Goal: Task Accomplishment & Management: Use online tool/utility

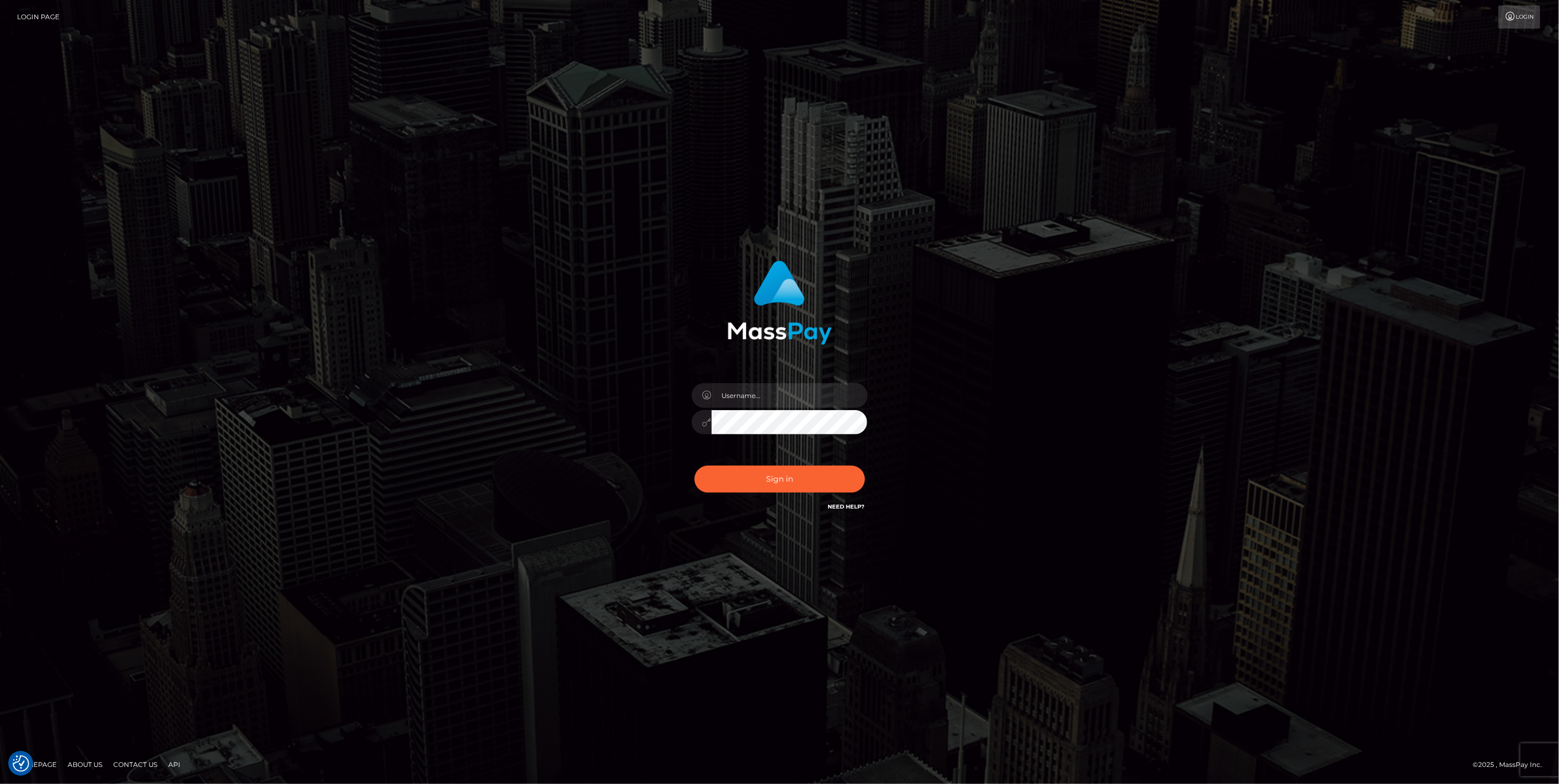
type input "jlo"
click at [750, 477] on button "Sign in" at bounding box center [780, 479] width 171 height 27
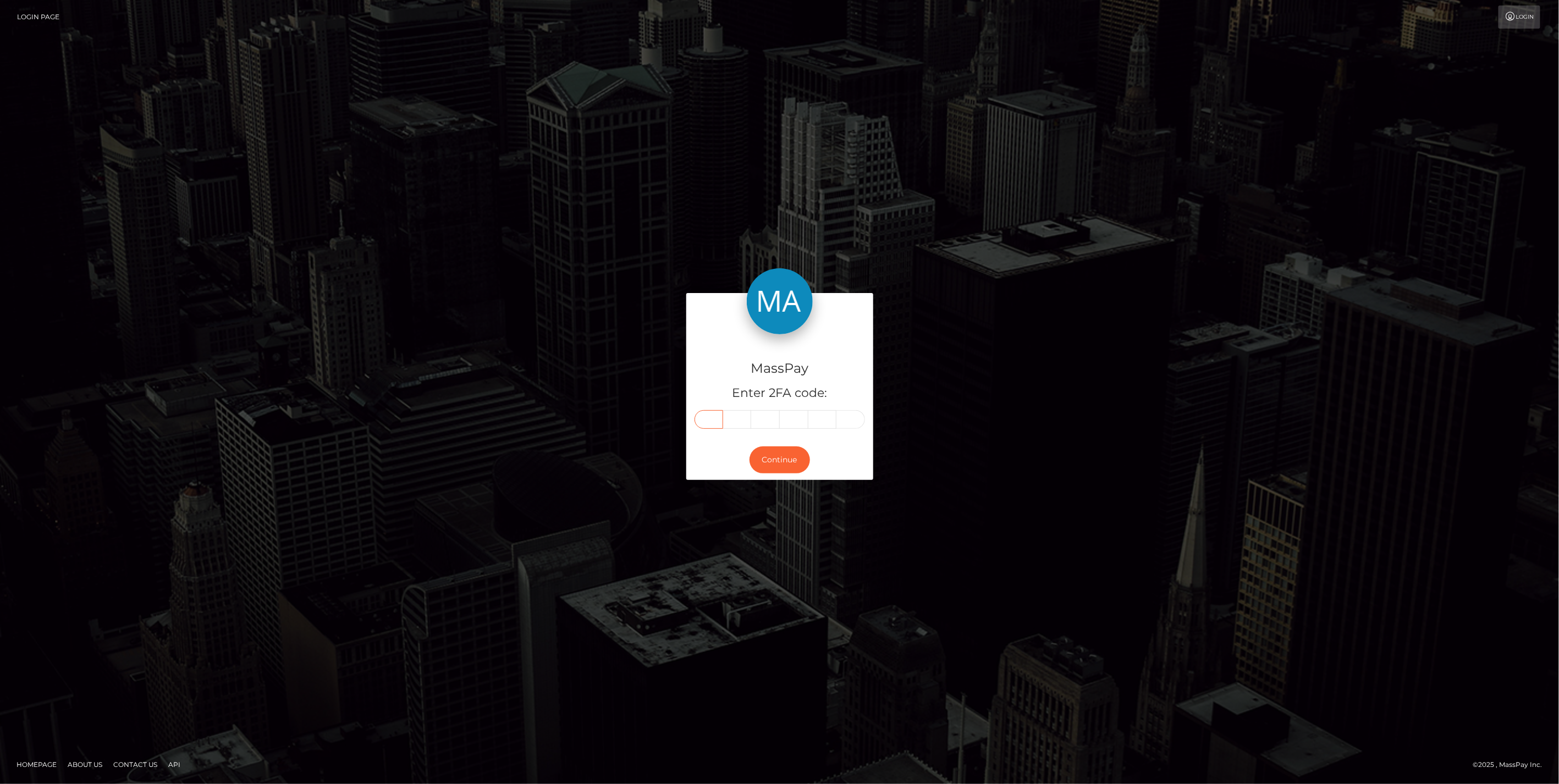
paste input "3"
type input "3"
type input "9"
type input "2"
type input "0"
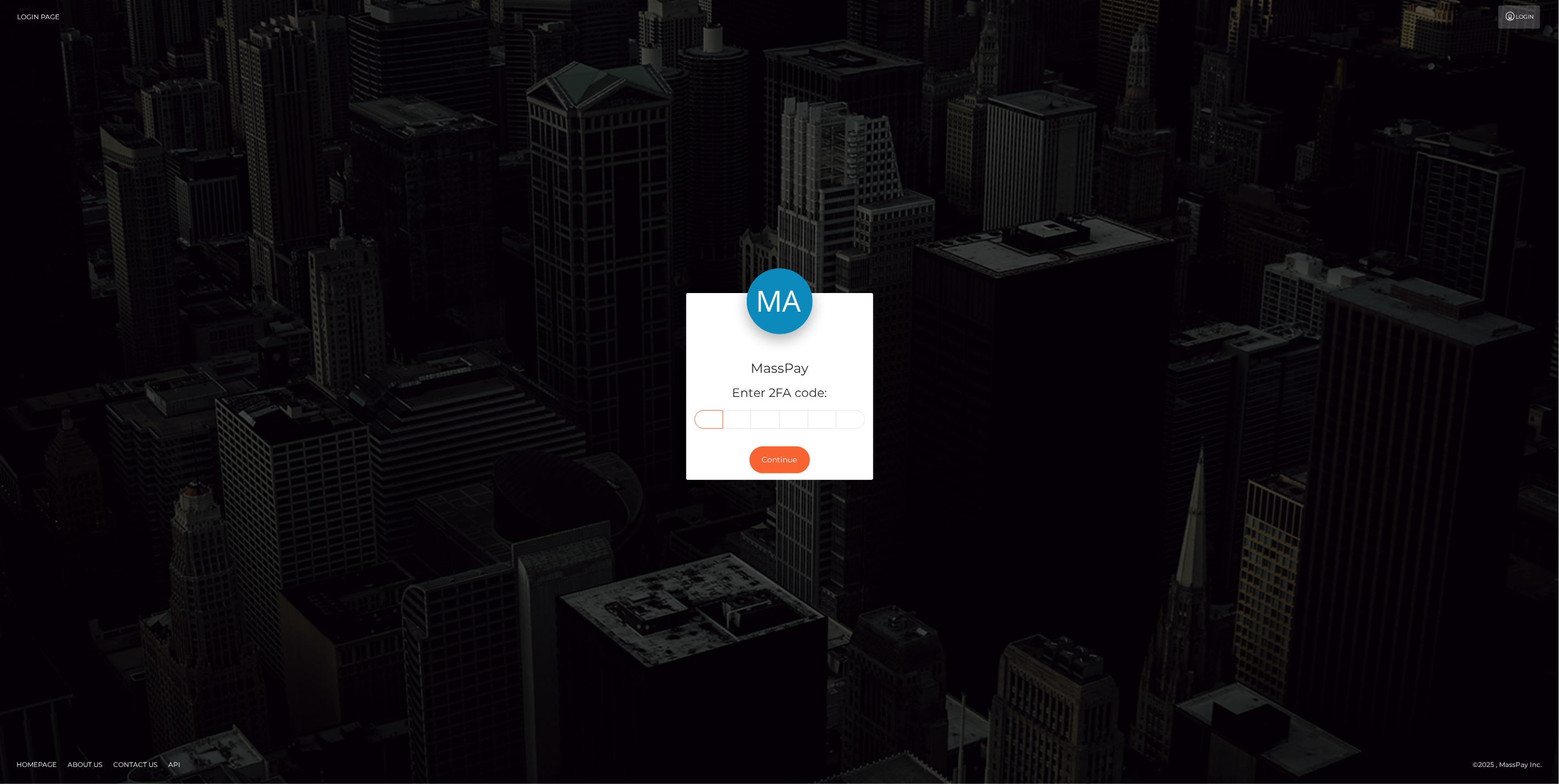
type input "9"
type input "3"
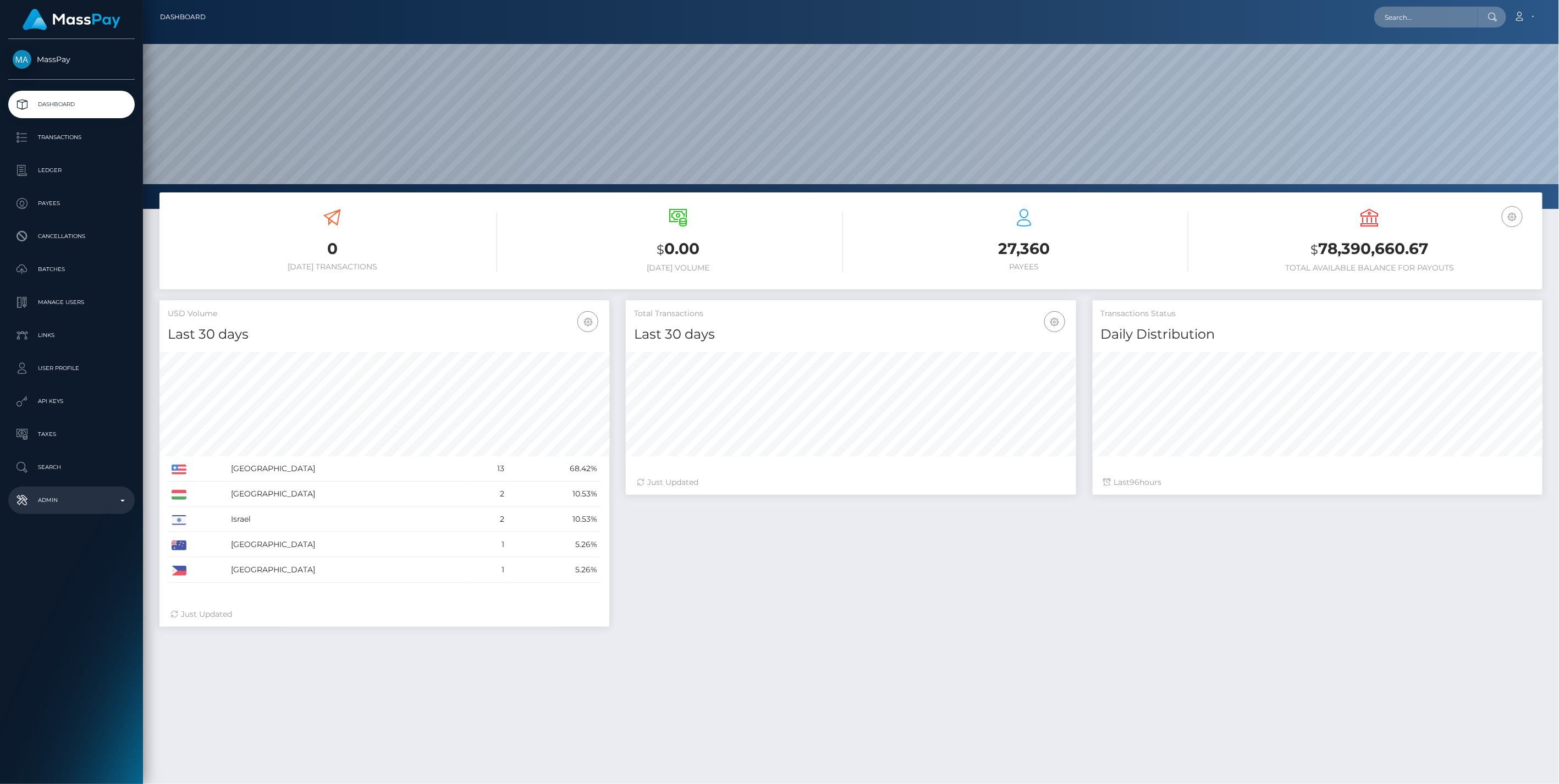
scroll to position [195, 449]
click at [124, 502] on p "Admin" at bounding box center [71, 500] width 117 height 16
click at [69, 561] on span "Balance Adjustments" at bounding box center [71, 564] width 117 height 13
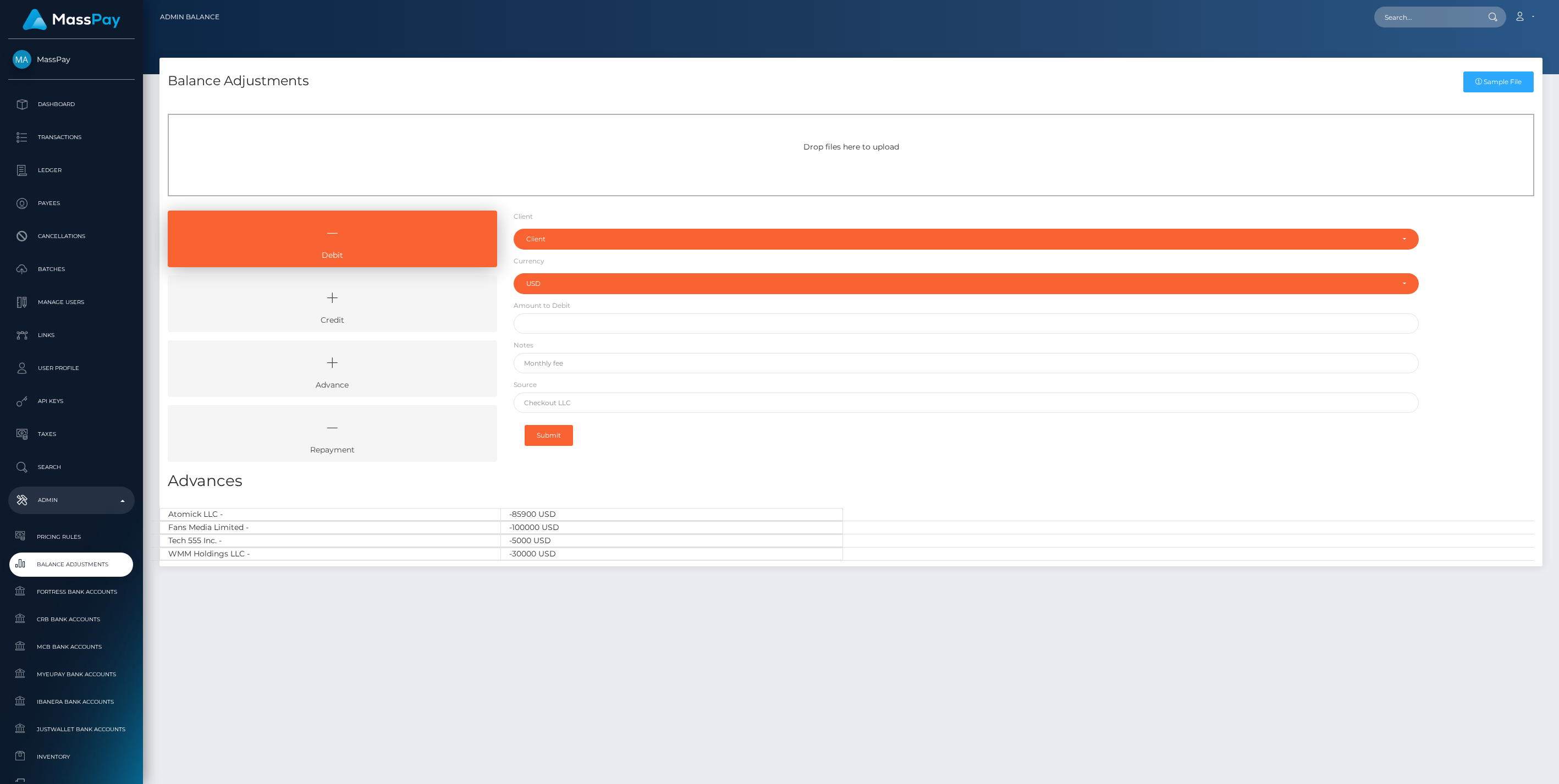
select select "USD"
click at [420, 314] on link "Credit" at bounding box center [332, 304] width 329 height 57
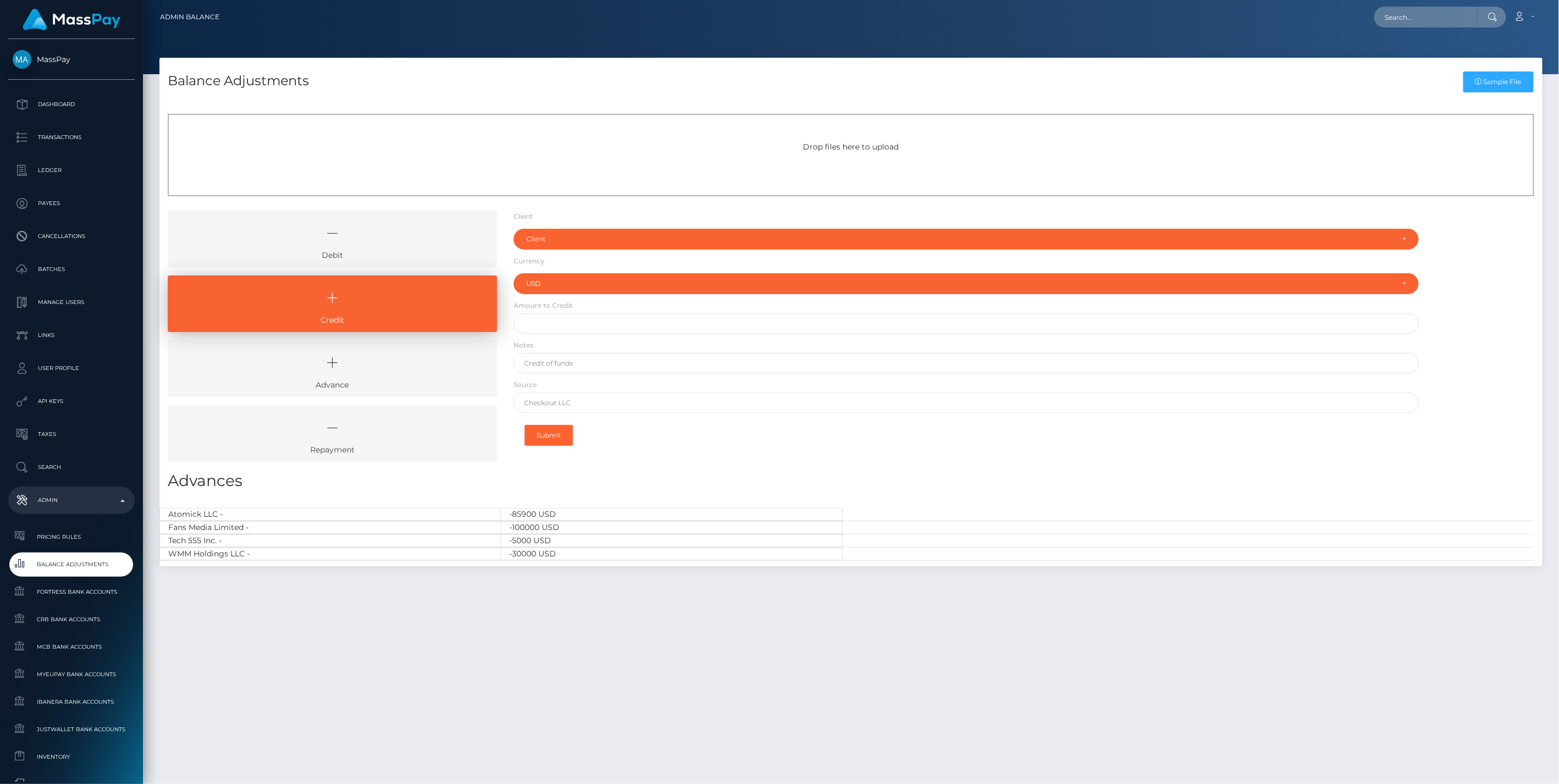
click at [382, 246] on icon at bounding box center [332, 233] width 304 height 33
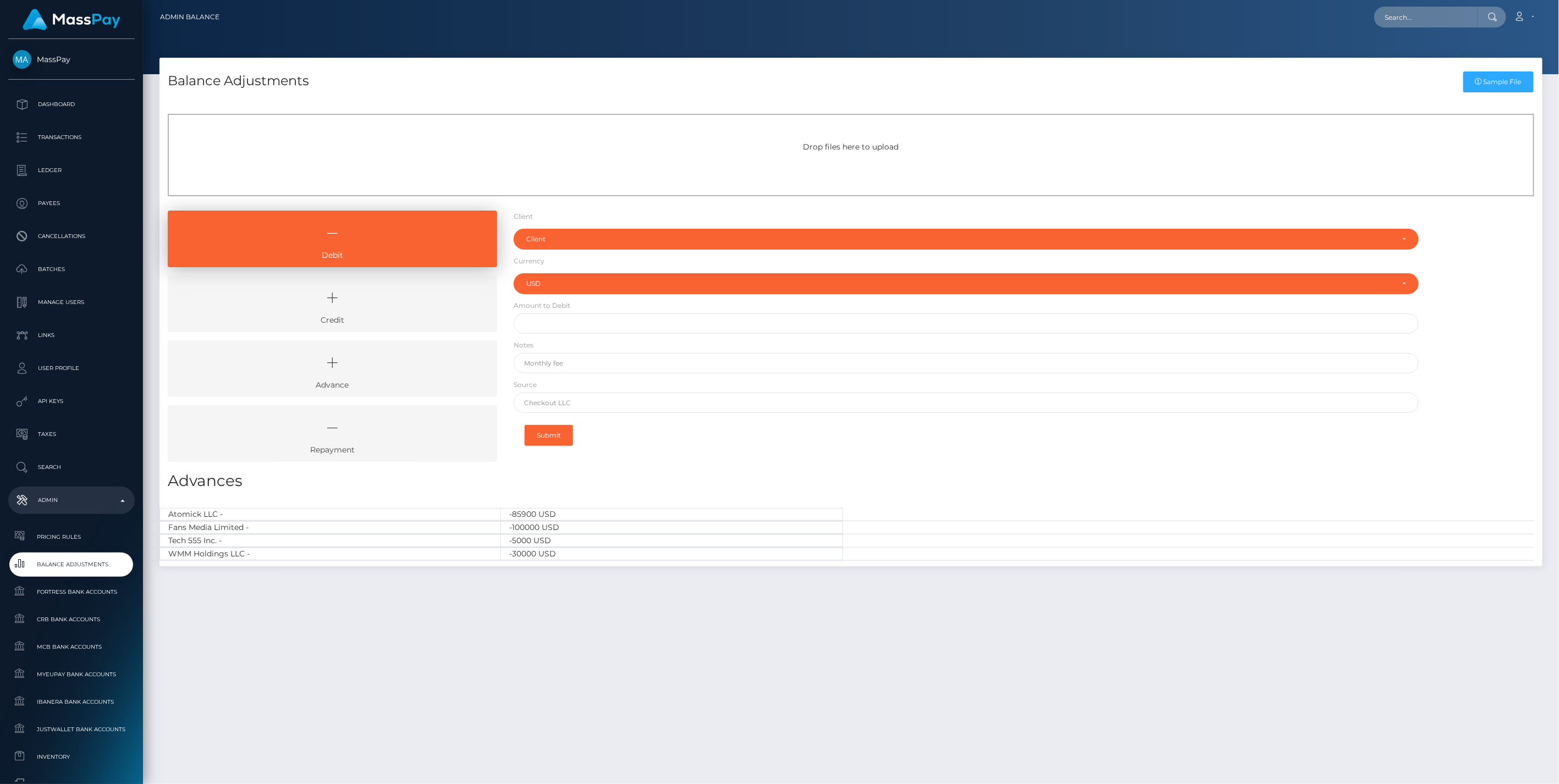
click at [380, 299] on icon at bounding box center [332, 298] width 304 height 33
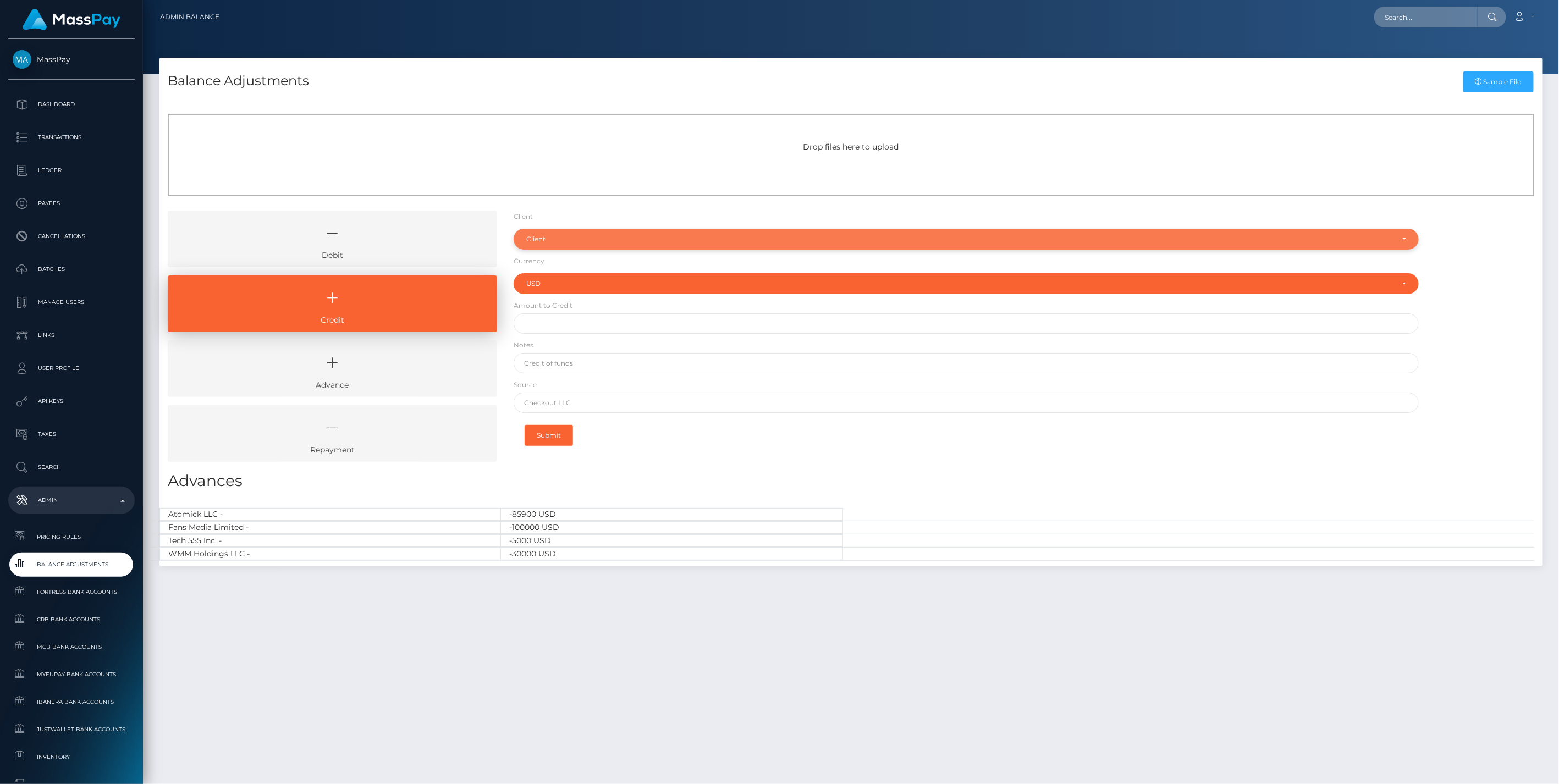
click at [545, 240] on div "Client" at bounding box center [960, 239] width 868 height 9
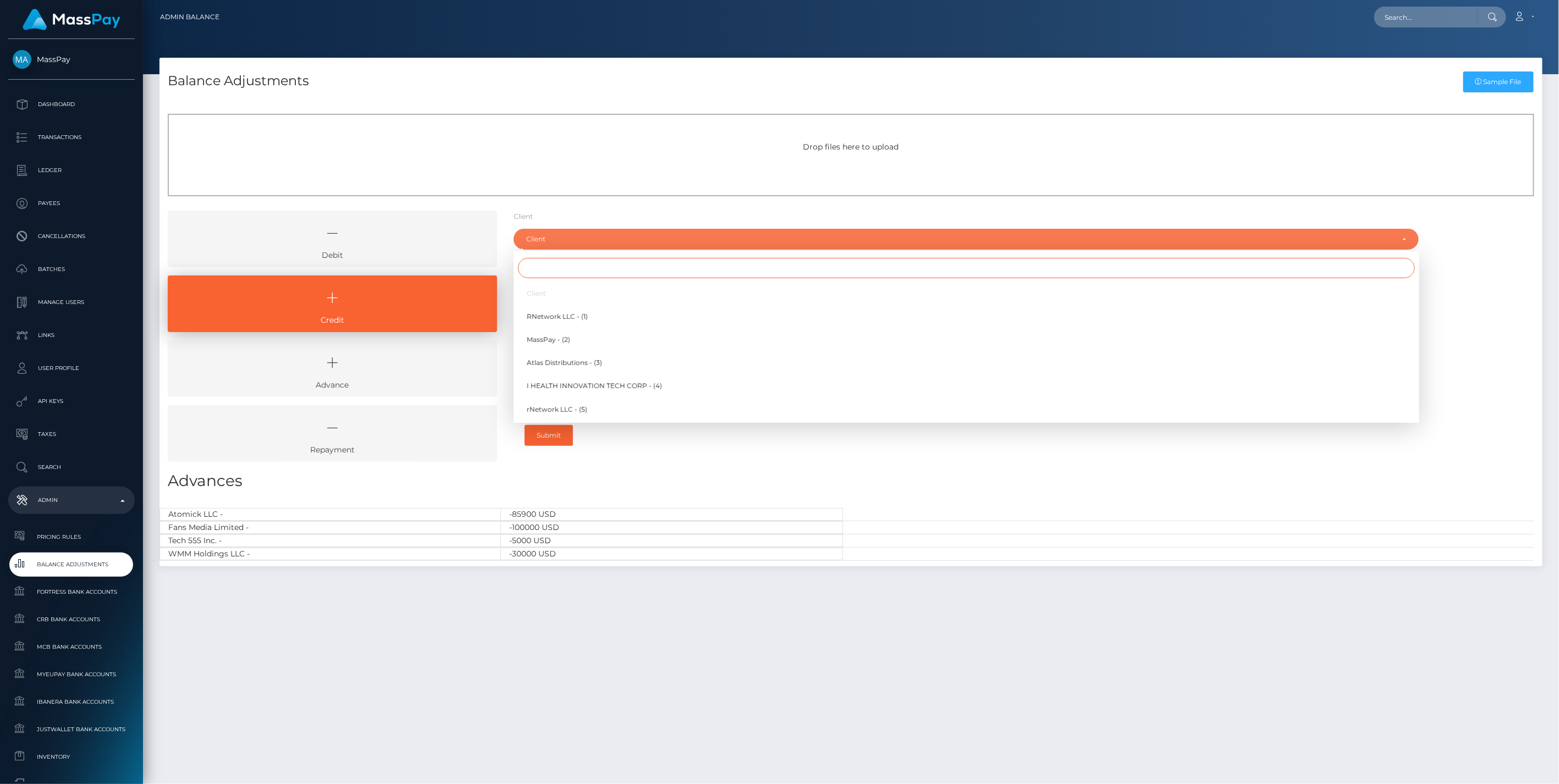
click at [542, 268] on input "Search" at bounding box center [967, 268] width 897 height 21
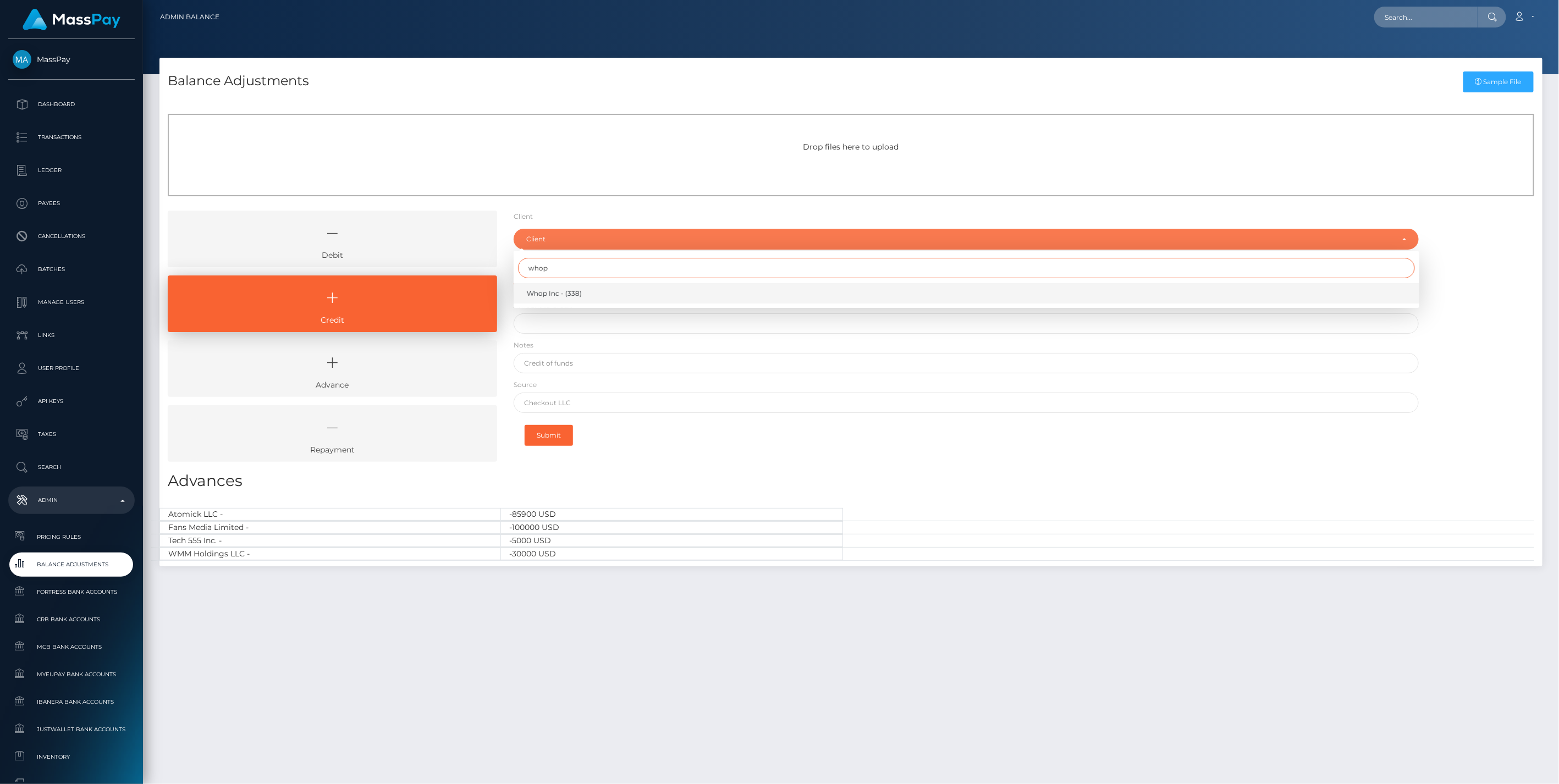
type input "whop"
click at [571, 293] on span "Whop Inc - (338)" at bounding box center [554, 293] width 55 height 10
select select "338"
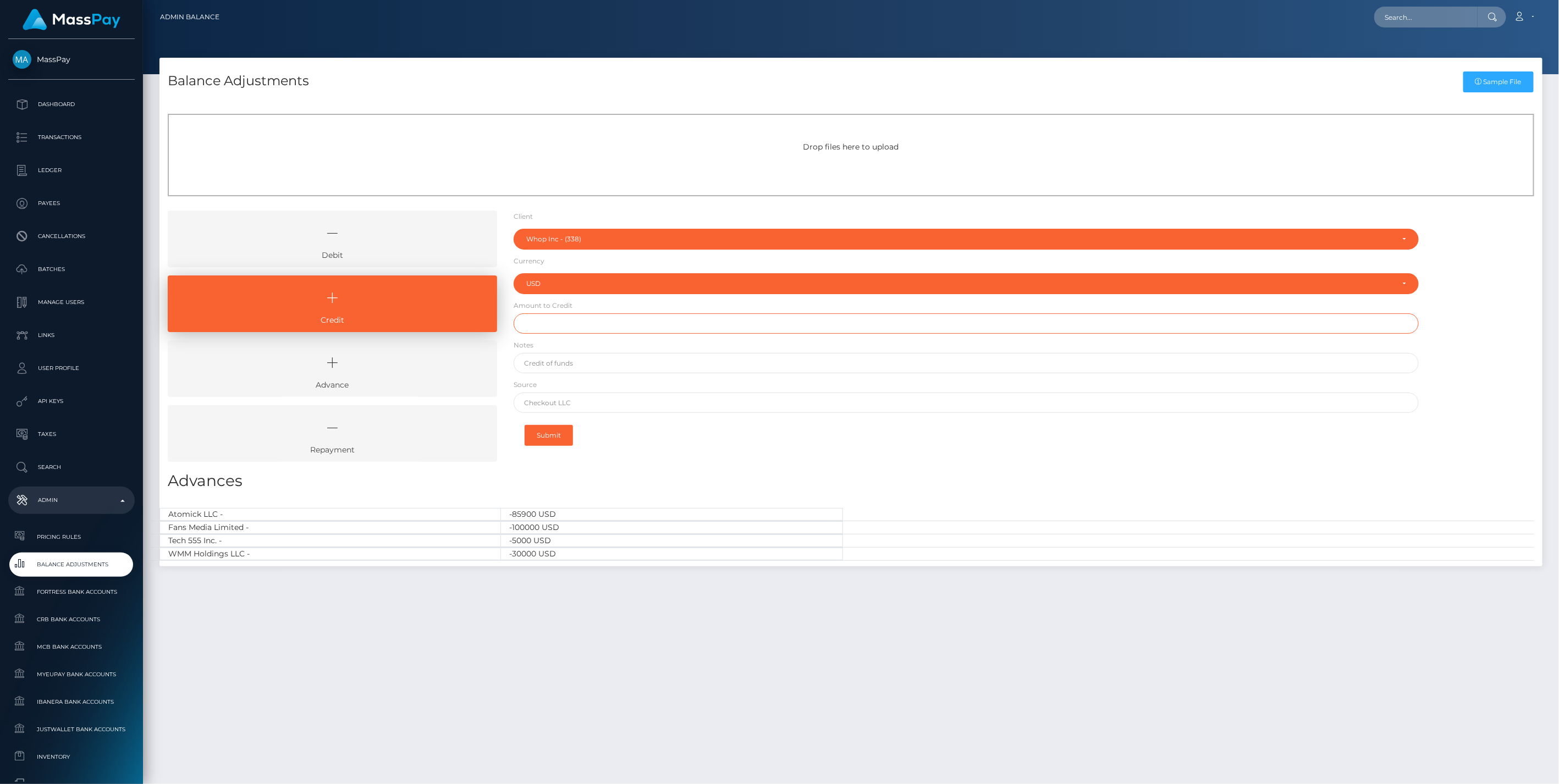
click at [554, 317] on input "text" at bounding box center [967, 324] width 906 height 21
click at [574, 399] on input "text" at bounding box center [967, 403] width 906 height 21
click at [546, 327] on input "text" at bounding box center [967, 324] width 906 height 21
click at [561, 319] on input "text" at bounding box center [967, 324] width 906 height 21
paste input "97,115.25"
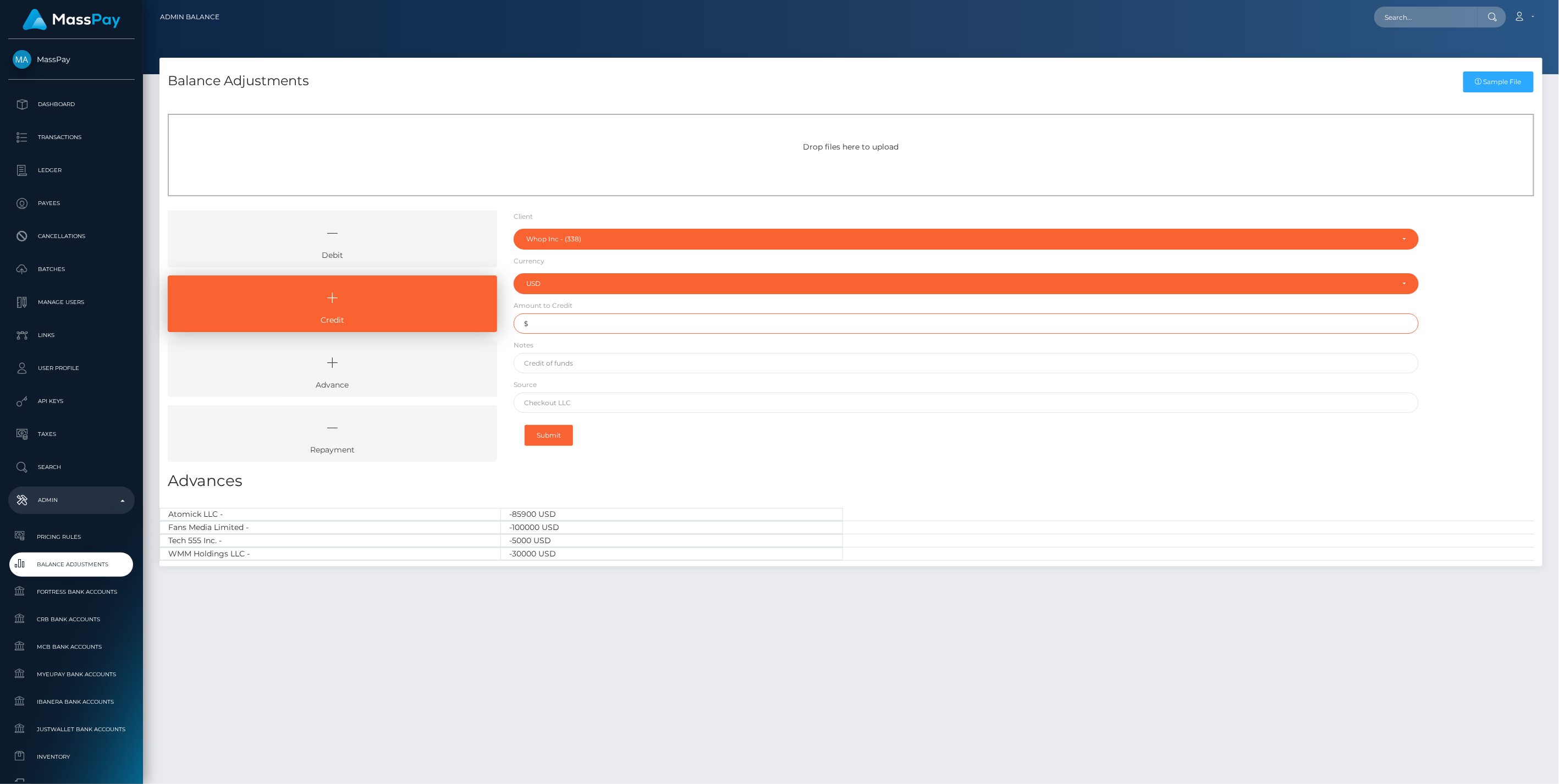
type input "$97,115.25"
click at [576, 358] on input "text" at bounding box center [967, 363] width 906 height 21
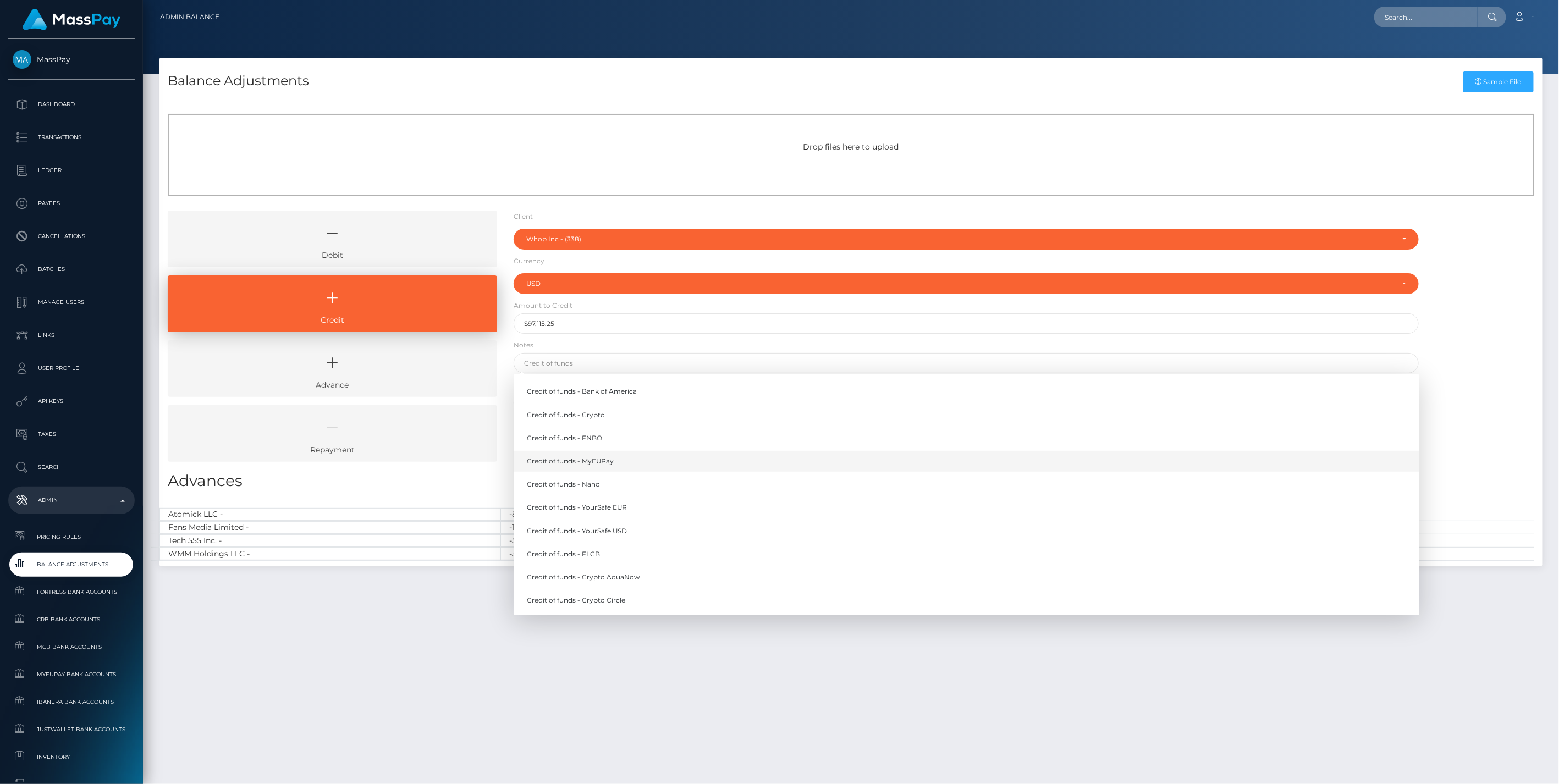
click at [598, 463] on link "Credit of funds - MyEUPay" at bounding box center [967, 461] width 906 height 21
type input "Credit of funds - MyEUPay"
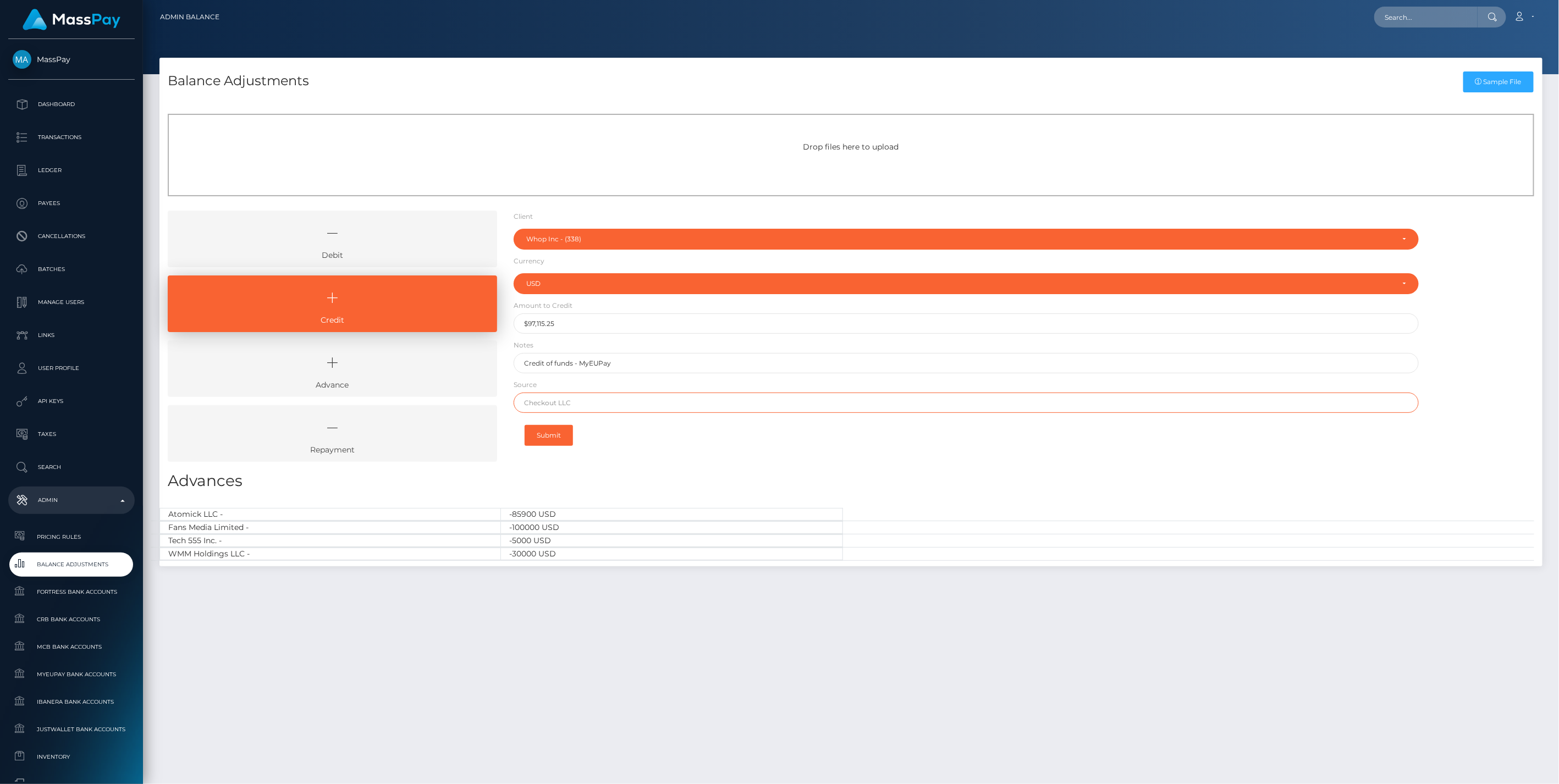
click at [561, 408] on input "text" at bounding box center [967, 403] width 906 height 21
click at [541, 404] on input "text" at bounding box center [967, 403] width 906 height 21
paste input "CHECKOUT SAS"
type input "CHECKOUT SAS"
click at [559, 434] on button "Submit" at bounding box center [549, 435] width 48 height 21
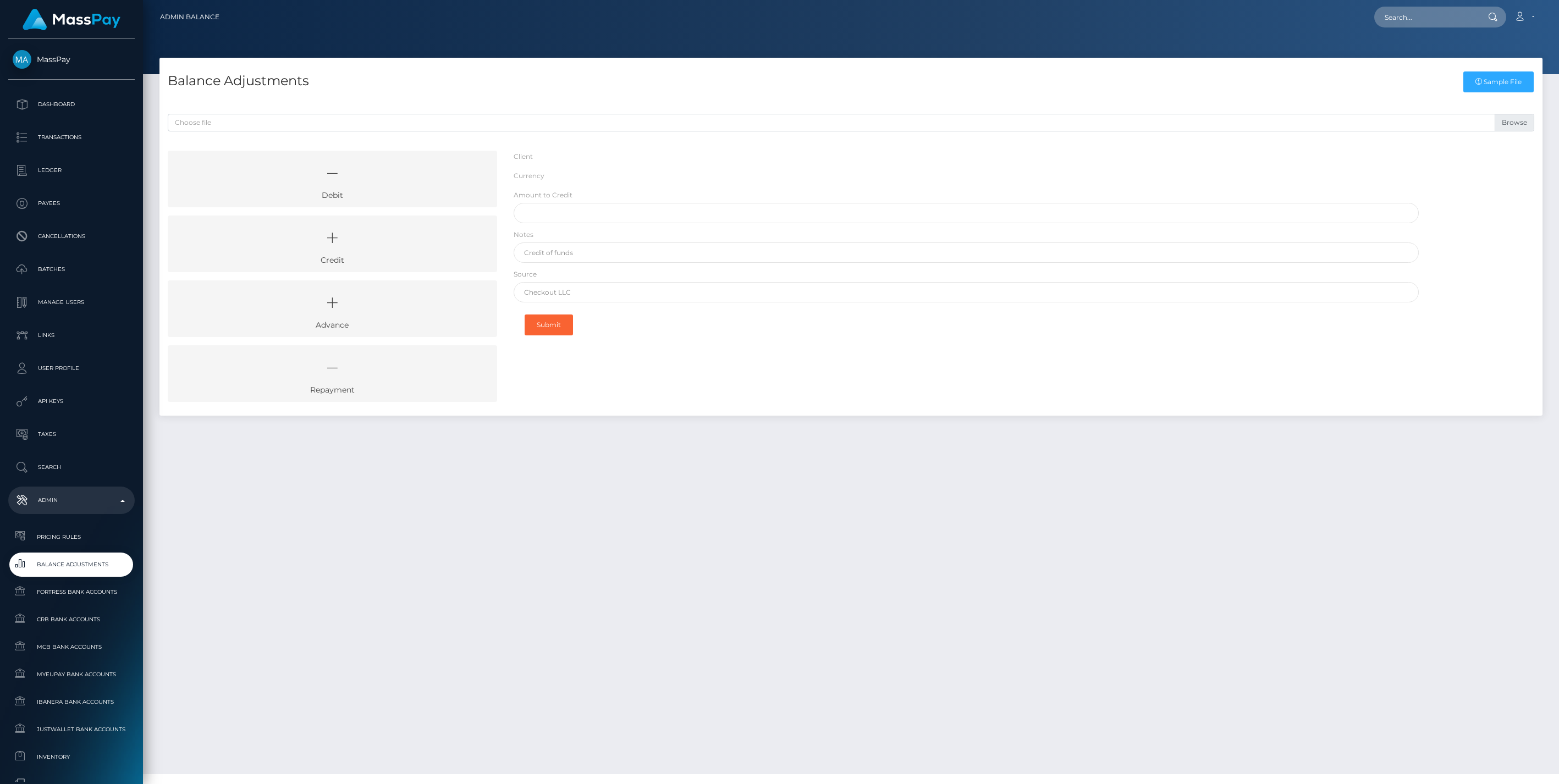
select select "338"
select select "USD"
select select
select select "338"
select select "USD"
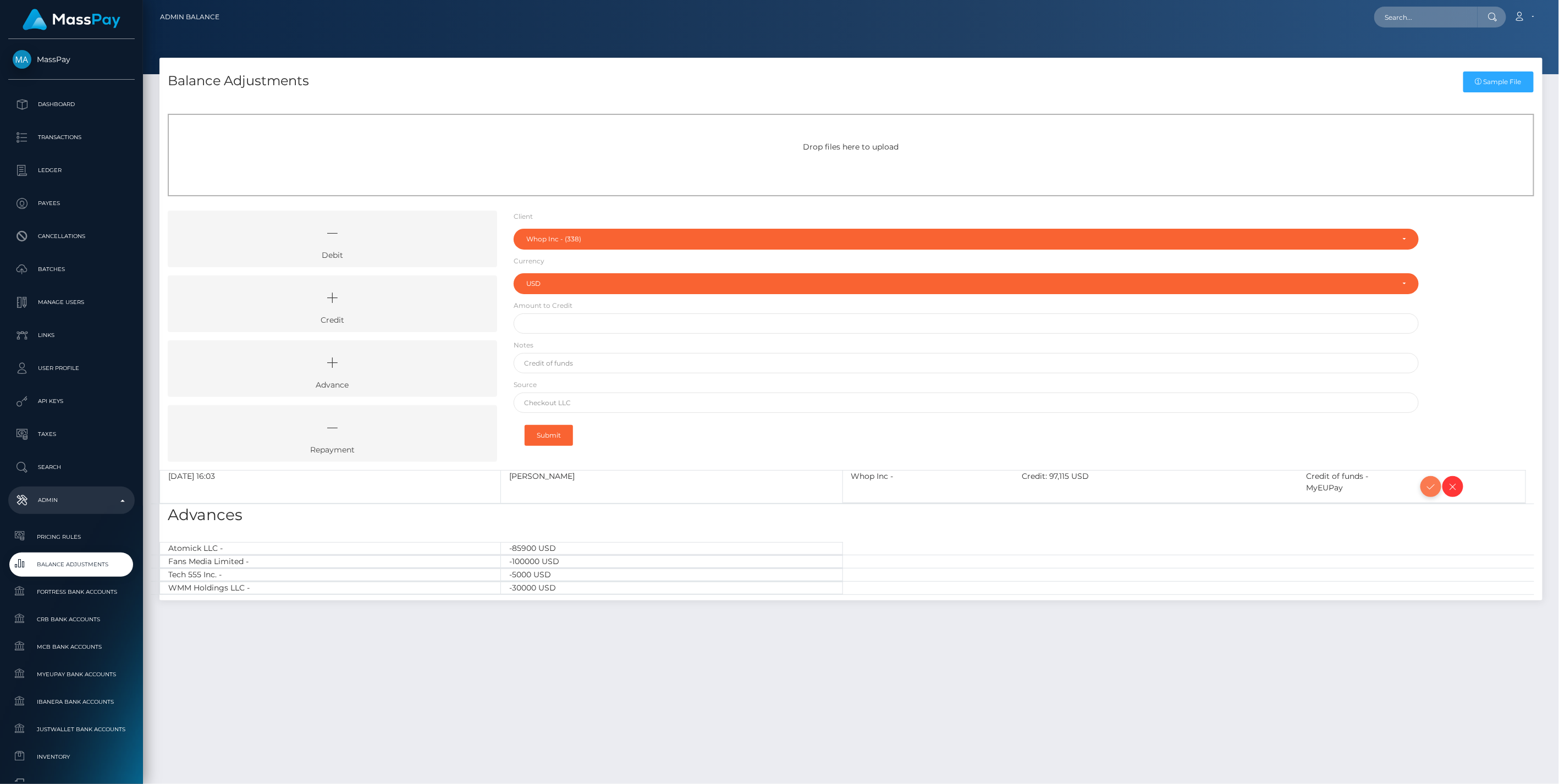
click at [1433, 485] on icon at bounding box center [1431, 486] width 13 height 14
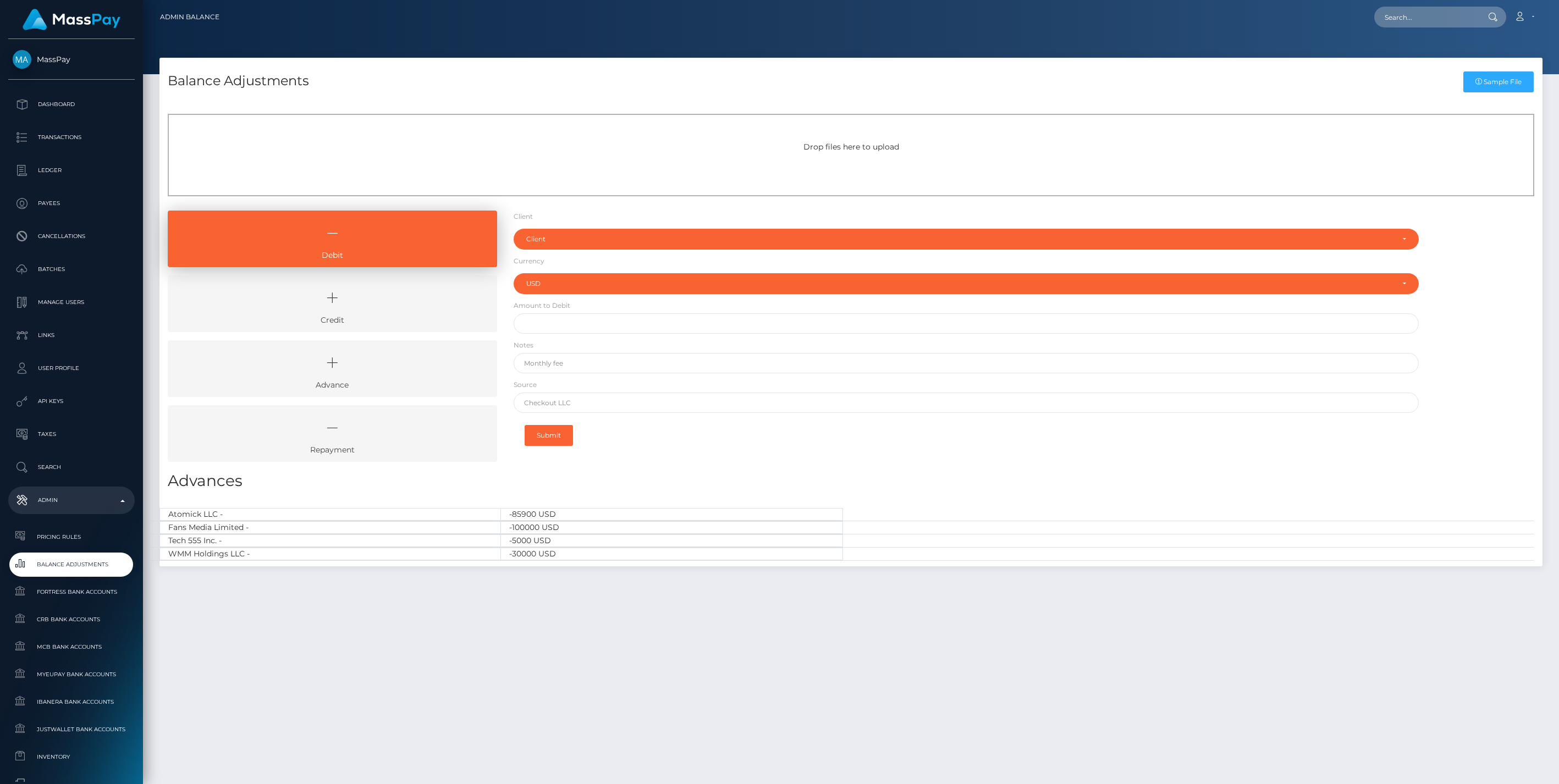
select select "USD"
drag, startPoint x: 358, startPoint y: 301, endPoint x: 497, endPoint y: 270, distance: 142.4
click at [358, 301] on icon at bounding box center [332, 298] width 304 height 33
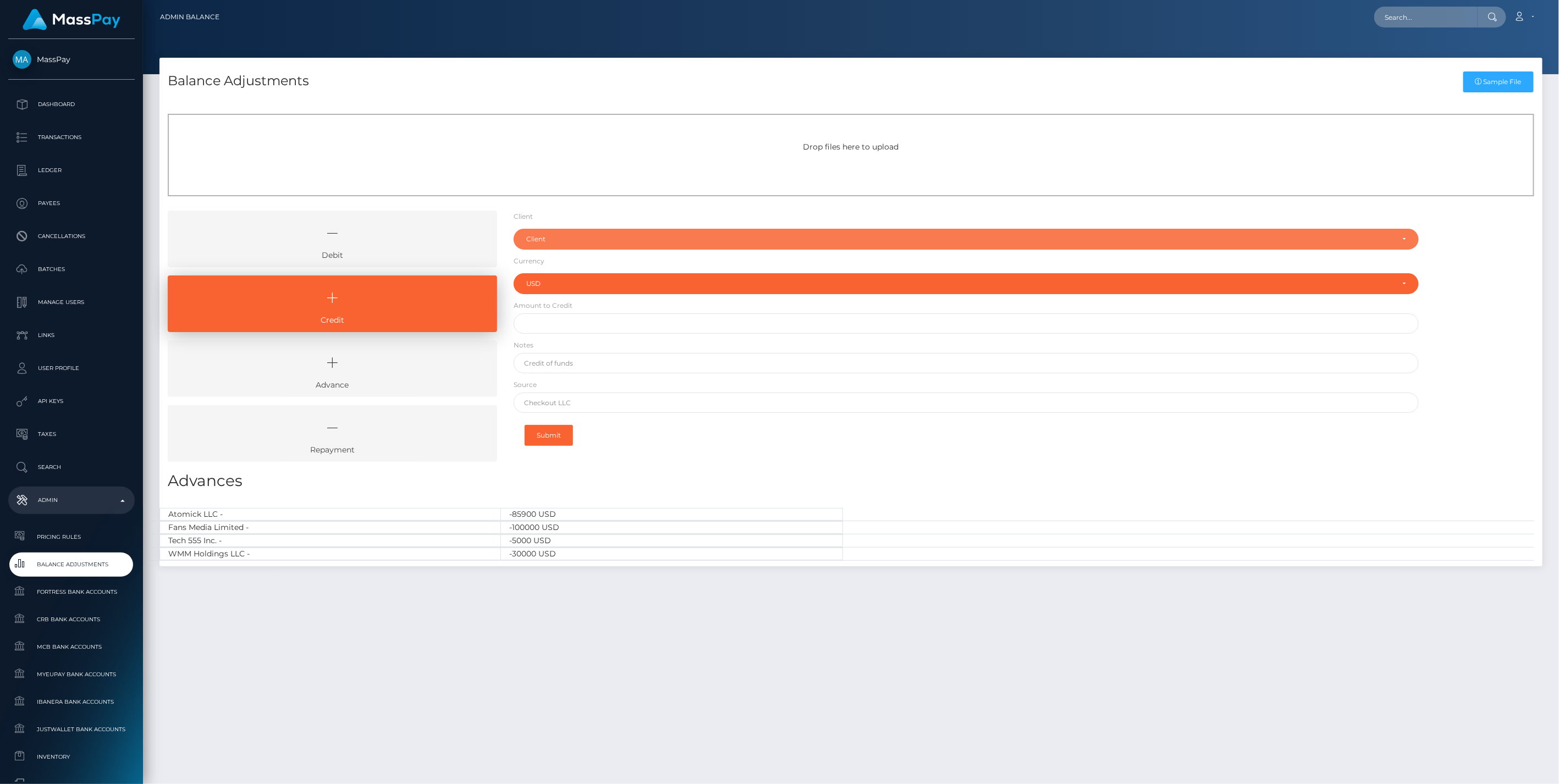
drag, startPoint x: 545, startPoint y: 242, endPoint x: 548, endPoint y: 265, distance: 23.2
click at [545, 242] on div "Client" at bounding box center [960, 239] width 868 height 9
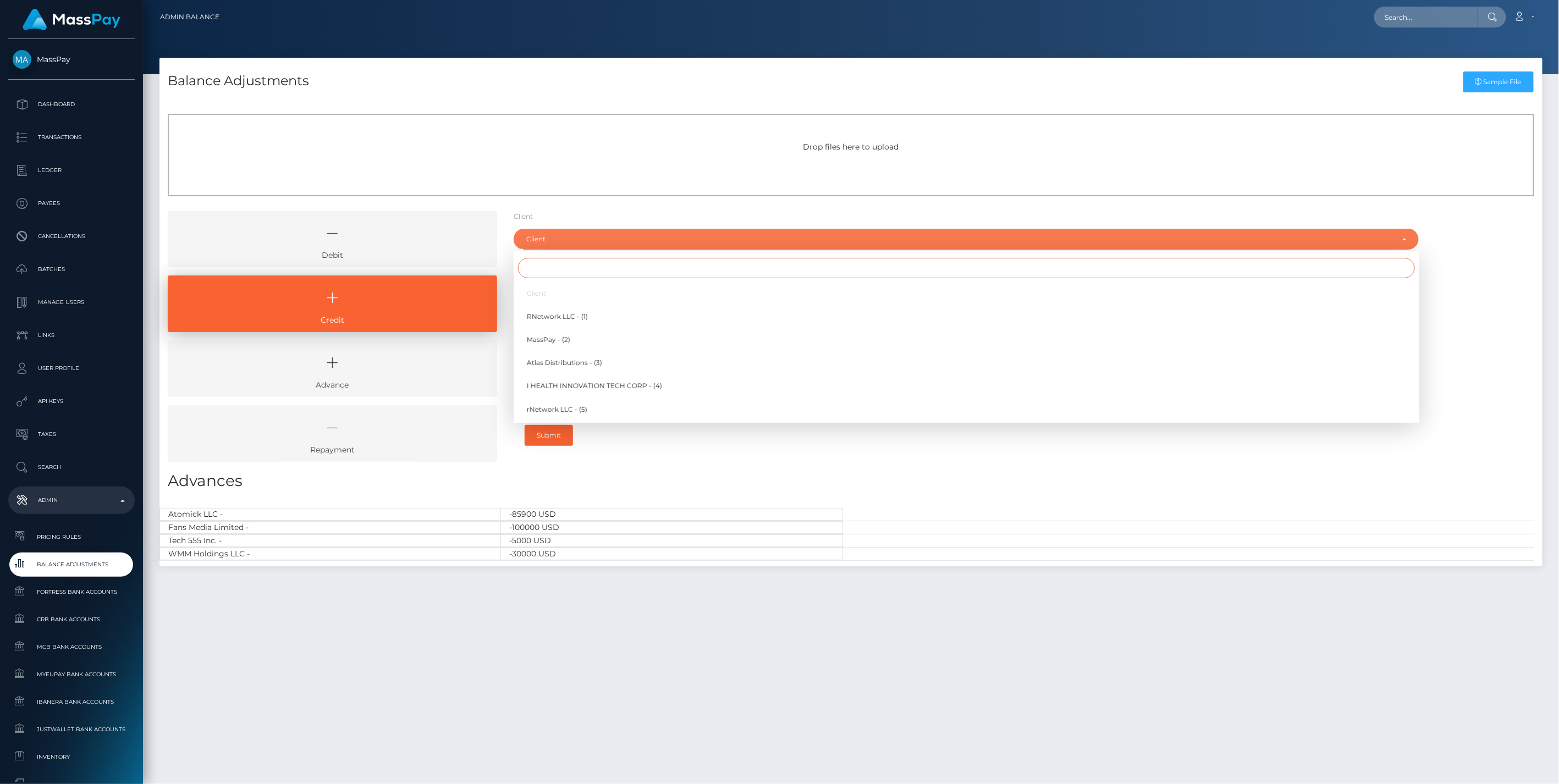
click at [548, 267] on input "Search" at bounding box center [967, 268] width 897 height 21
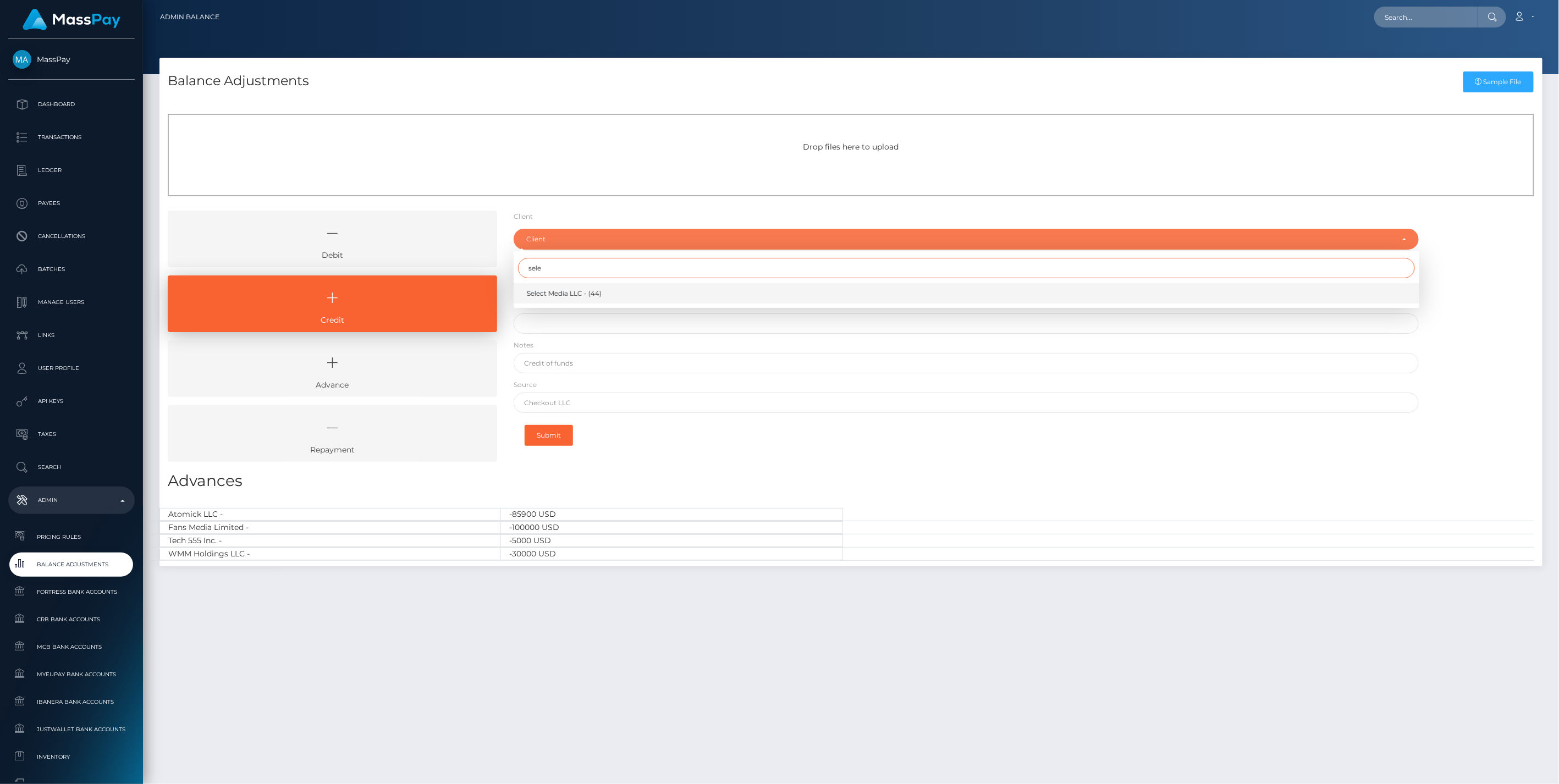
type input "sele"
click at [566, 292] on span "Select Media LLC - (44)" at bounding box center [564, 293] width 75 height 10
select select "44"
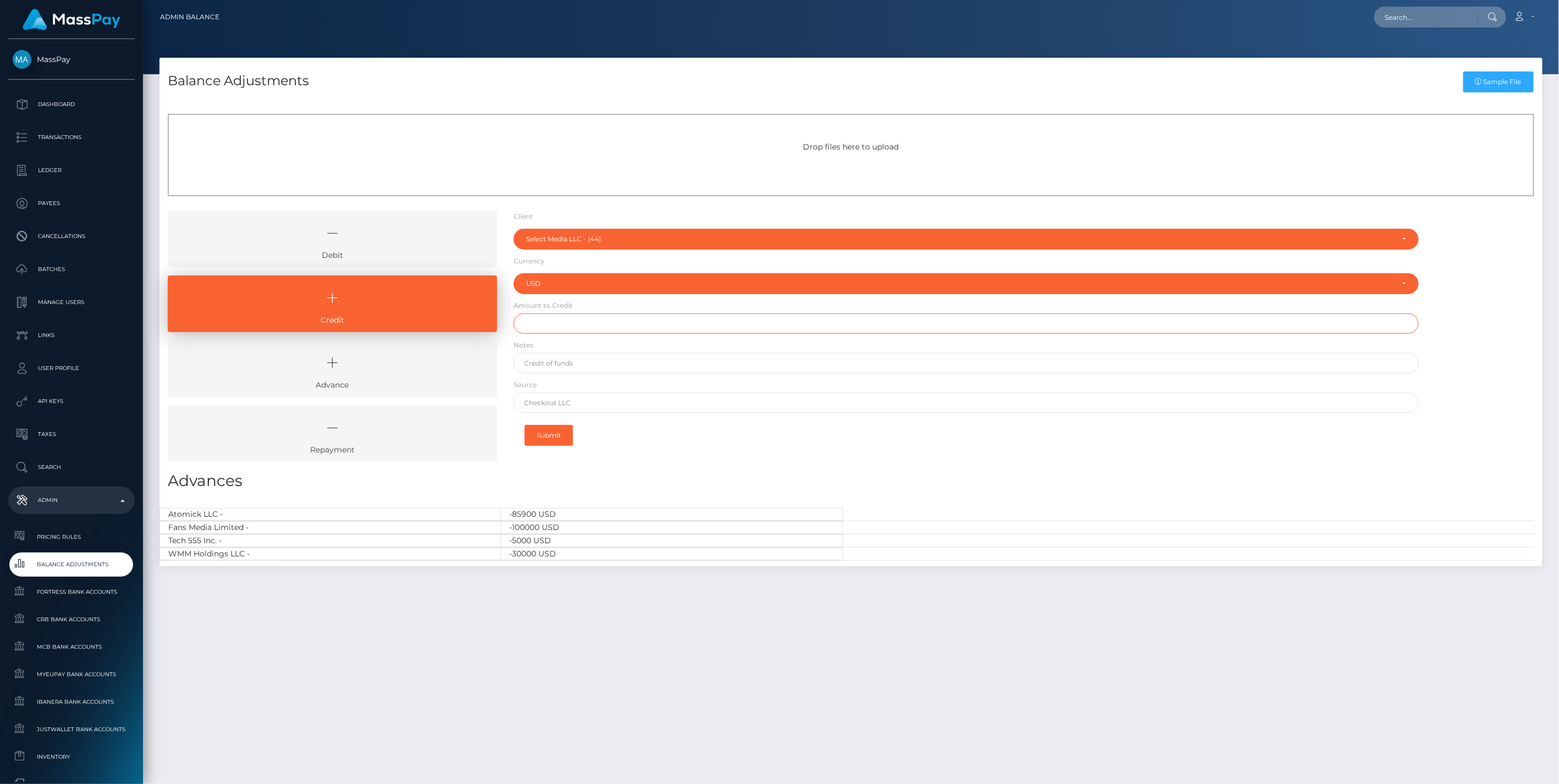
click at [549, 317] on input "text" at bounding box center [967, 324] width 906 height 21
click at [587, 322] on input "text" at bounding box center [967, 324] width 906 height 21
paste input "116,000.00"
type input "$116,000.00"
click at [578, 365] on input "text" at bounding box center [967, 363] width 906 height 21
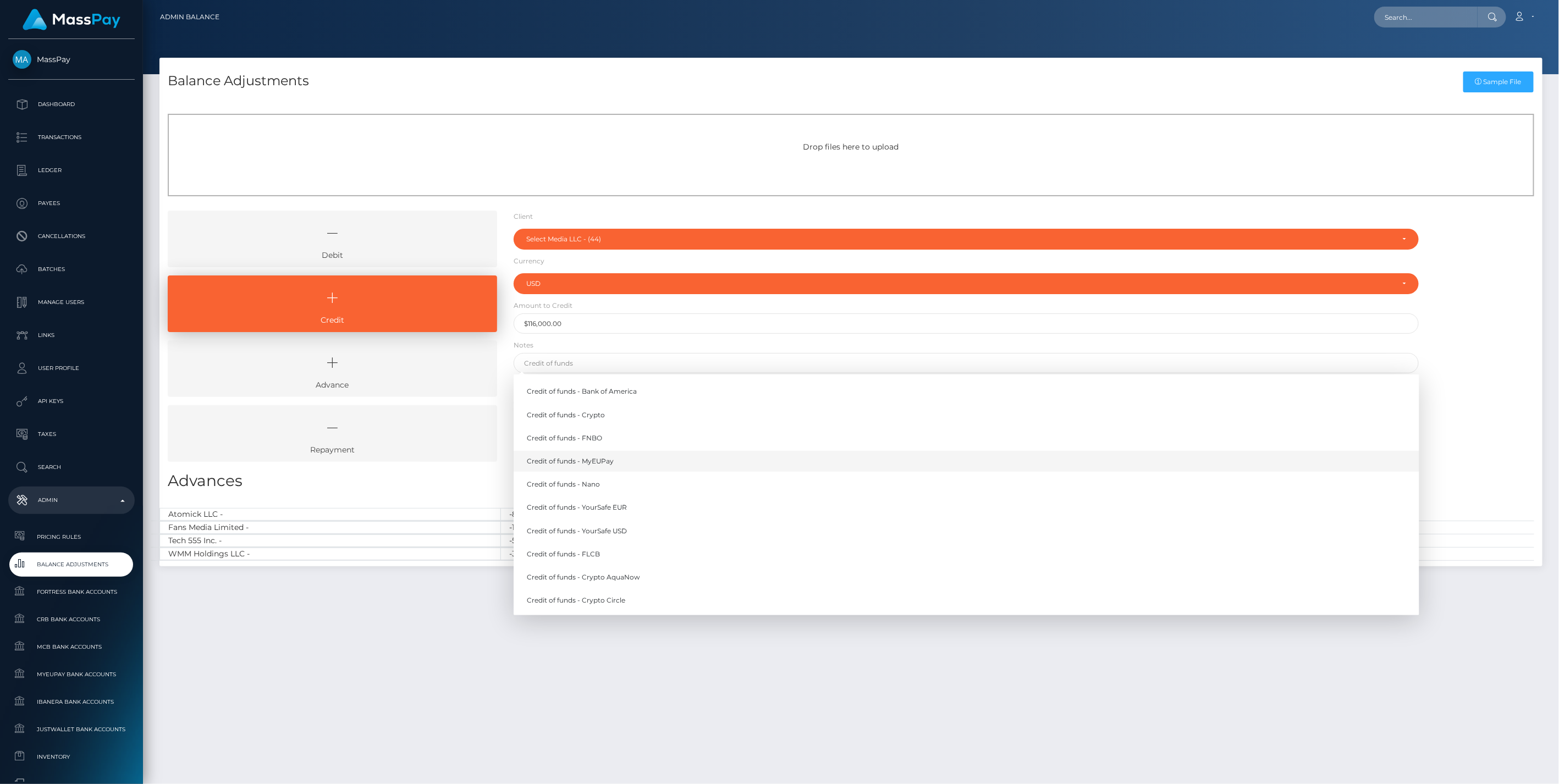
click at [594, 460] on link "Credit of funds - MyEUPay" at bounding box center [967, 461] width 906 height 21
type input "Credit of funds - MyEUPay"
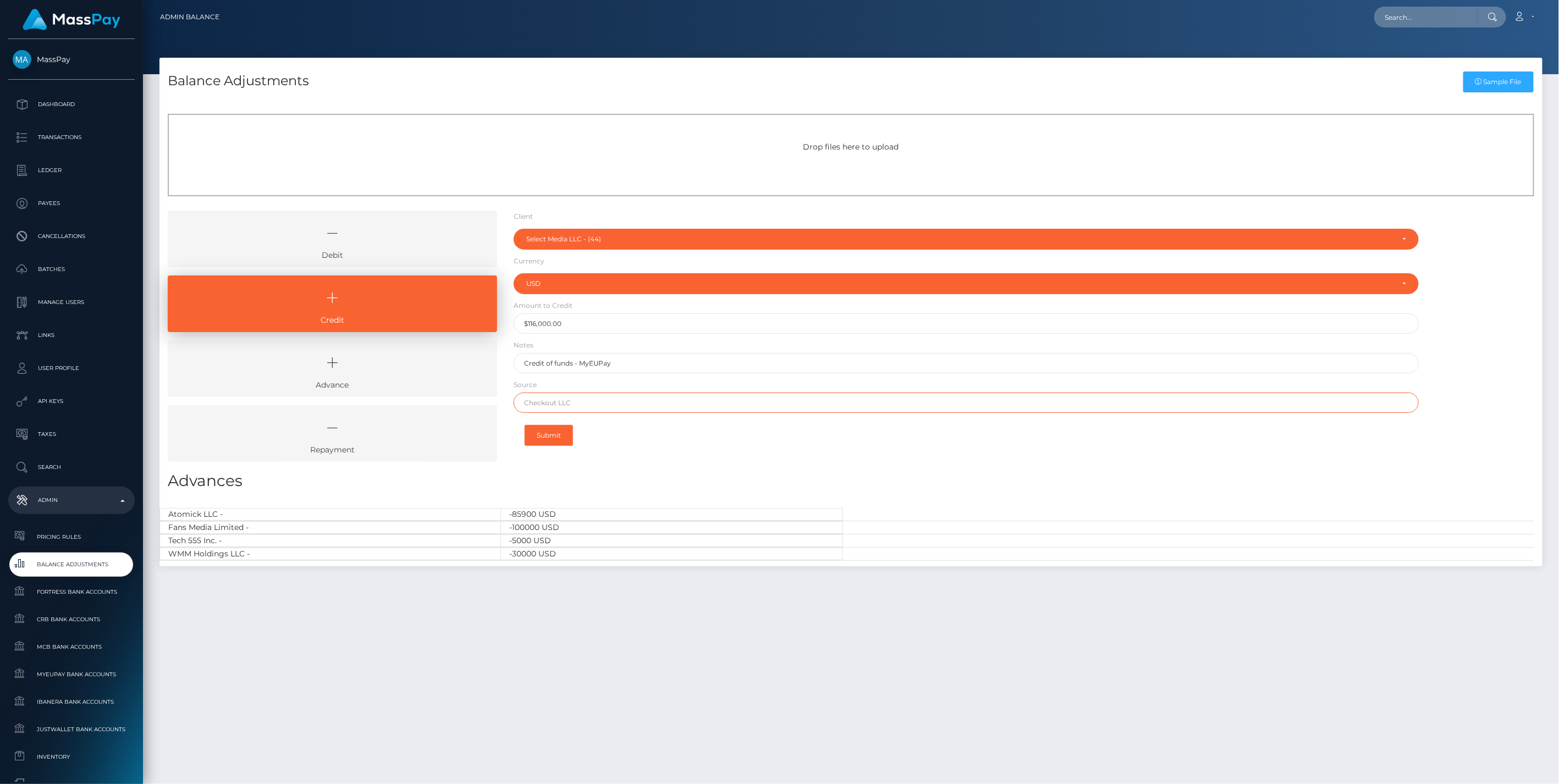
click at [564, 399] on input "text" at bounding box center [967, 403] width 906 height 21
paste input "BLACKTHORN PAY INC"
type input "BLACKTHORN PAY INC"
click at [559, 437] on button "Submit" at bounding box center [549, 435] width 48 height 21
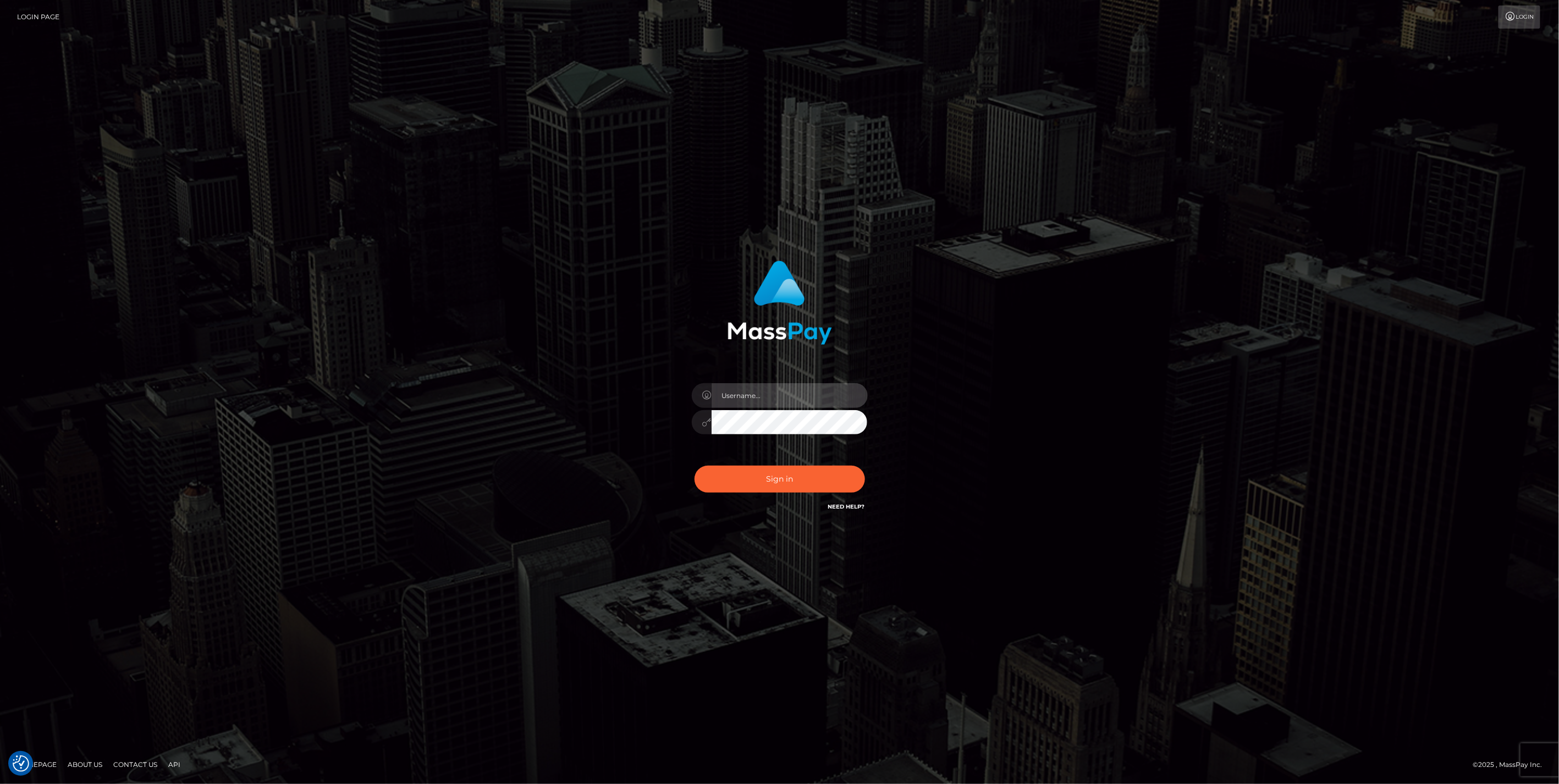
type input "jlo"
click at [804, 479] on button "Sign in" at bounding box center [780, 479] width 171 height 27
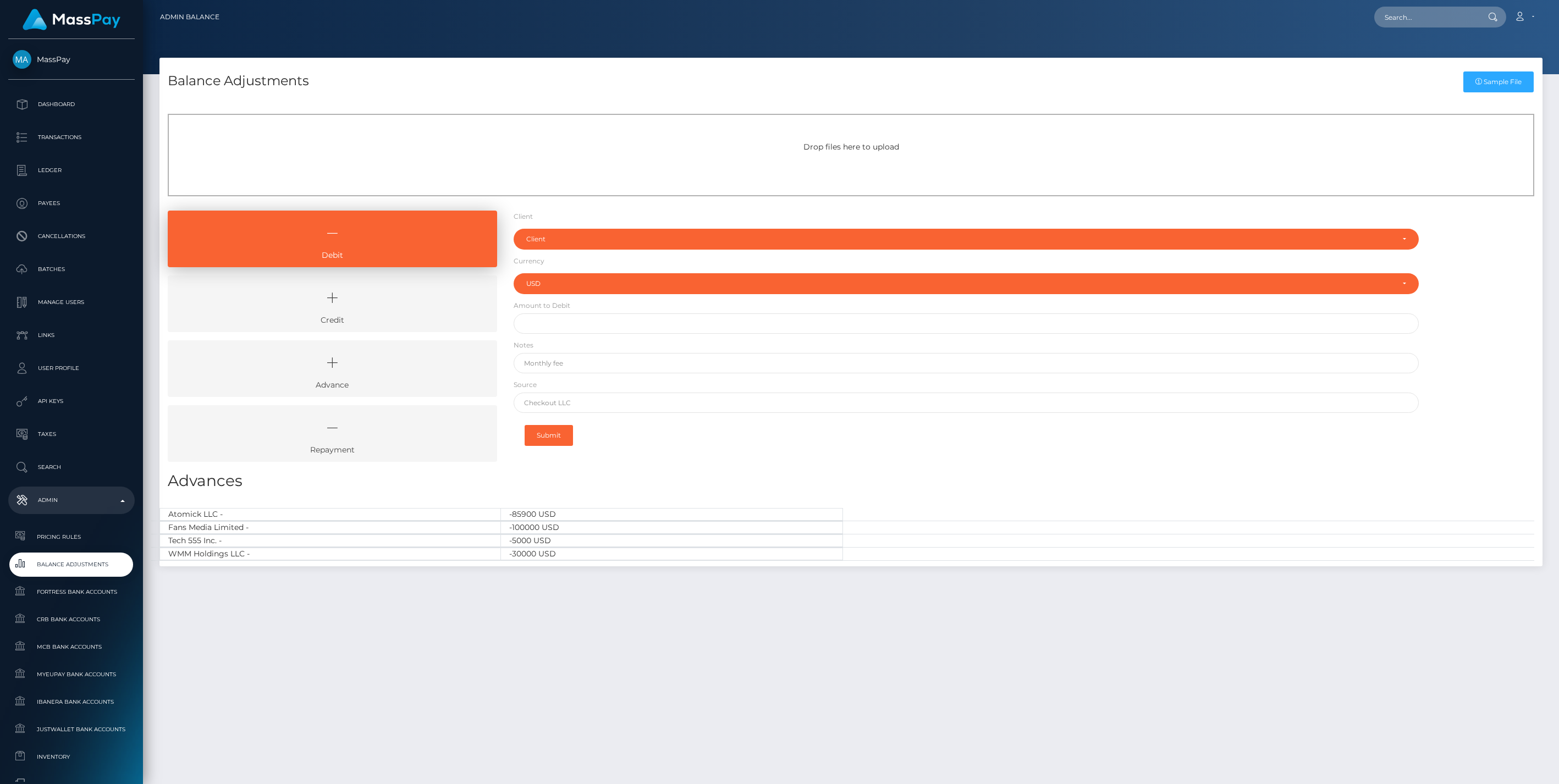
select select "USD"
click at [343, 305] on icon at bounding box center [332, 298] width 304 height 33
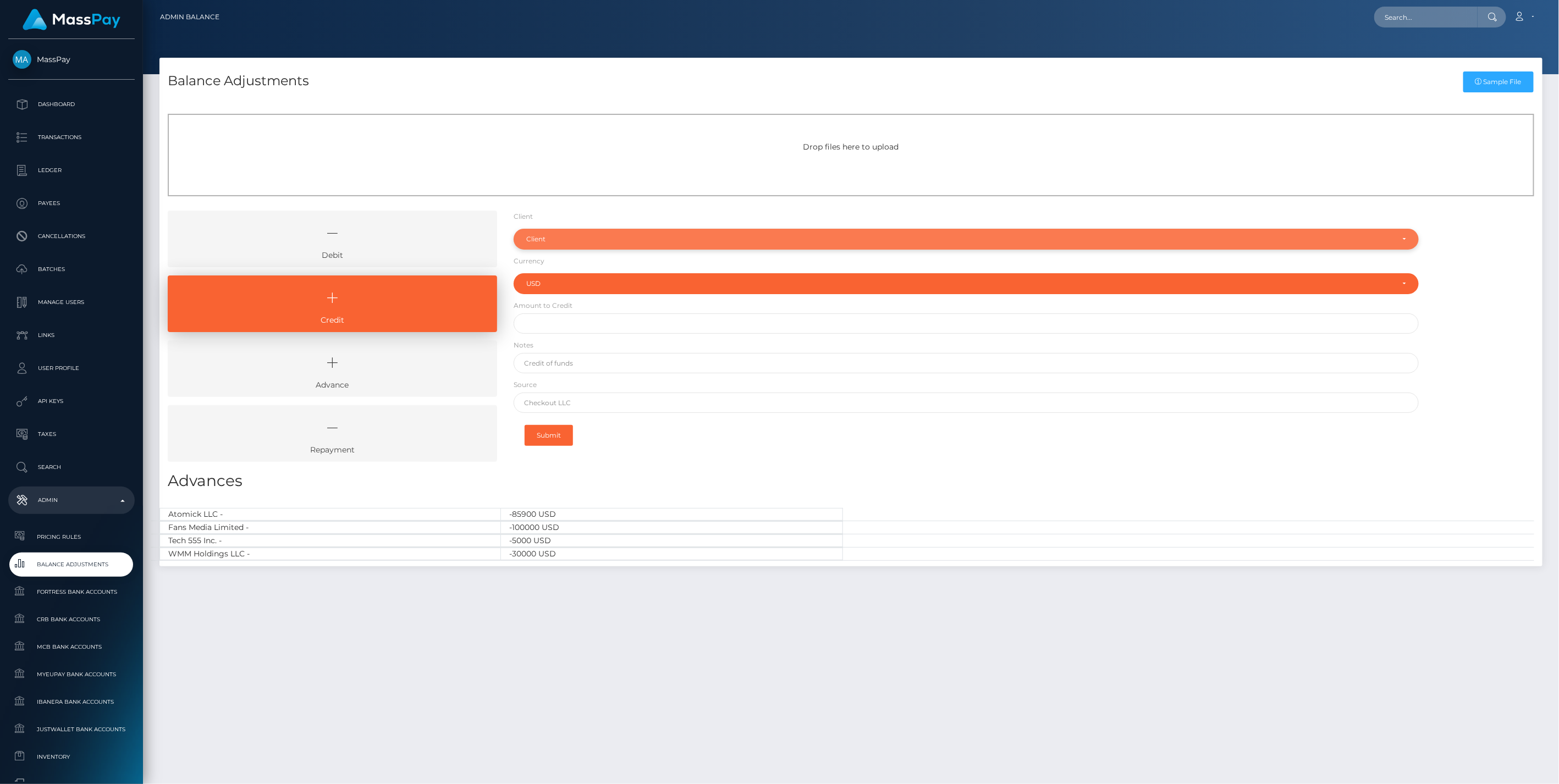
click at [569, 240] on div "Client" at bounding box center [960, 239] width 868 height 9
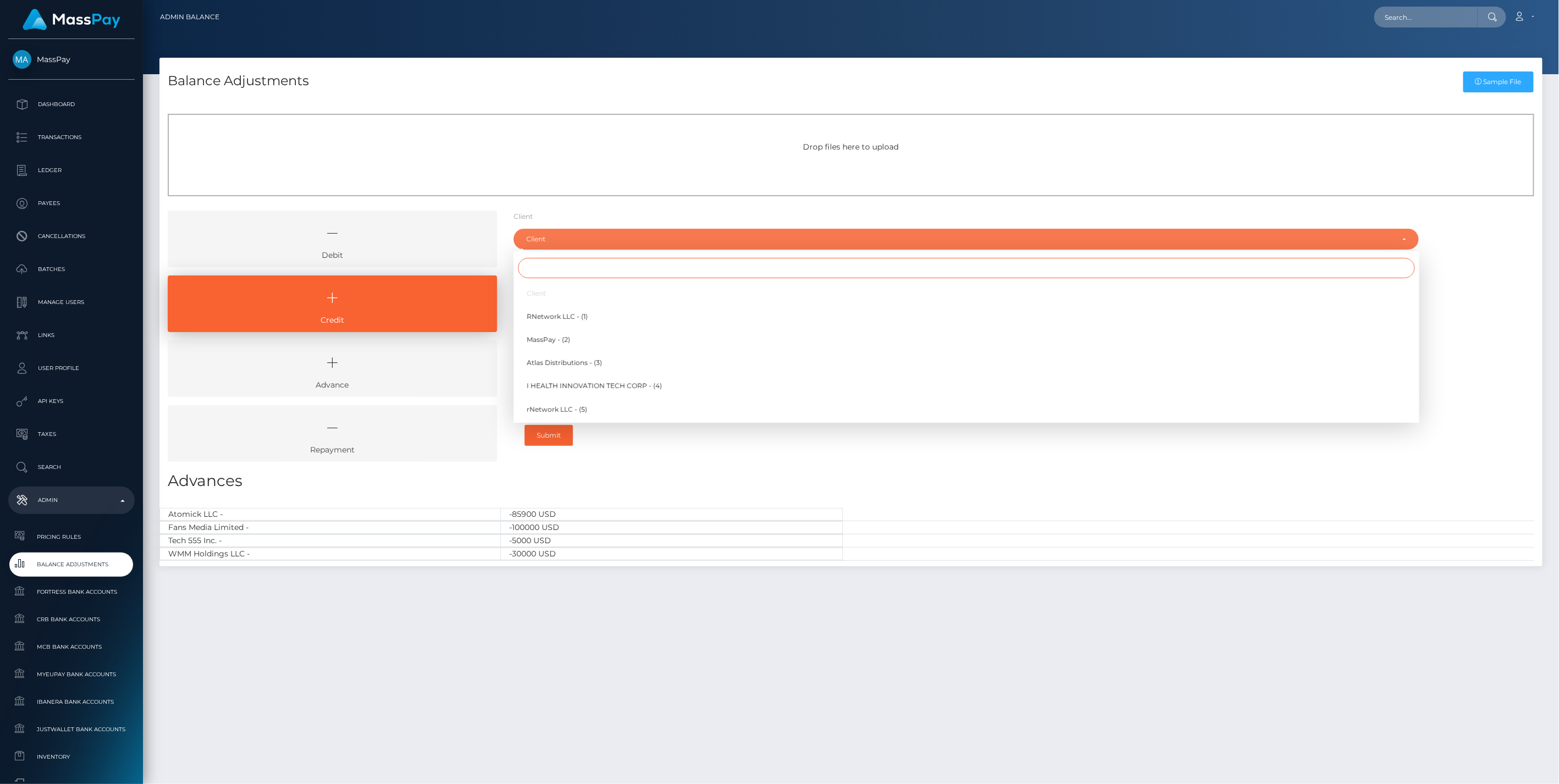
click at [549, 273] on input "Search" at bounding box center [967, 268] width 897 height 21
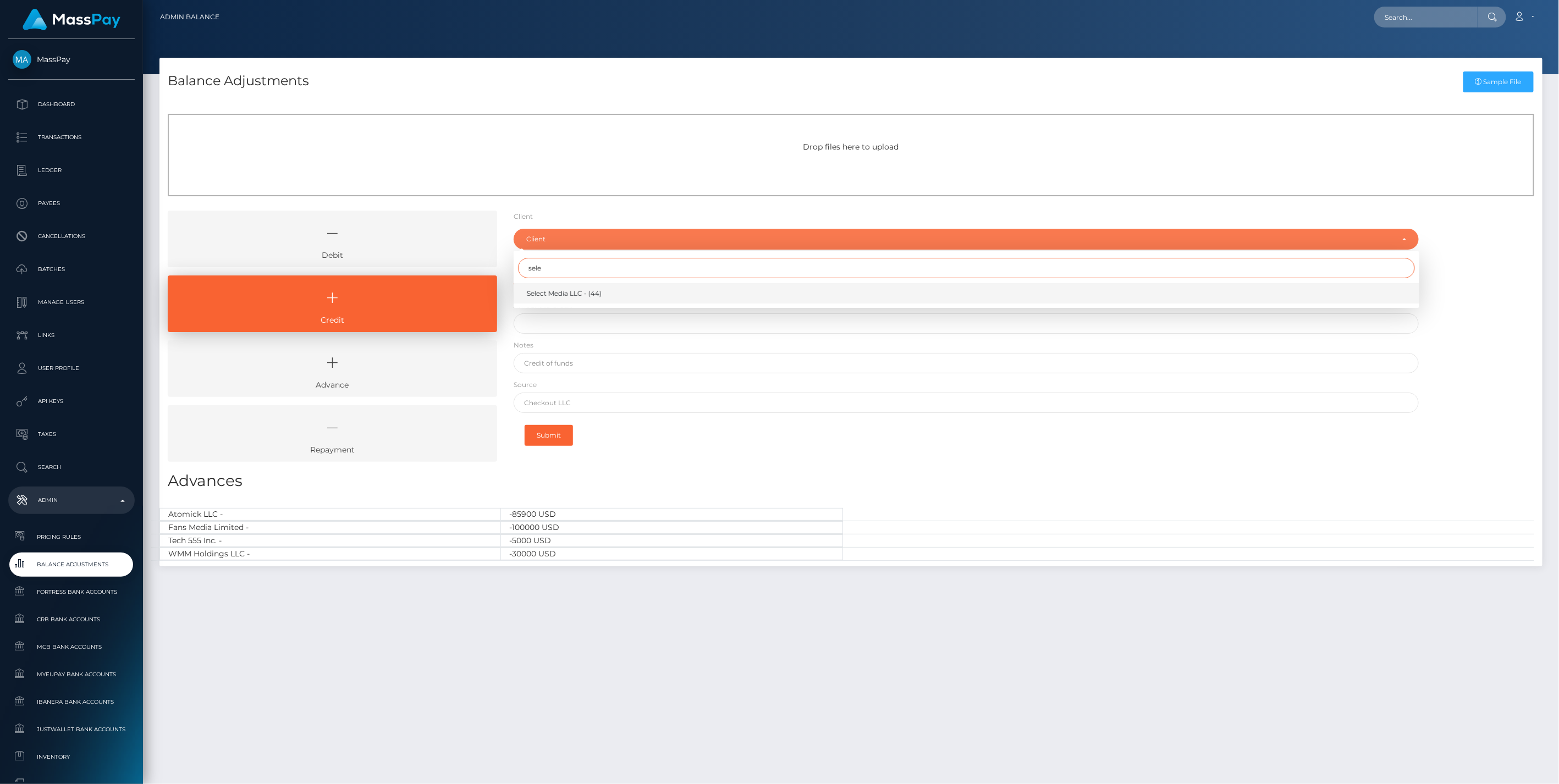
type input "sele"
click at [558, 296] on span "Select Media LLC - (44)" at bounding box center [564, 293] width 75 height 10
select select "44"
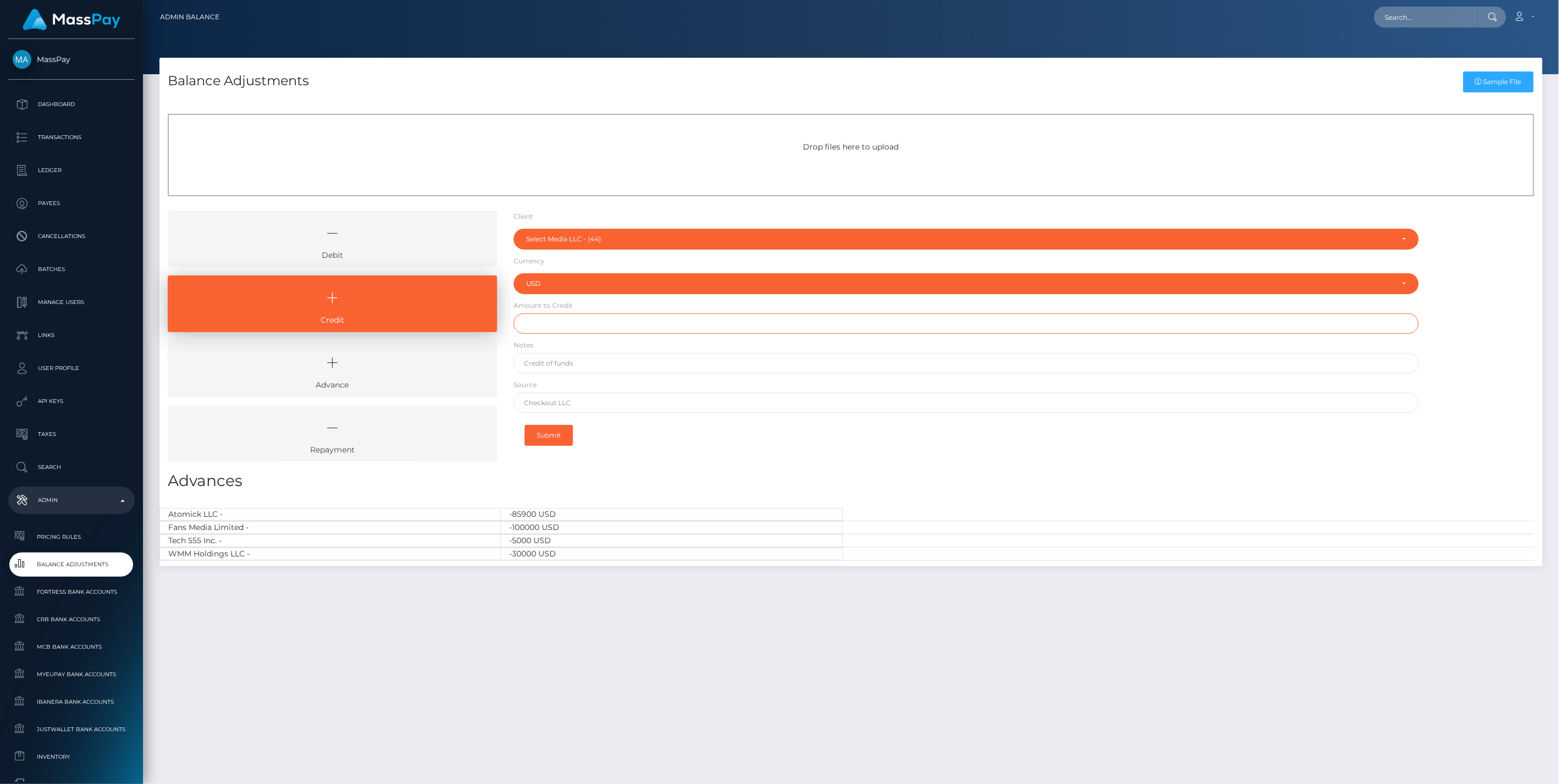
click at [549, 328] on input "text" at bounding box center [967, 324] width 906 height 21
type input "$116,000.00"
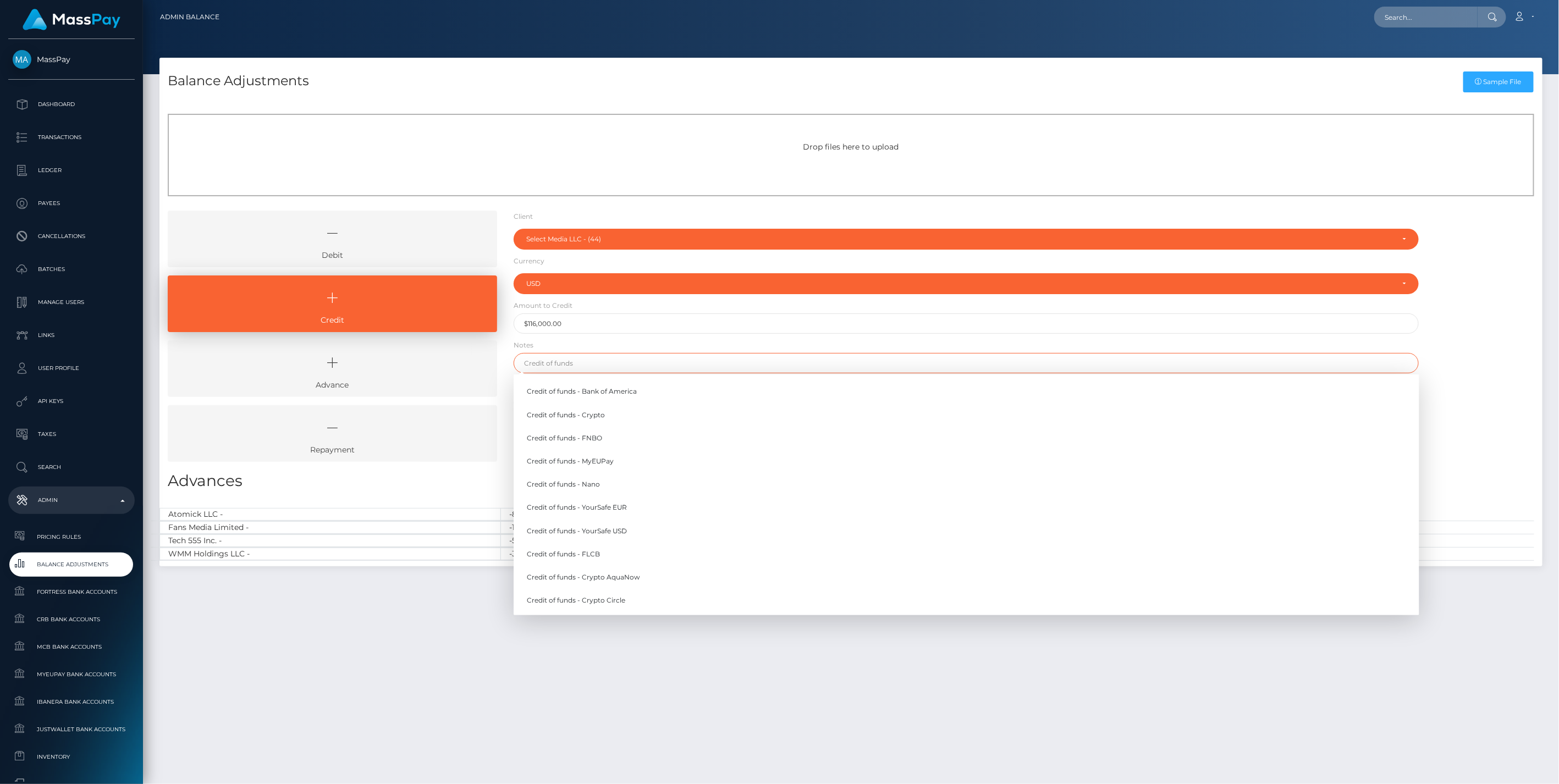
click at [566, 364] on input "text" at bounding box center [967, 363] width 906 height 21
click at [602, 462] on link "Credit of funds - MyEUPay" at bounding box center [967, 461] width 906 height 21
type input "Credit of funds - MyEUPay"
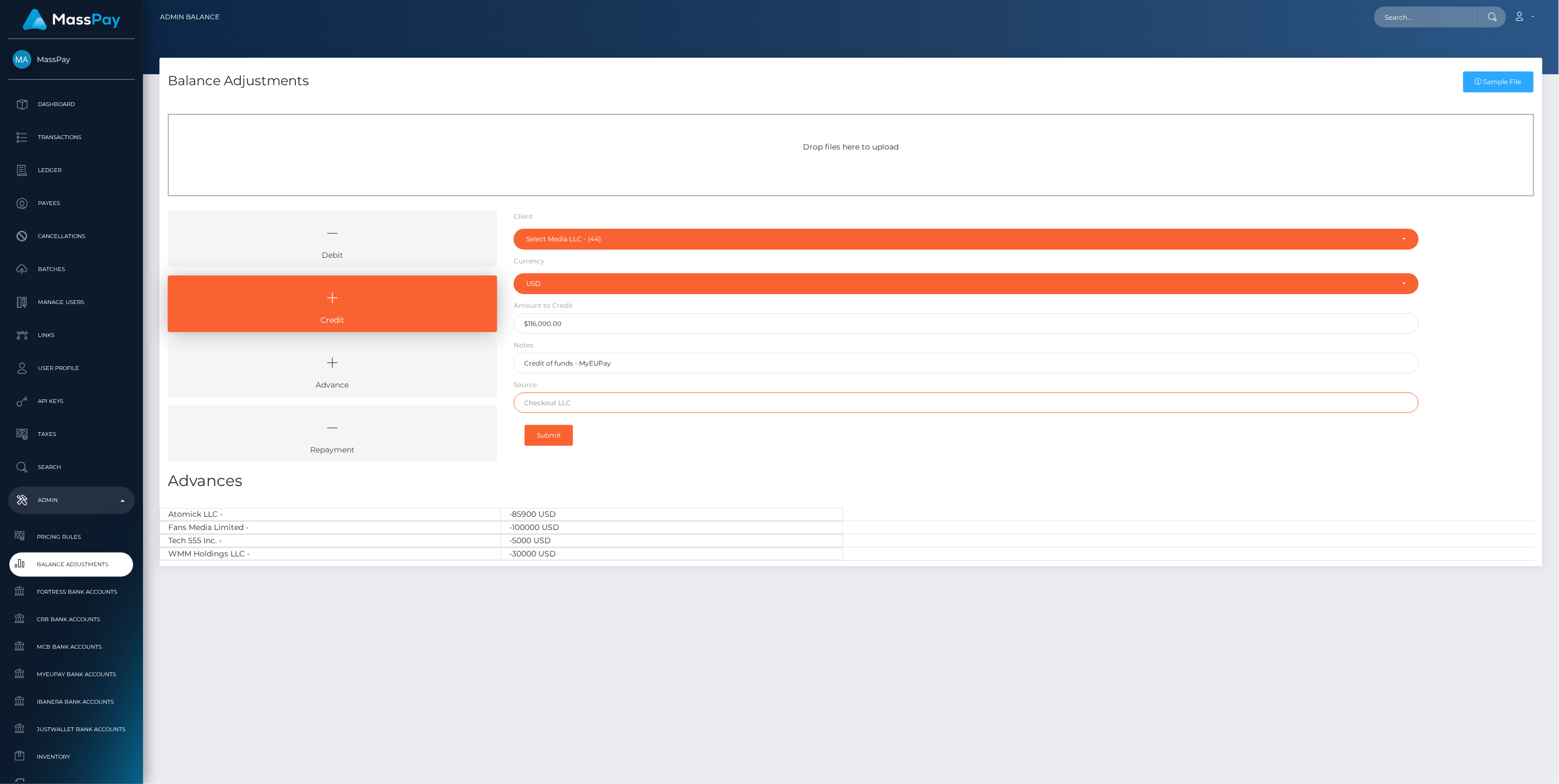
click at [568, 405] on input "text" at bounding box center [967, 403] width 906 height 21
paste input "BLACKTHORN PAY INC"
type input "BLACKTHORN PAY INC"
click at [552, 440] on button "Submit" at bounding box center [549, 435] width 48 height 21
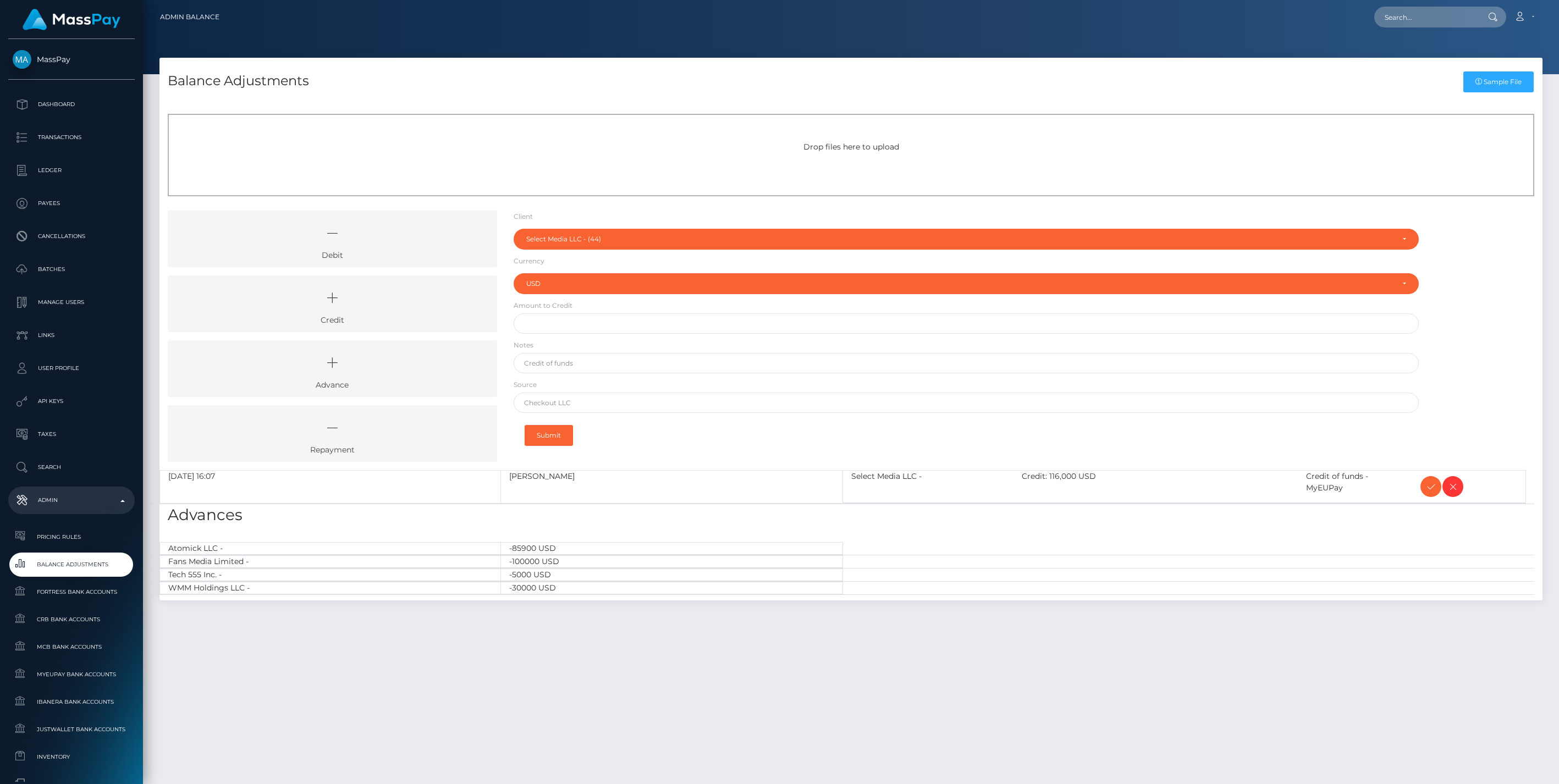
select select "44"
select select "USD"
click at [1428, 488] on icon at bounding box center [1431, 486] width 13 height 14
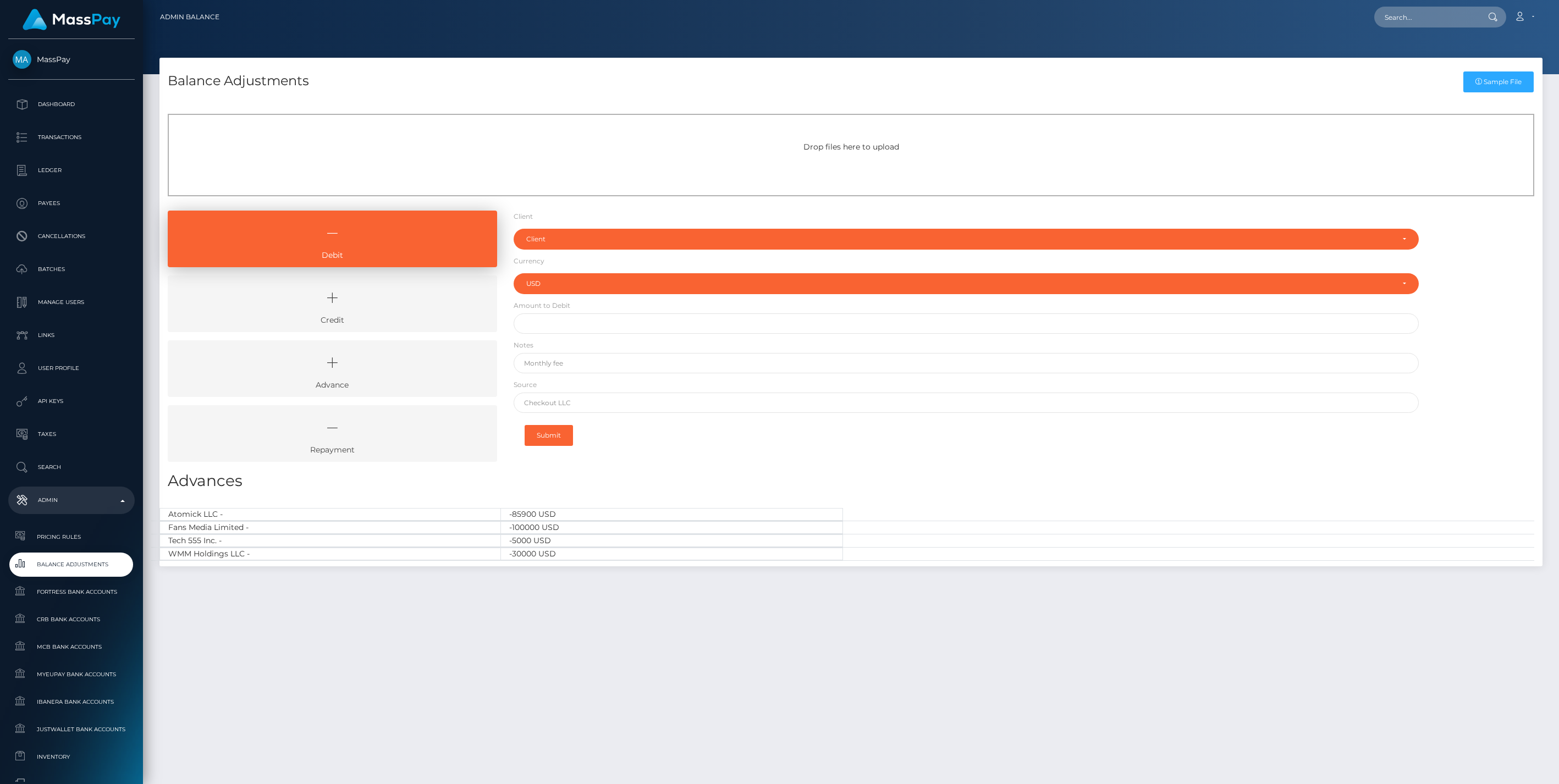
select select "USD"
click at [403, 309] on icon at bounding box center [332, 298] width 304 height 33
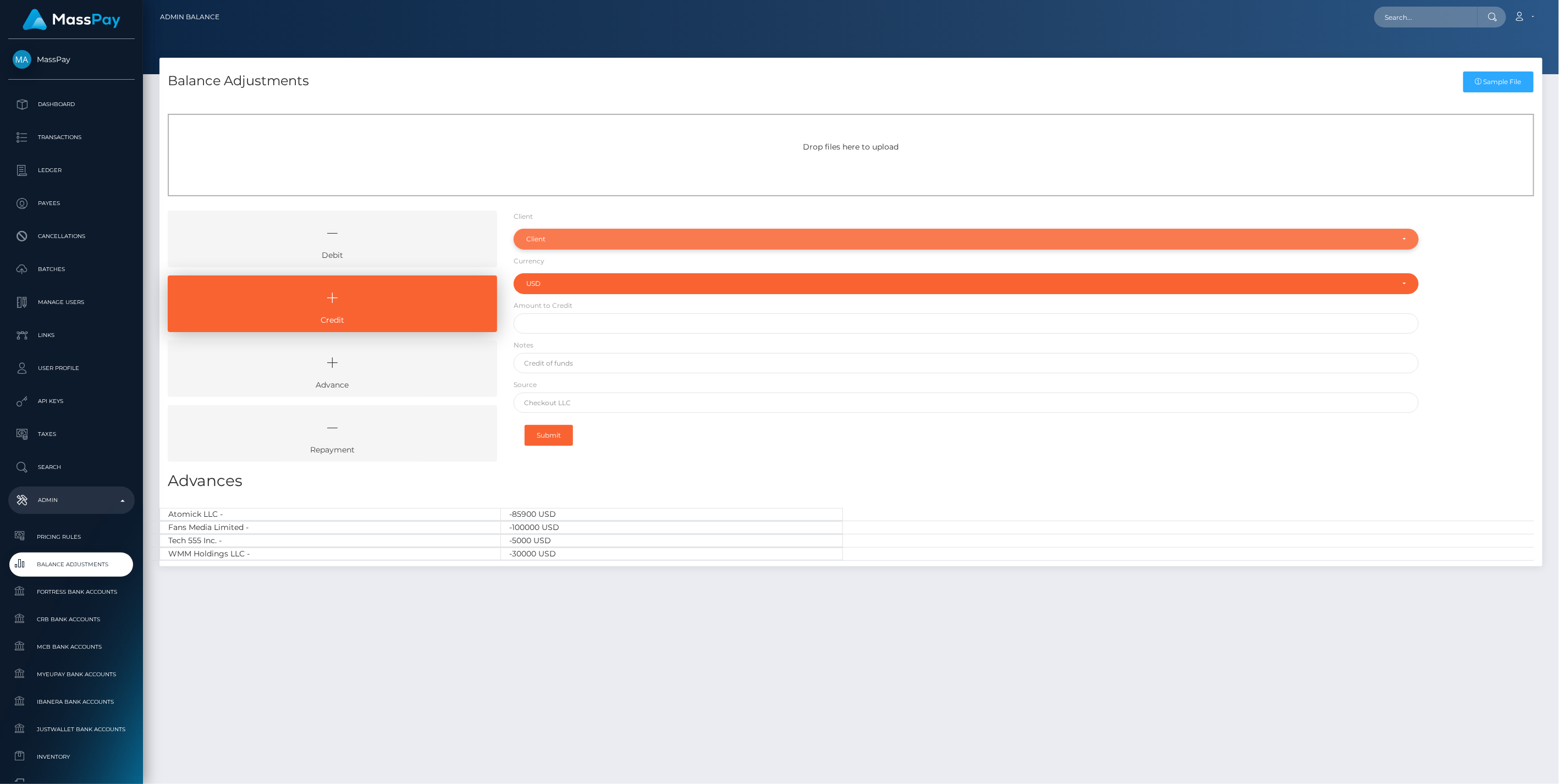
click at [543, 243] on div "Client" at bounding box center [960, 239] width 868 height 9
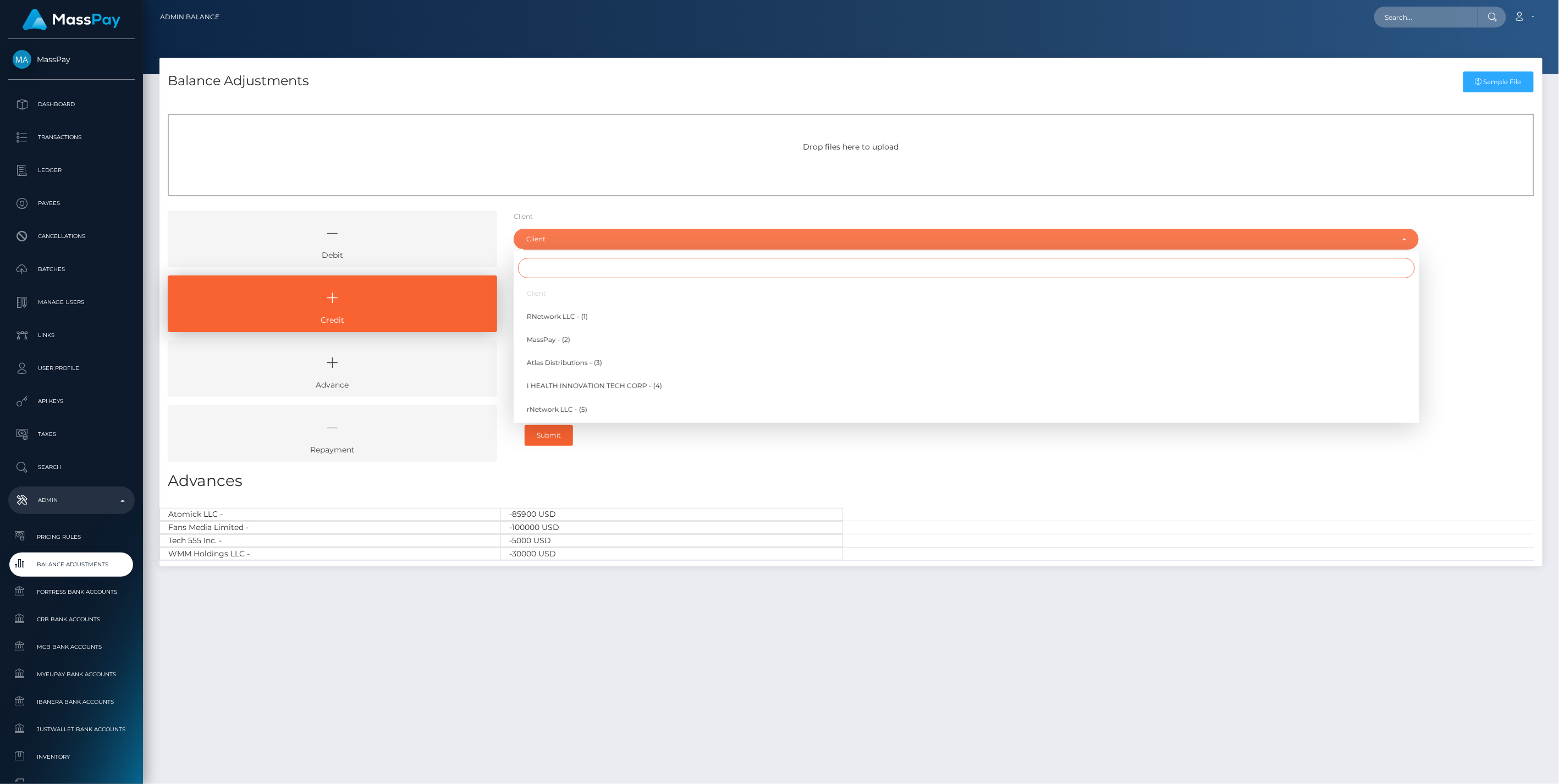
click at [542, 264] on input "Search" at bounding box center [967, 268] width 897 height 21
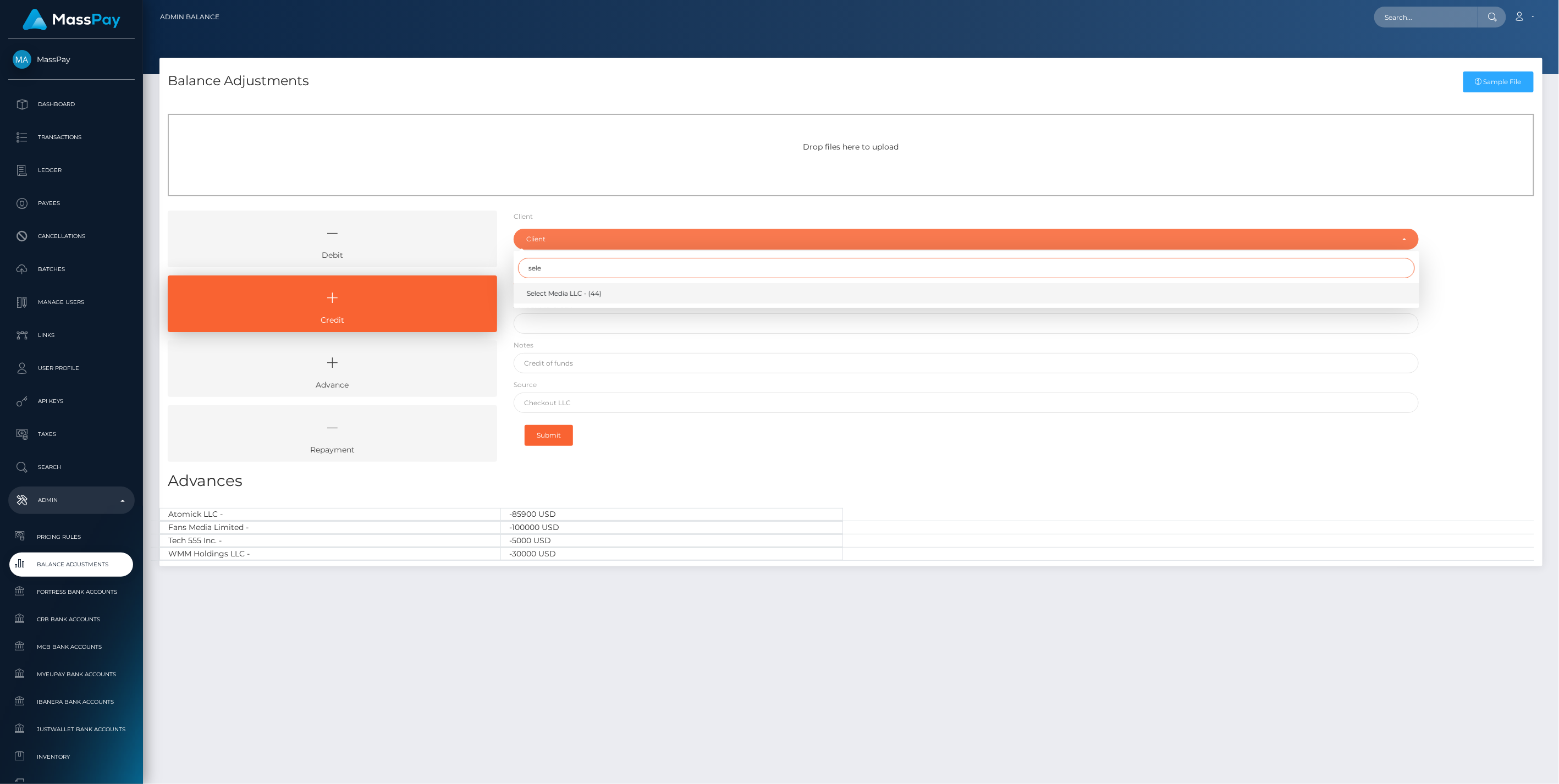
type input "sele"
click at [584, 292] on span "Select Media LLC - (44)" at bounding box center [564, 293] width 75 height 10
select select "44"
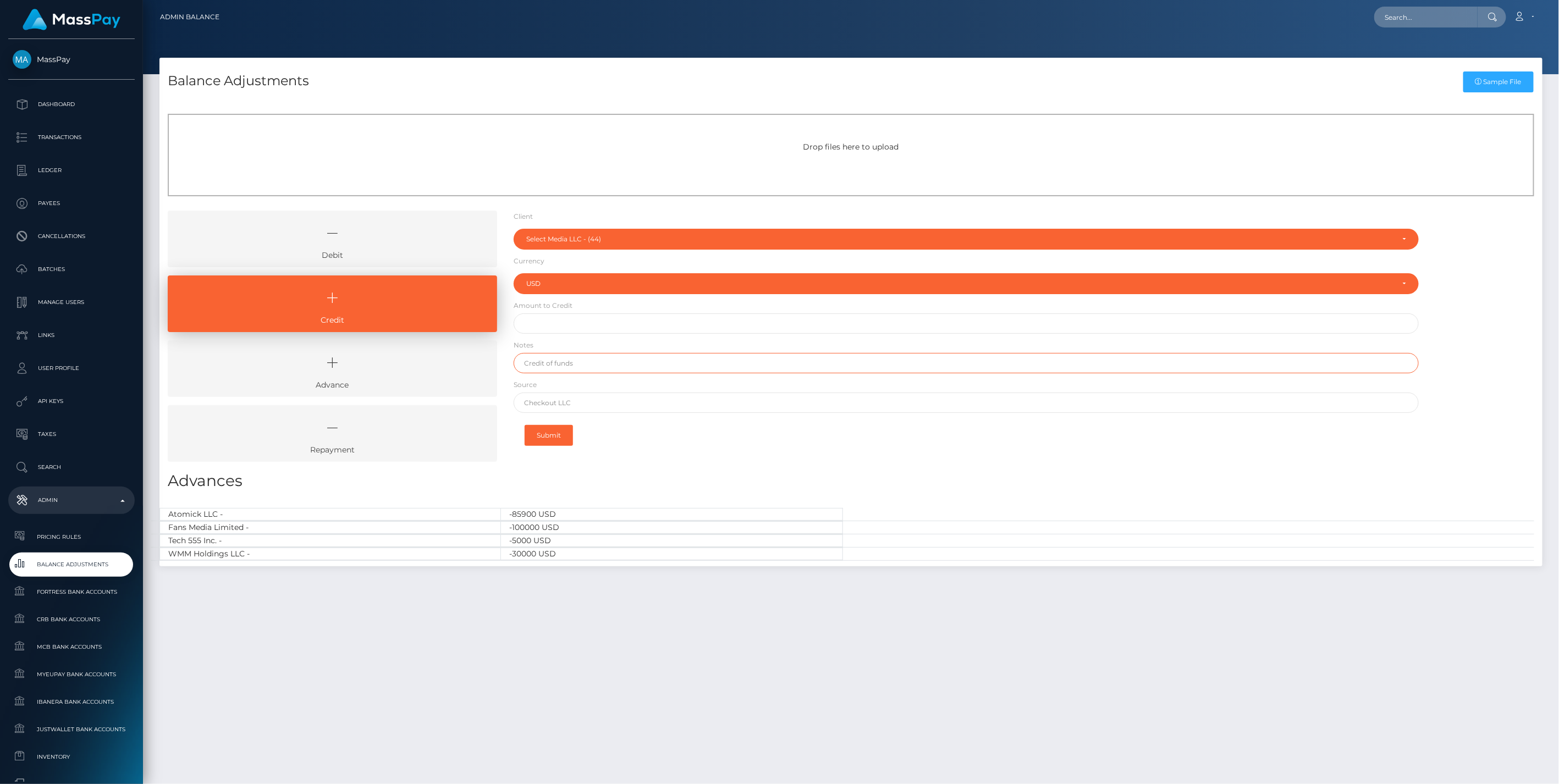
click at [548, 366] on input "text" at bounding box center [967, 363] width 906 height 21
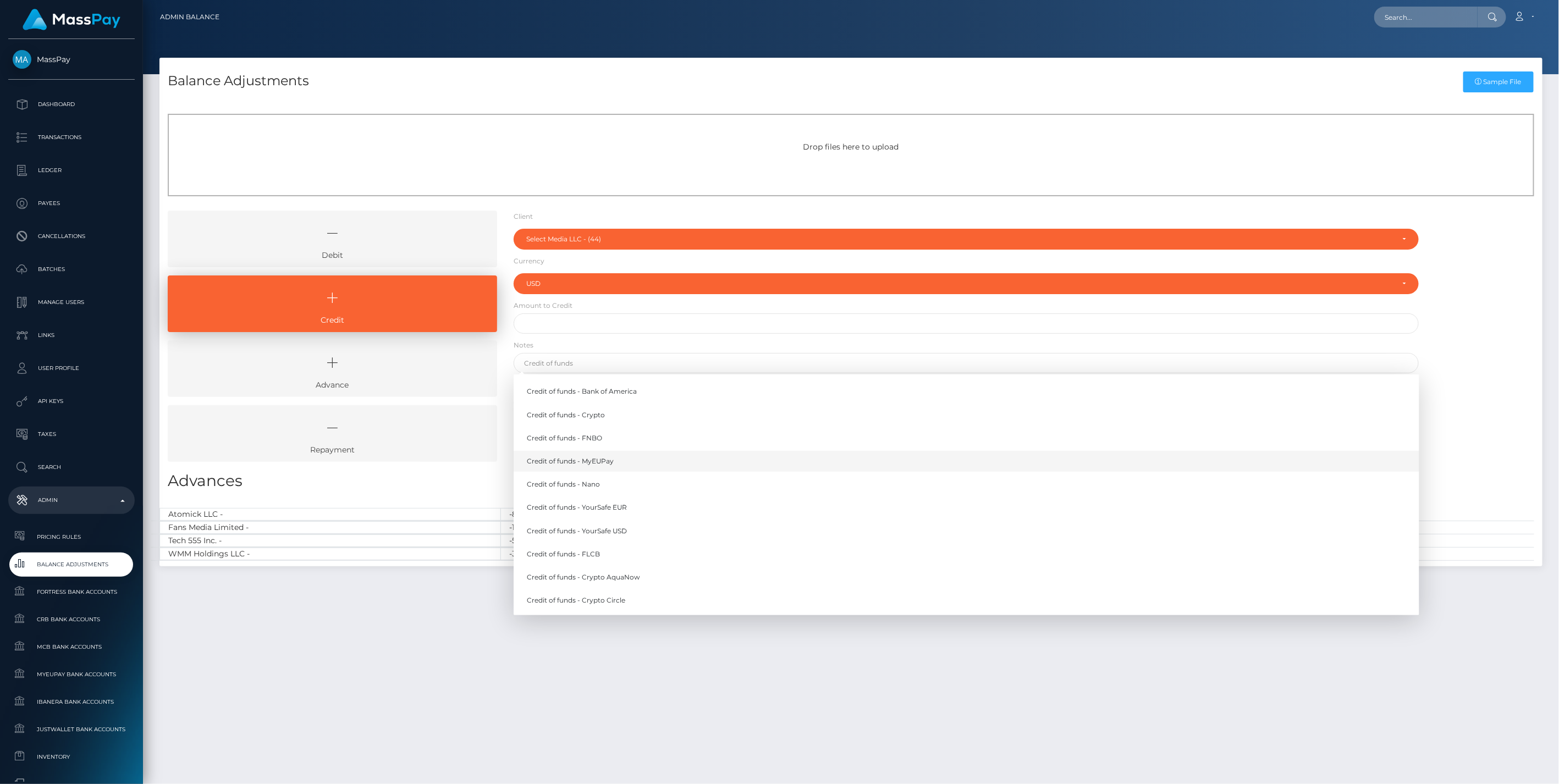
click at [600, 463] on link "Credit of funds - MyEUPay" at bounding box center [967, 461] width 906 height 21
type input "Credit of funds - MyEUPay"
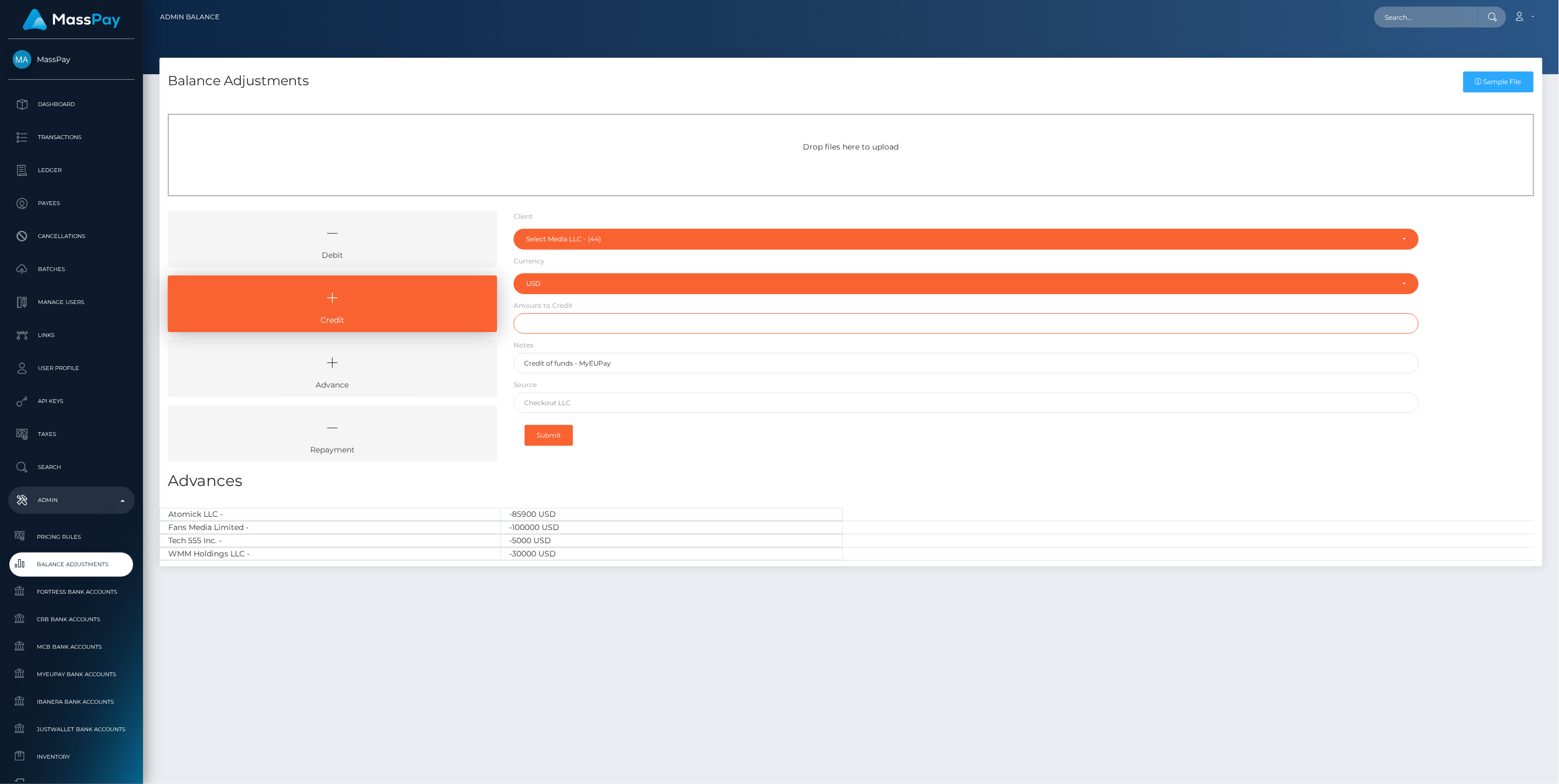
click at [559, 325] on input "text" at bounding box center [967, 324] width 906 height 21
click at [531, 328] on input "text" at bounding box center [967, 324] width 906 height 21
type input "$71,925.00"
click at [594, 406] on input "text" at bounding box center [967, 403] width 906 height 21
paste input "BLACKTHORN PAY INC"
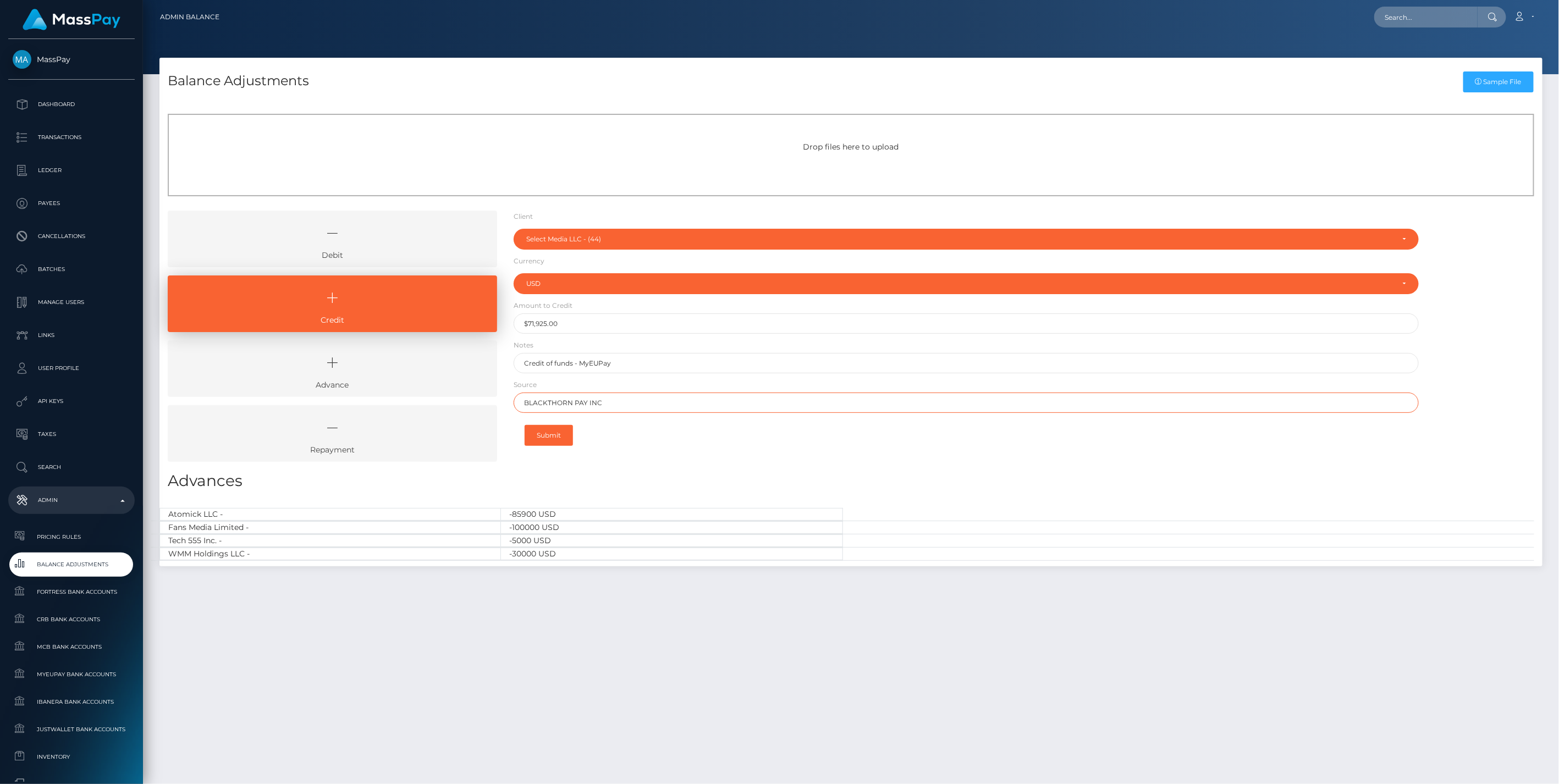
type input "BLACKTHORN PAY INC"
click at [559, 435] on button "Submit" at bounding box center [549, 435] width 48 height 21
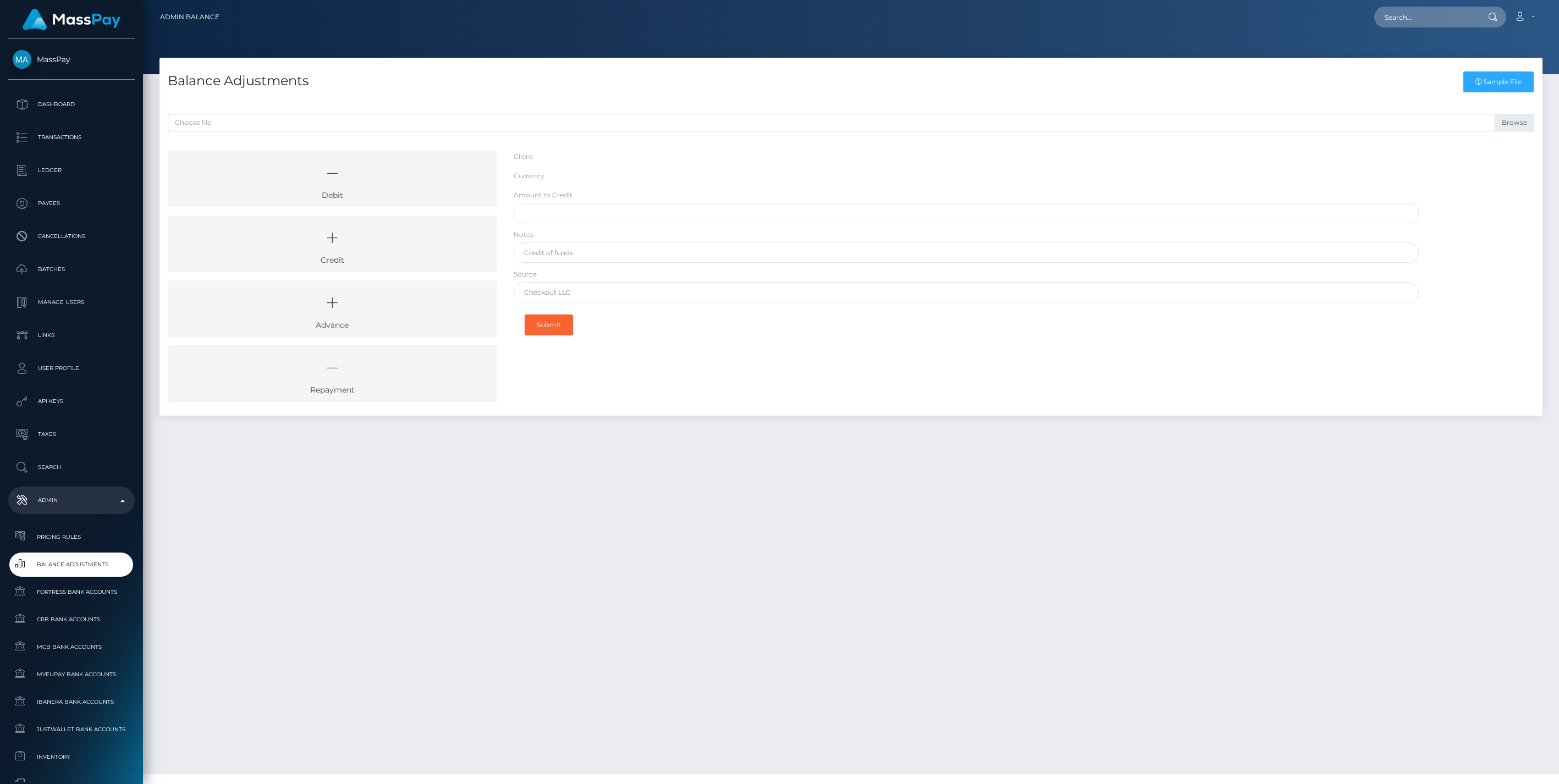
select select "44"
select select "USD"
select select
select select "44"
select select "USD"
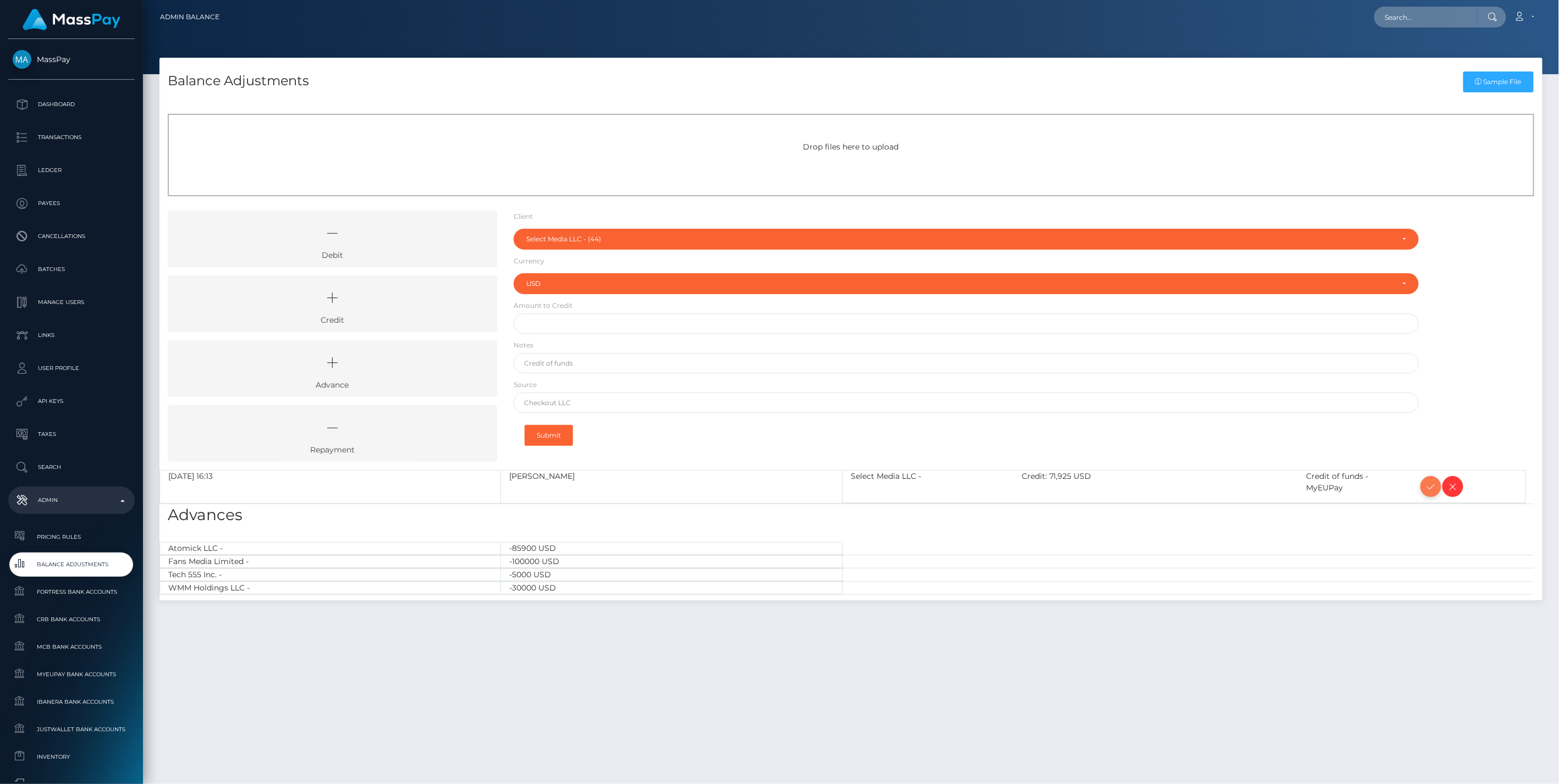
click at [1426, 488] on icon at bounding box center [1431, 486] width 13 height 14
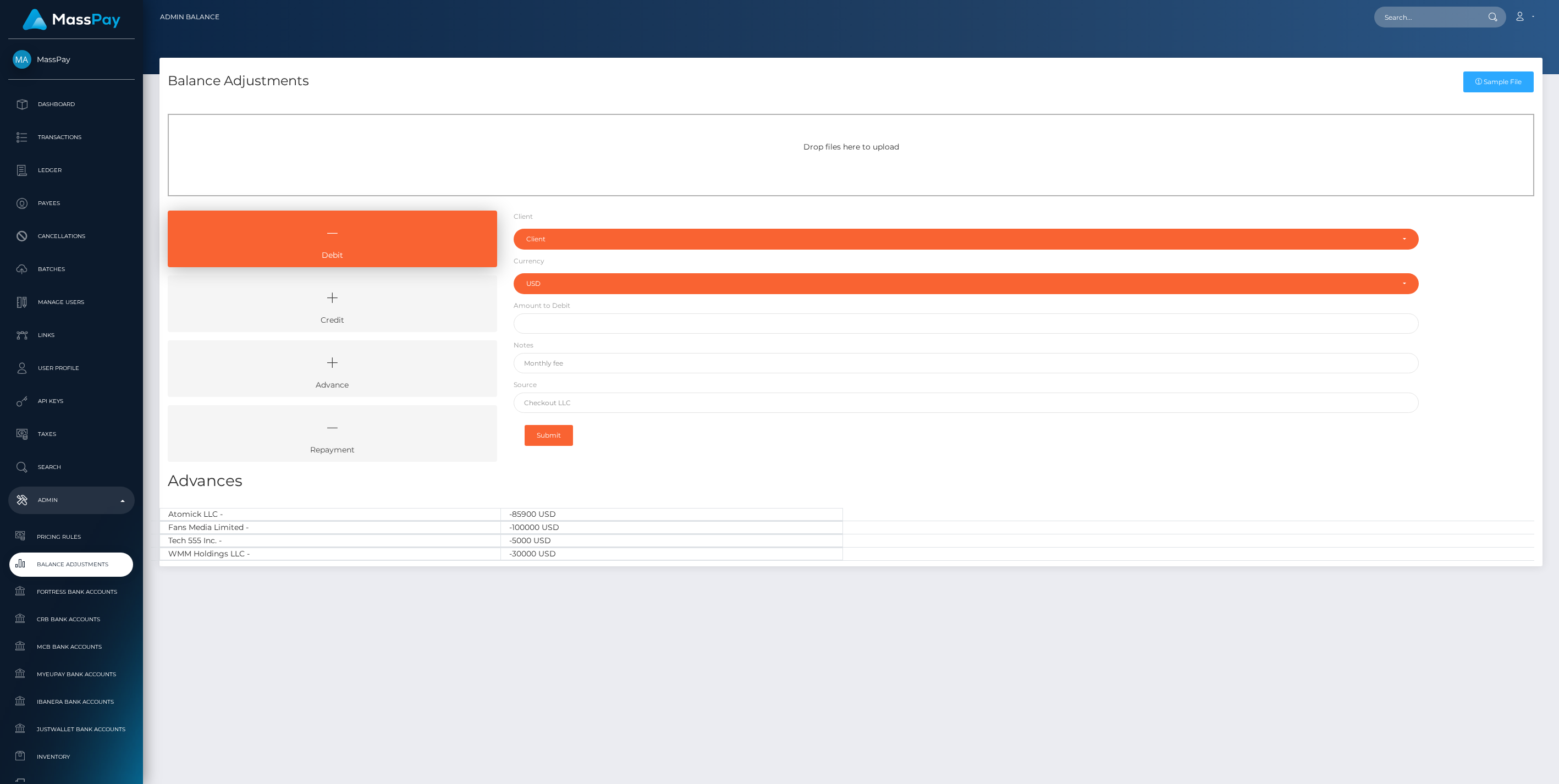
select select "USD"
click at [425, 319] on link "Credit" at bounding box center [332, 304] width 329 height 57
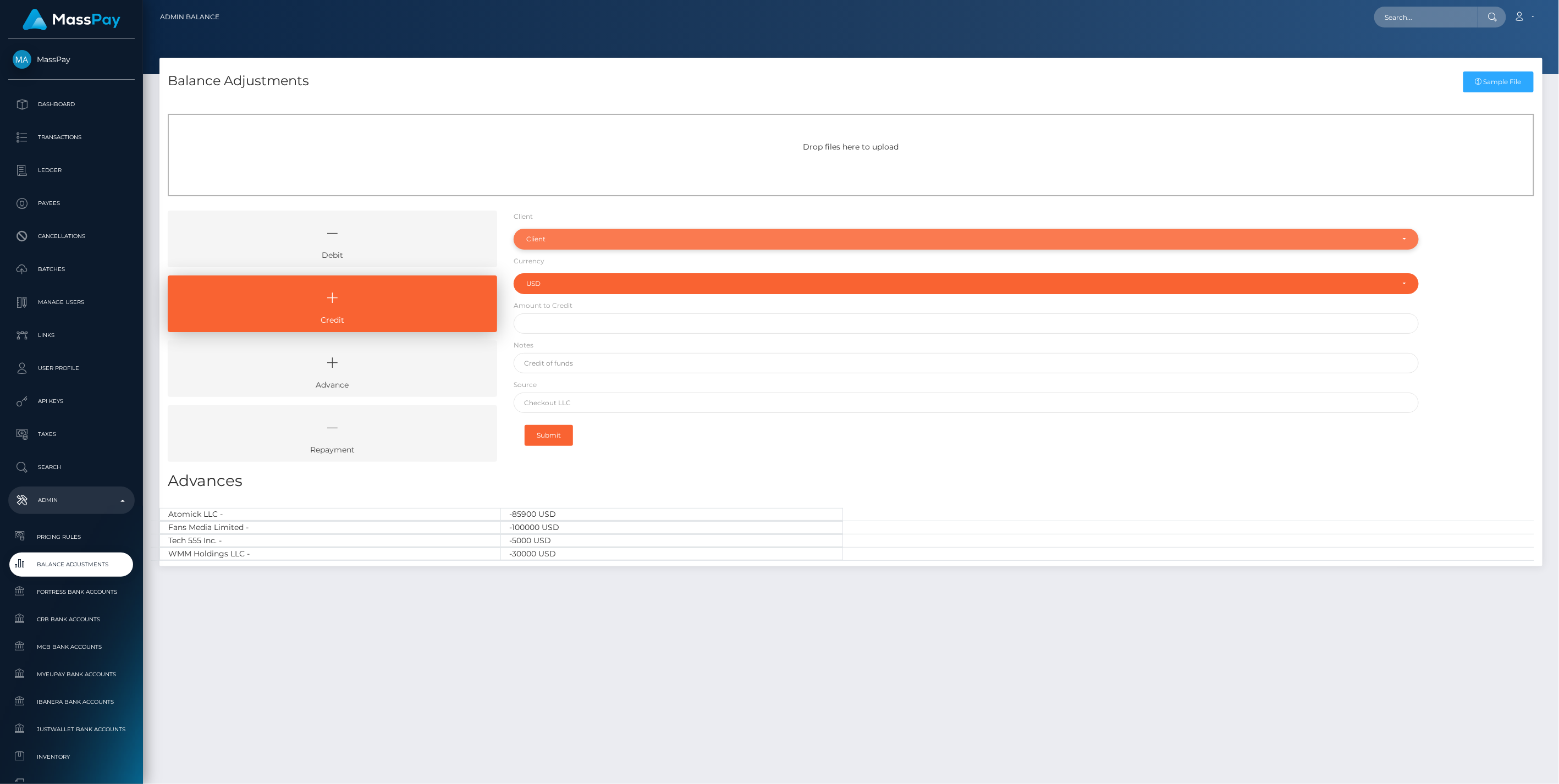
click at [563, 240] on div "Client" at bounding box center [960, 239] width 868 height 9
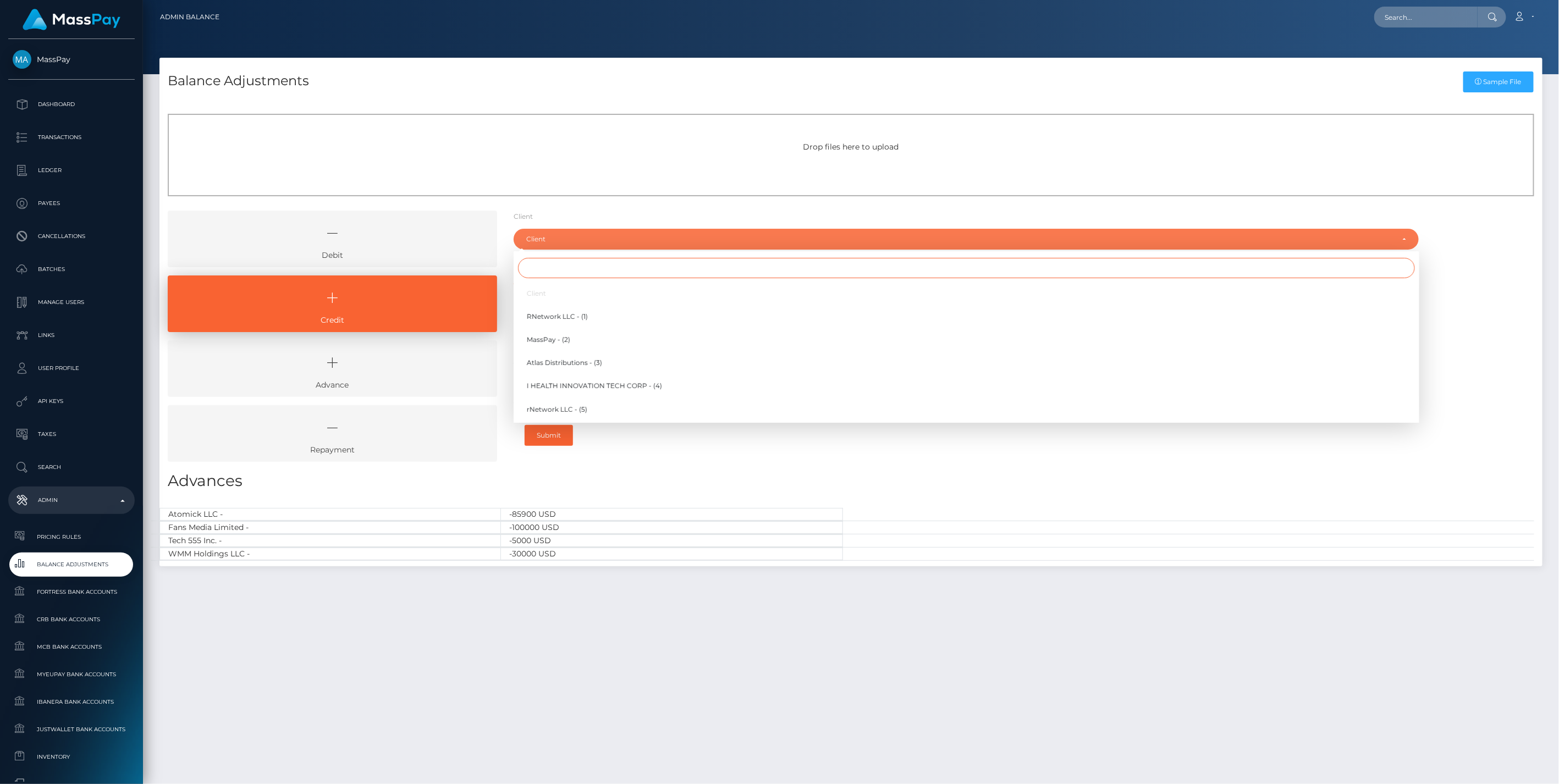
click at [546, 272] on input "Search" at bounding box center [967, 268] width 897 height 21
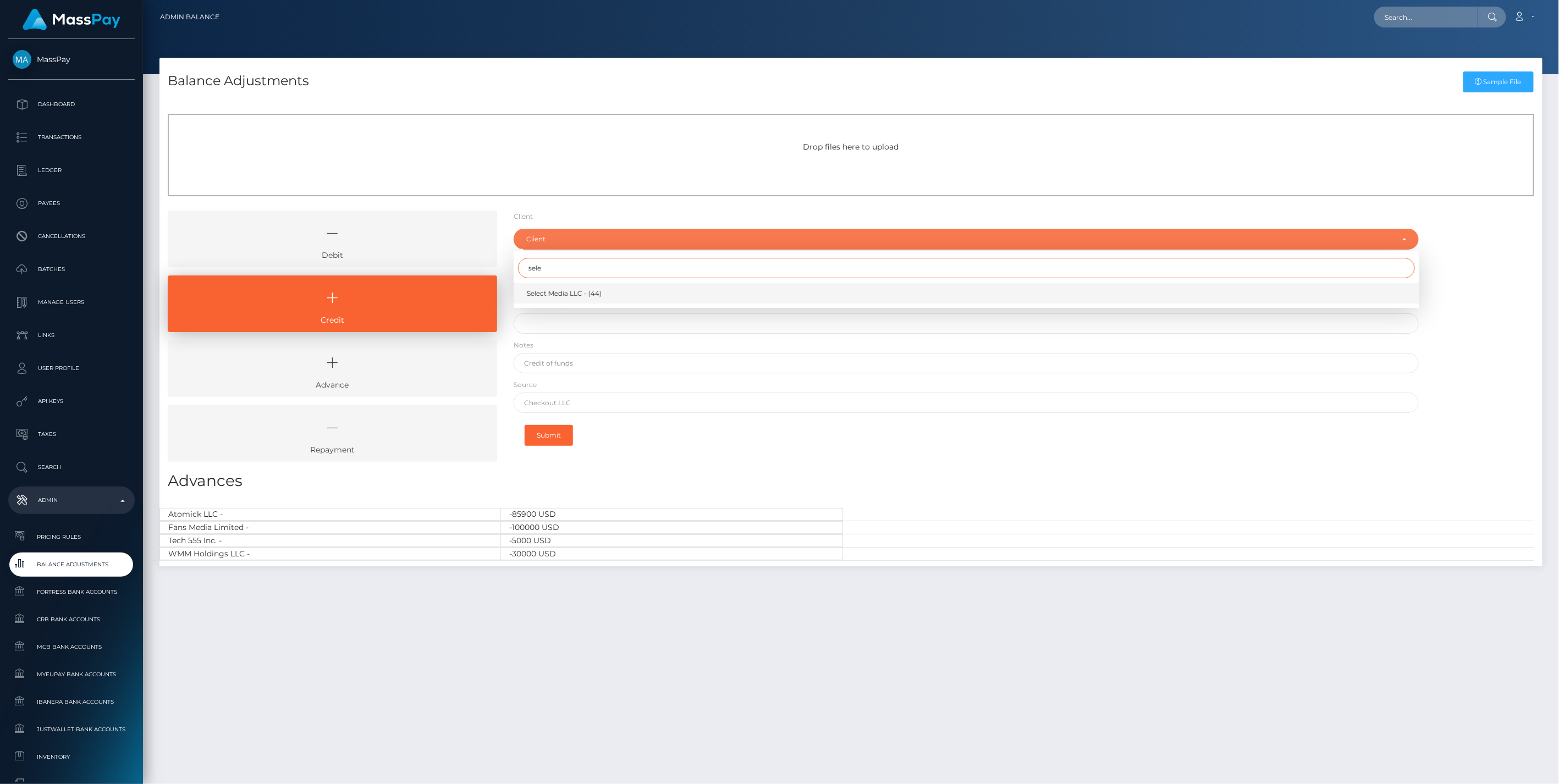
type input "sele"
click at [573, 289] on span "Select Media LLC - (44)" at bounding box center [564, 293] width 75 height 10
select select "44"
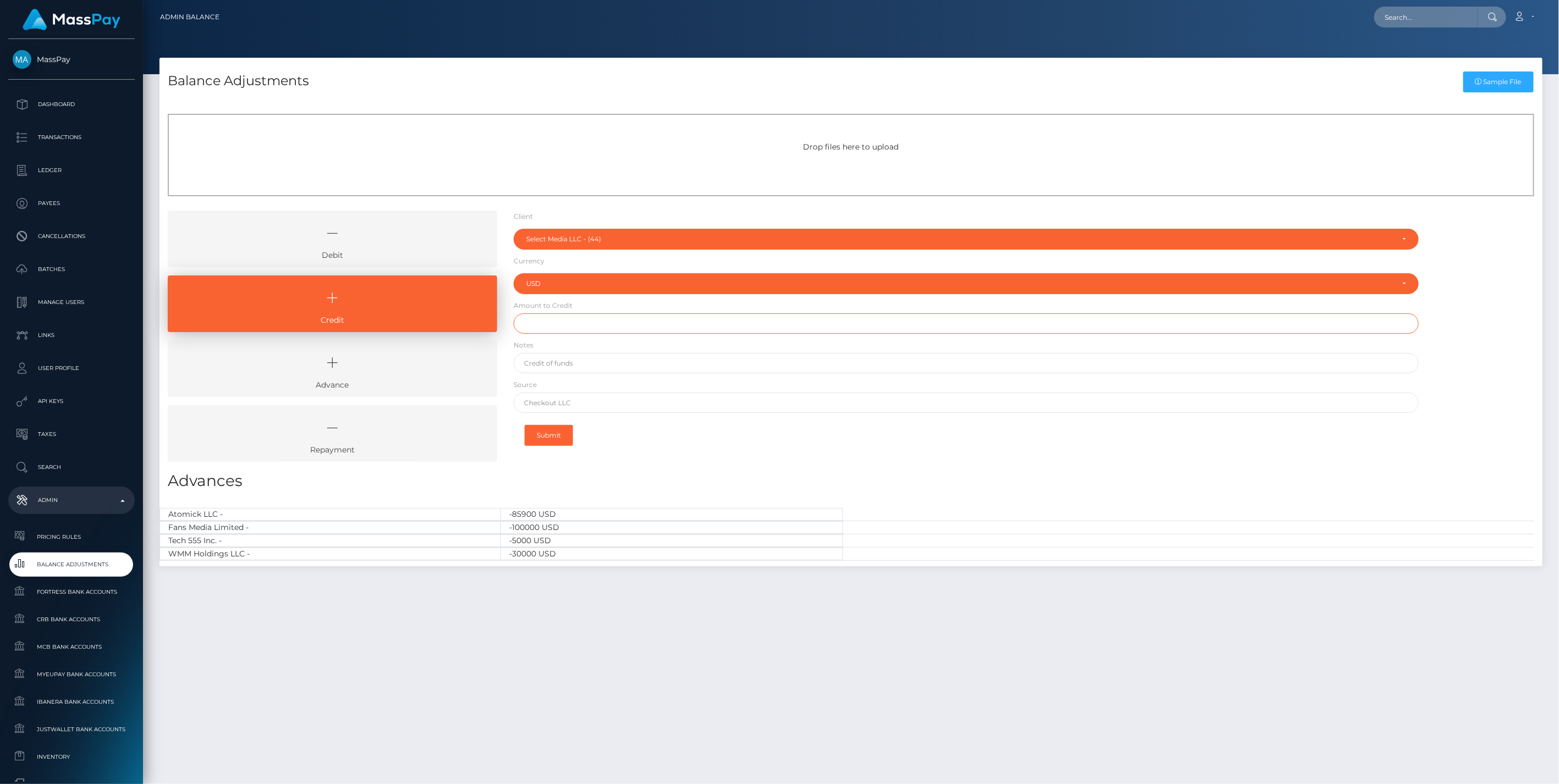
click at [546, 327] on input "text" at bounding box center [967, 324] width 906 height 21
type input "$1,000,000.00"
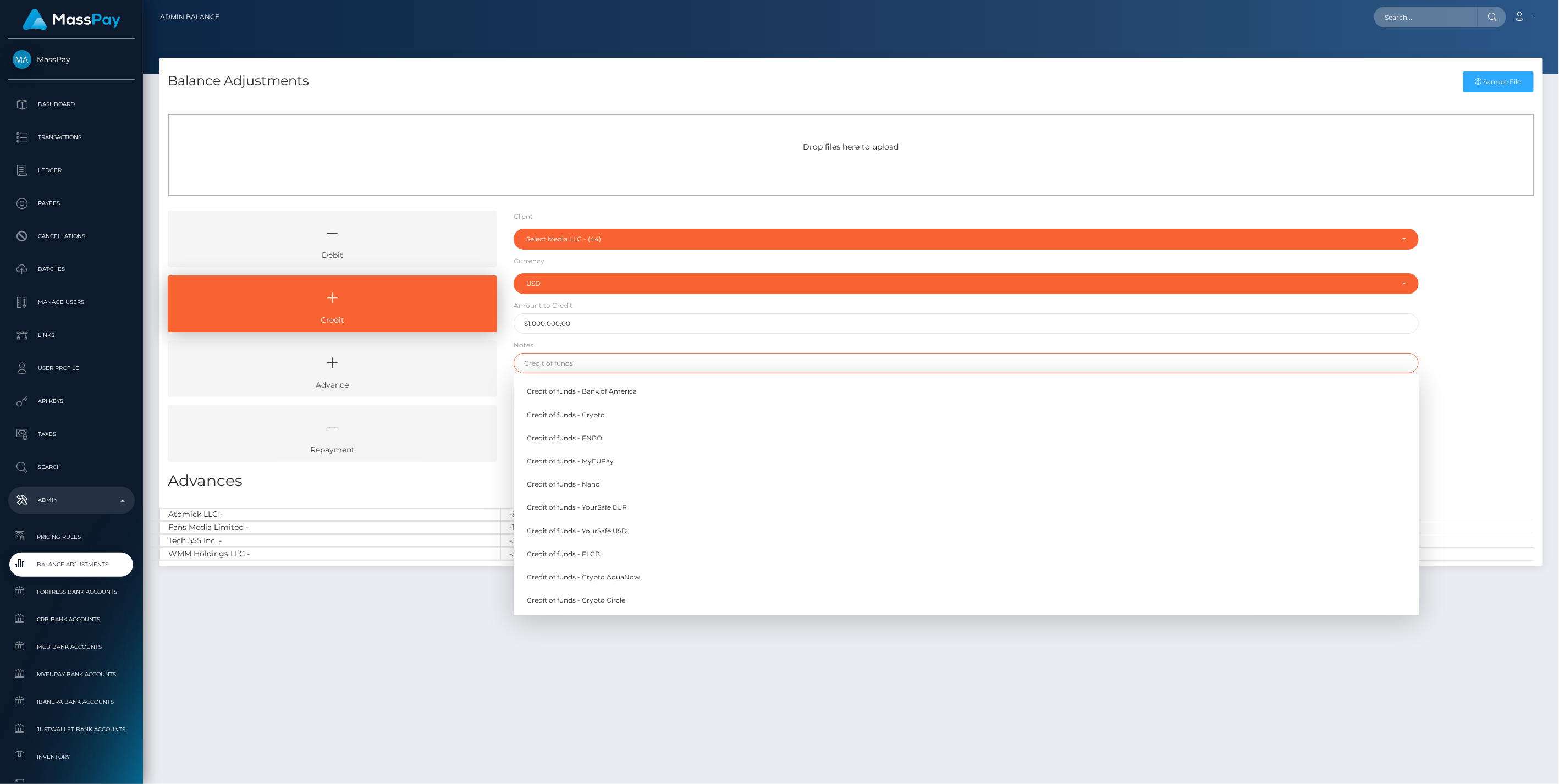
click at [568, 361] on input "text" at bounding box center [967, 363] width 906 height 21
click at [613, 393] on link "Credit of funds - Bank of America" at bounding box center [967, 392] width 906 height 21
type input "Credit of funds - Bank of America"
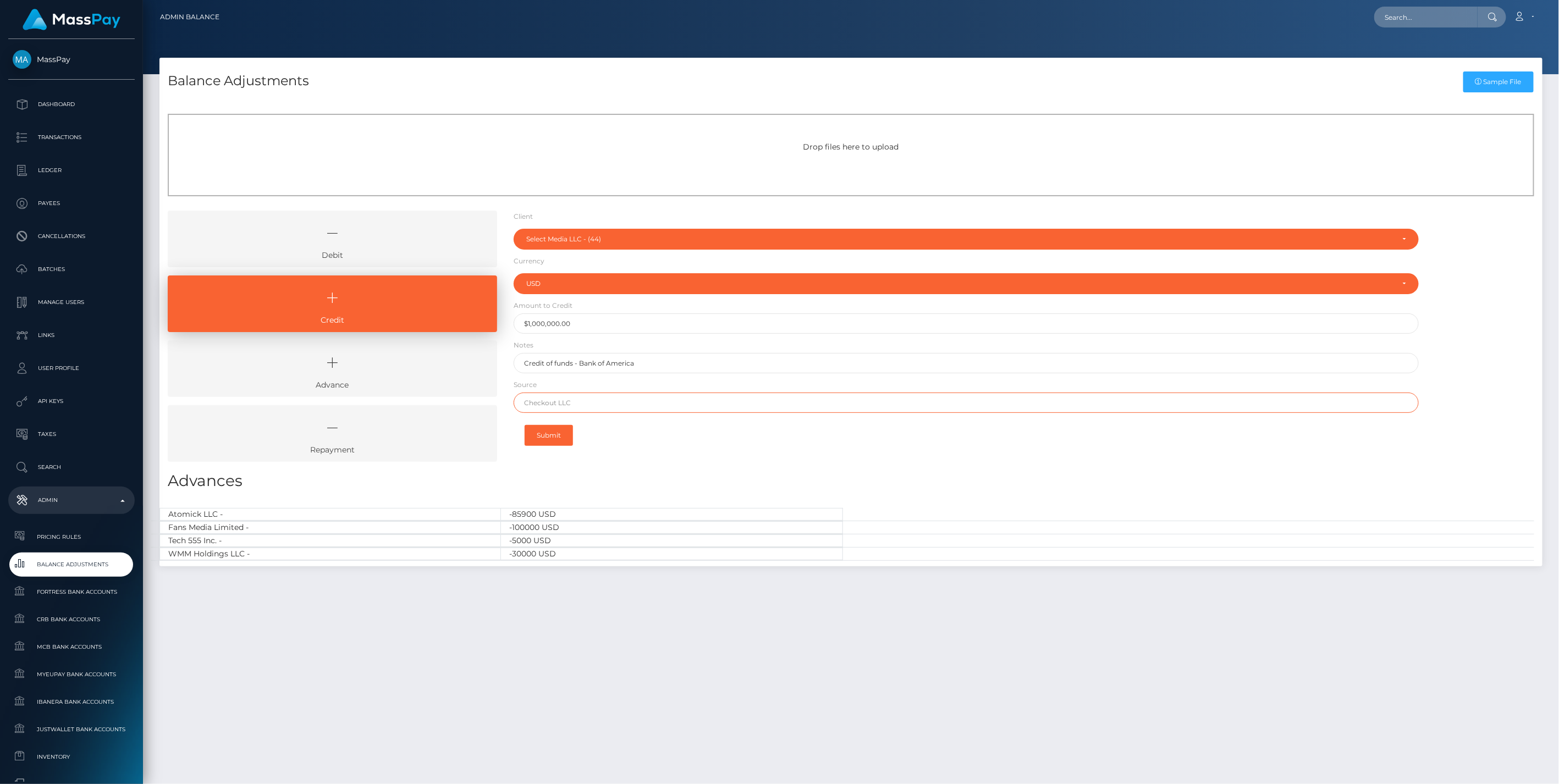
click at [565, 406] on input "text" at bounding box center [967, 403] width 906 height 21
drag, startPoint x: 553, startPoint y: 402, endPoint x: 490, endPoint y: 404, distance: 63.0
click at [490, 404] on div "Debit Credit Advance Repayment" at bounding box center [851, 340] width 1383 height 260
paste input "JPMOR GAN CHASE BANK"
type input "JPMOR GAN CHASE BANK"
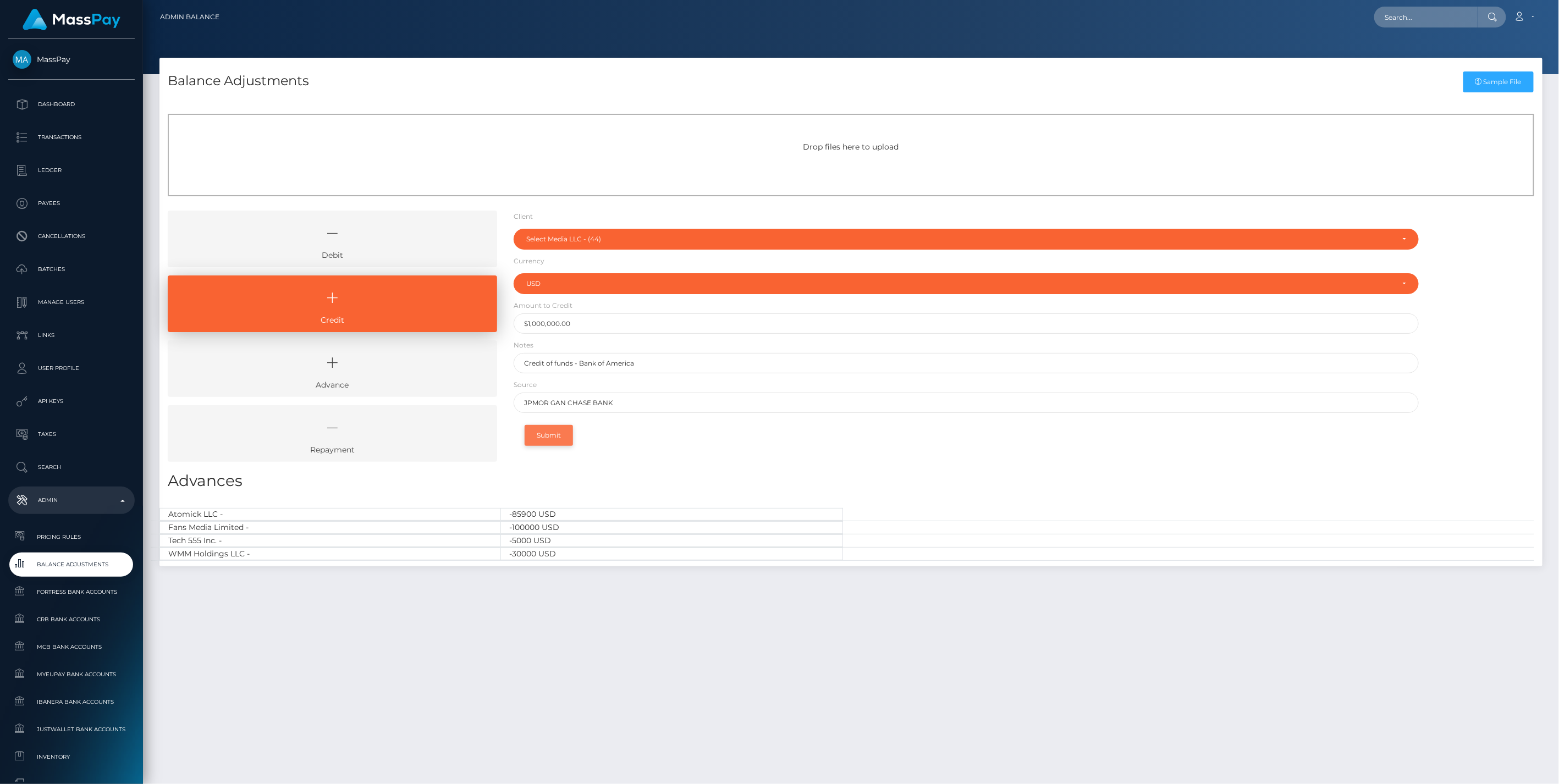
click at [558, 436] on button "Submit" at bounding box center [549, 435] width 48 height 21
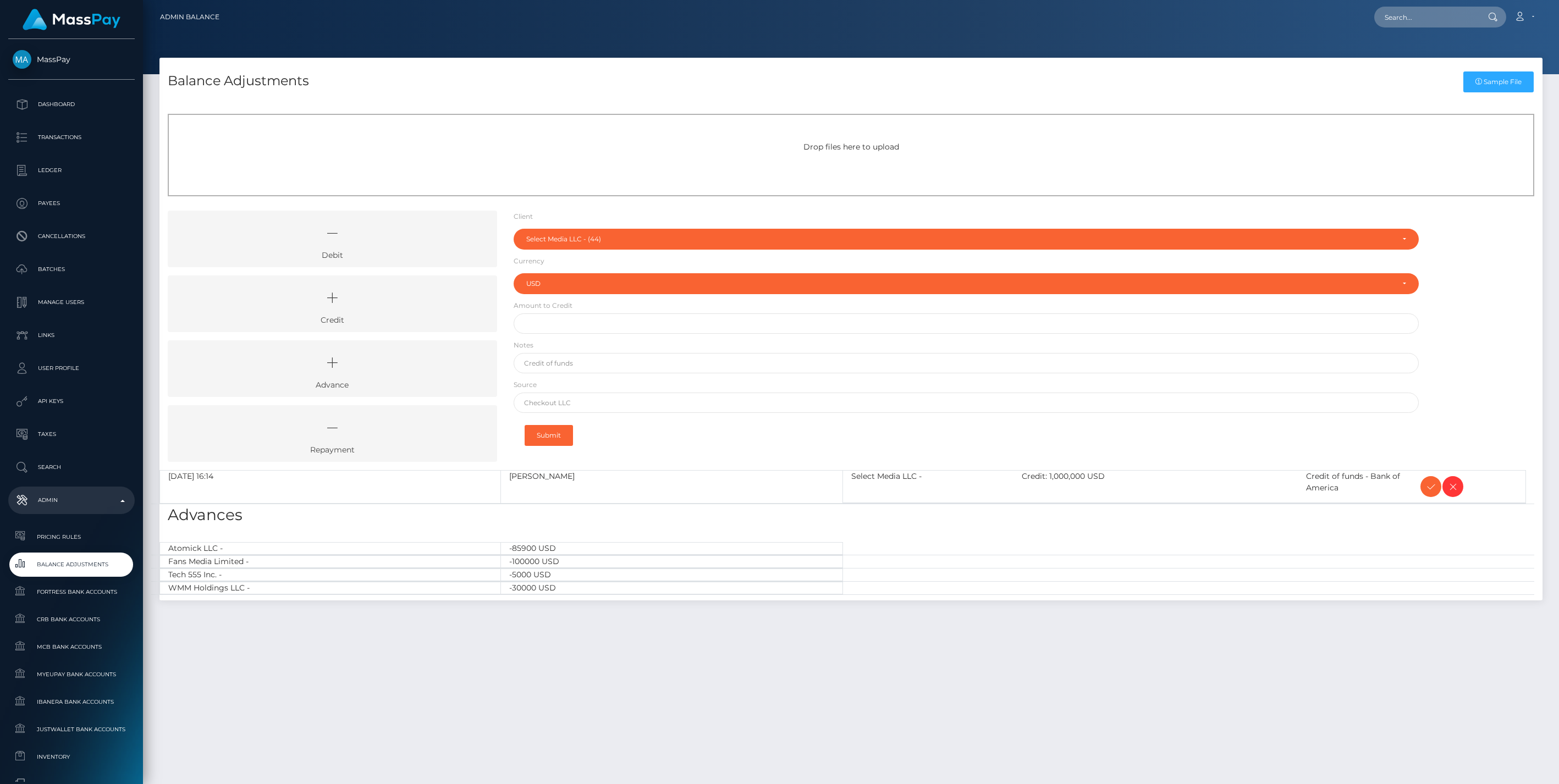
select select "44"
select select "USD"
click at [1432, 484] on icon at bounding box center [1431, 486] width 13 height 14
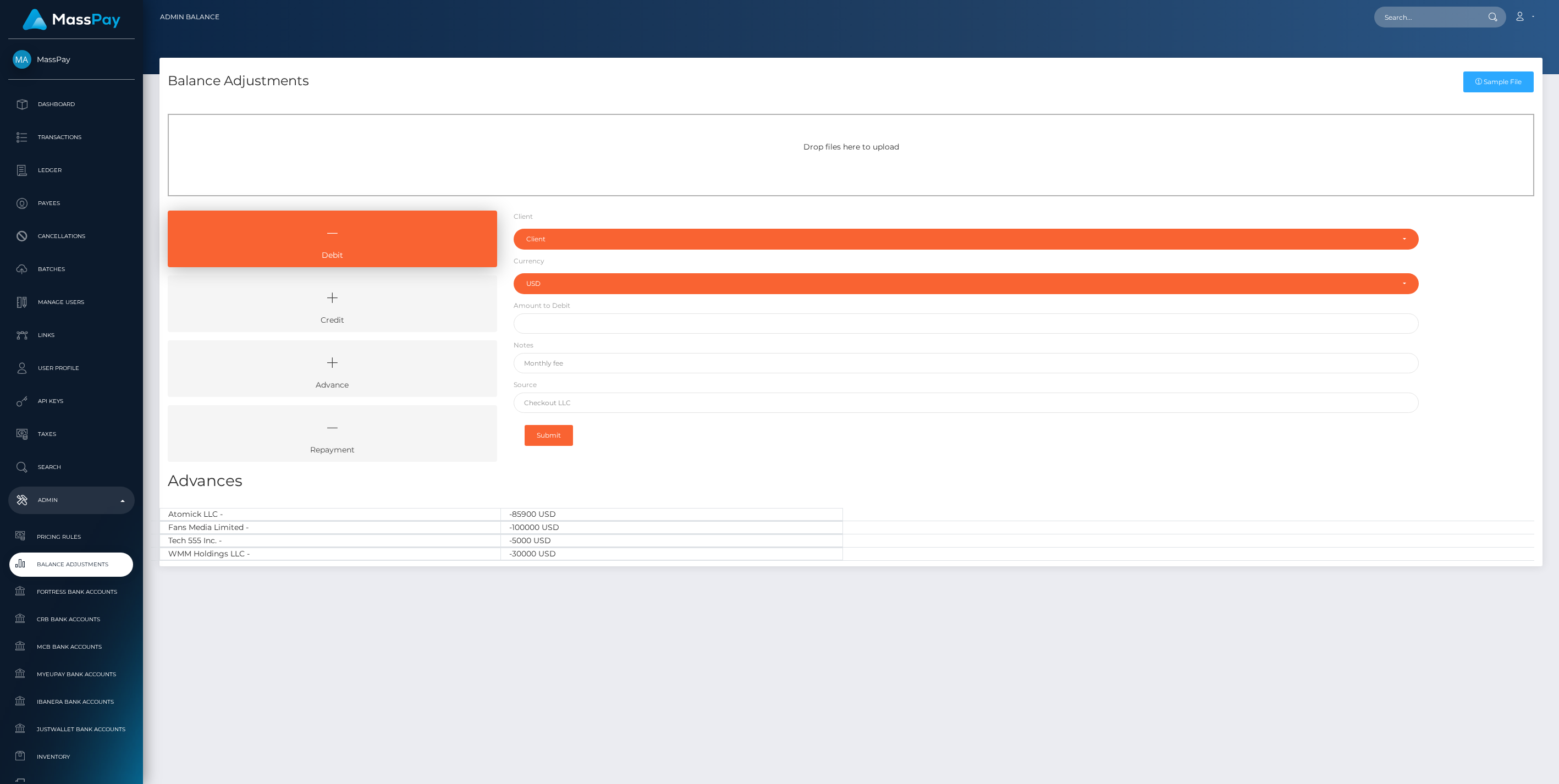
select select "USD"
drag, startPoint x: 364, startPoint y: 312, endPoint x: 366, endPoint y: 304, distance: 8.2
click at [364, 312] on icon at bounding box center [332, 298] width 304 height 33
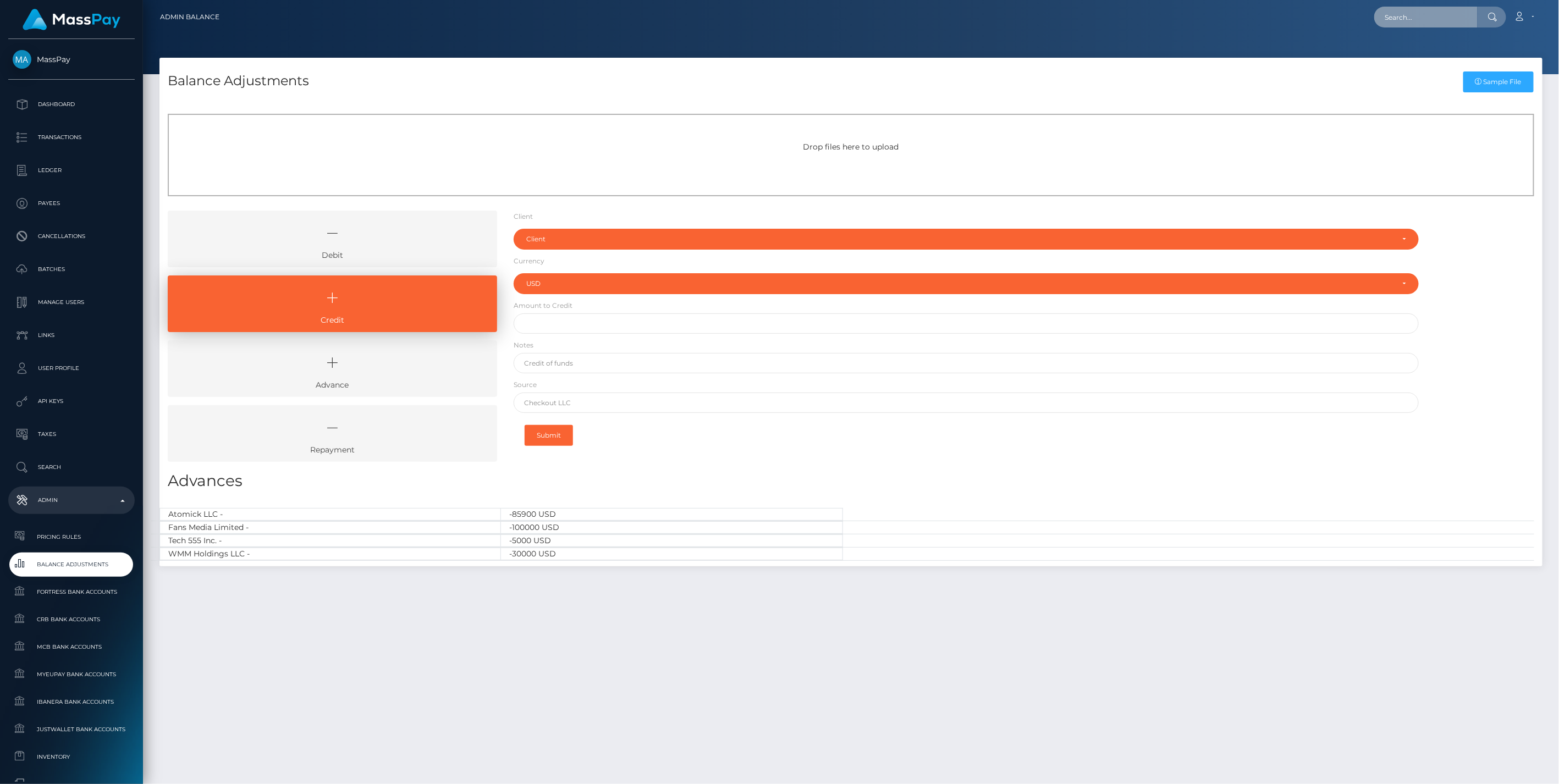
click at [1392, 18] on input "text" at bounding box center [1426, 17] width 103 height 21
paste input "4f9e523e-77f7-11f0-9703-0266f44cc279"
type input "4f9e523e-77f7-11f0-9703-0266f44cc279"
click at [1416, 58] on link "MAHDI MOHAMED SEGHIR YOUSFI (Unlockt.me - )" at bounding box center [1481, 57] width 214 height 21
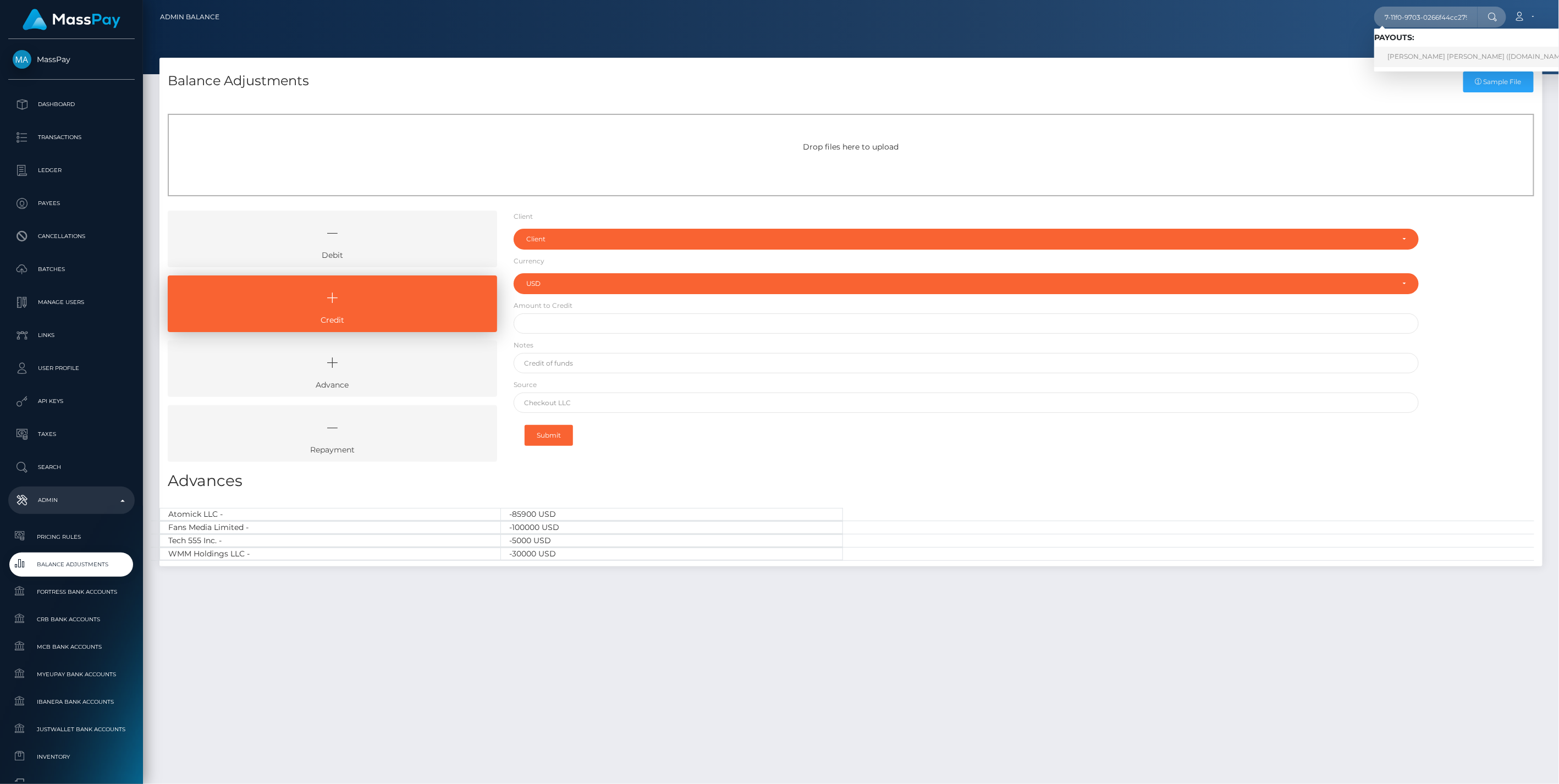
scroll to position [0, 0]
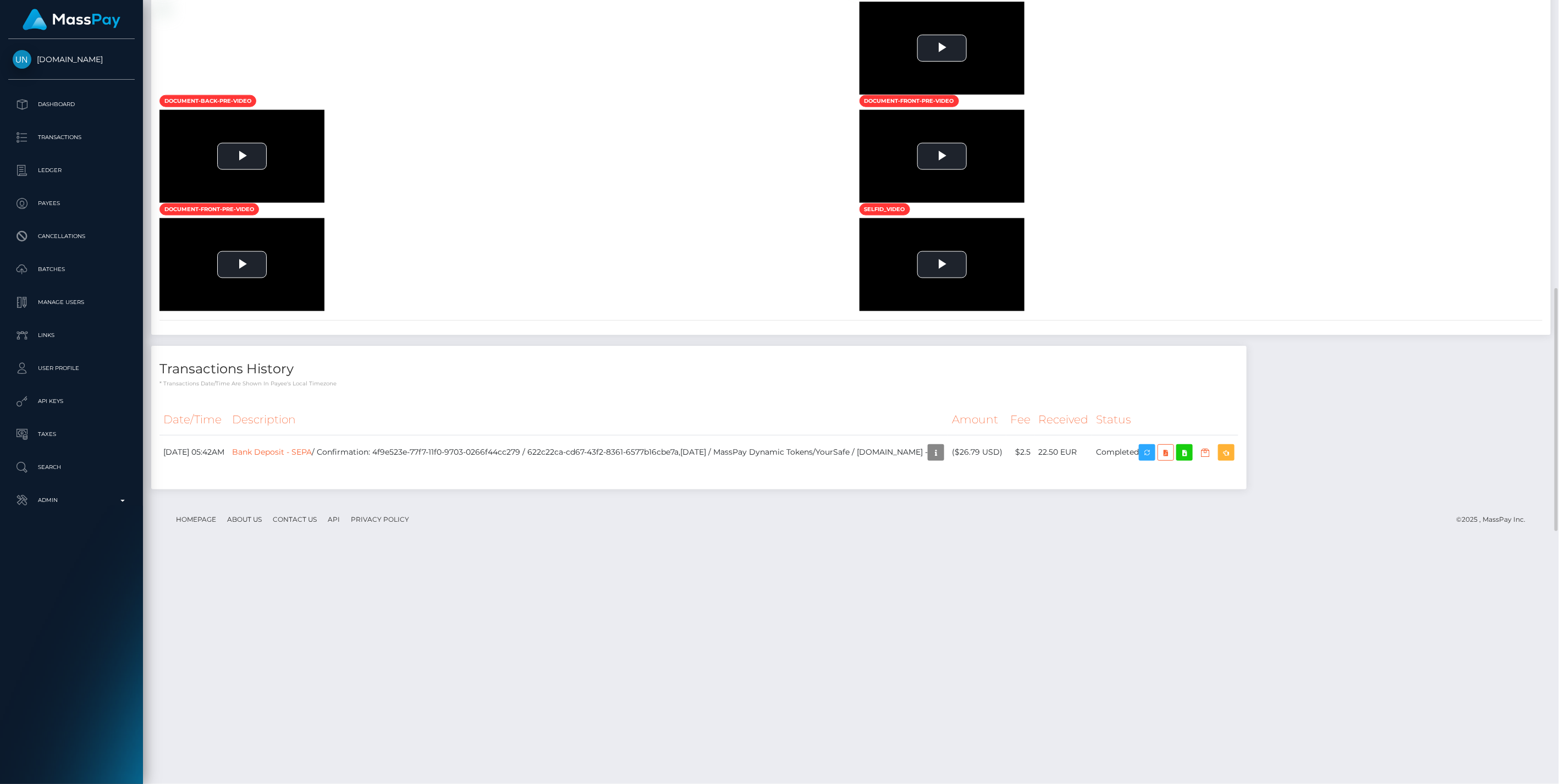
scroll to position [1742, 0]
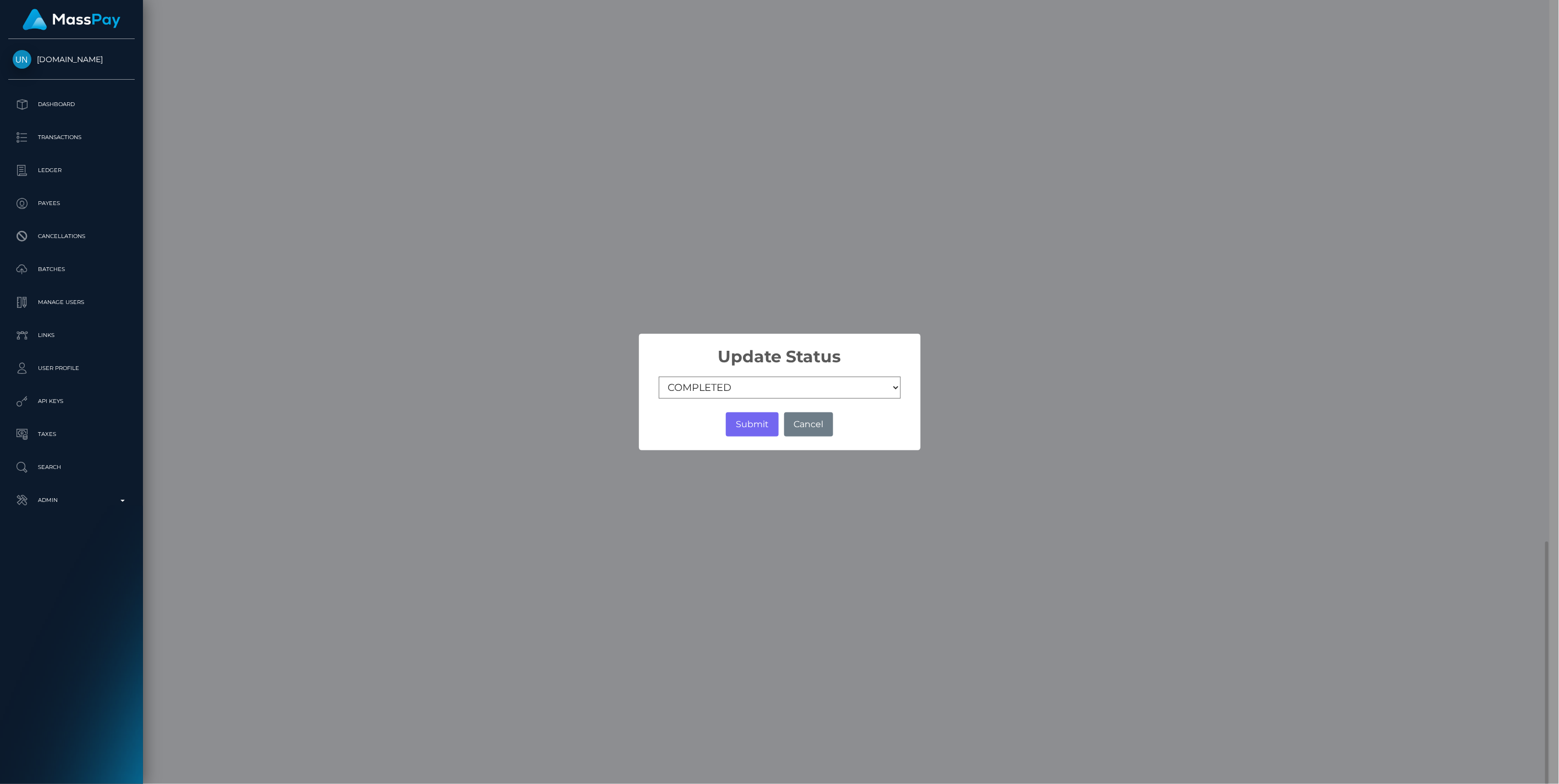
scroll to position [549540, 549464]
click at [736, 393] on select "COMPLETED CANCELLED READY_FOR_PICKUP PROCESSING" at bounding box center [780, 387] width 242 height 22
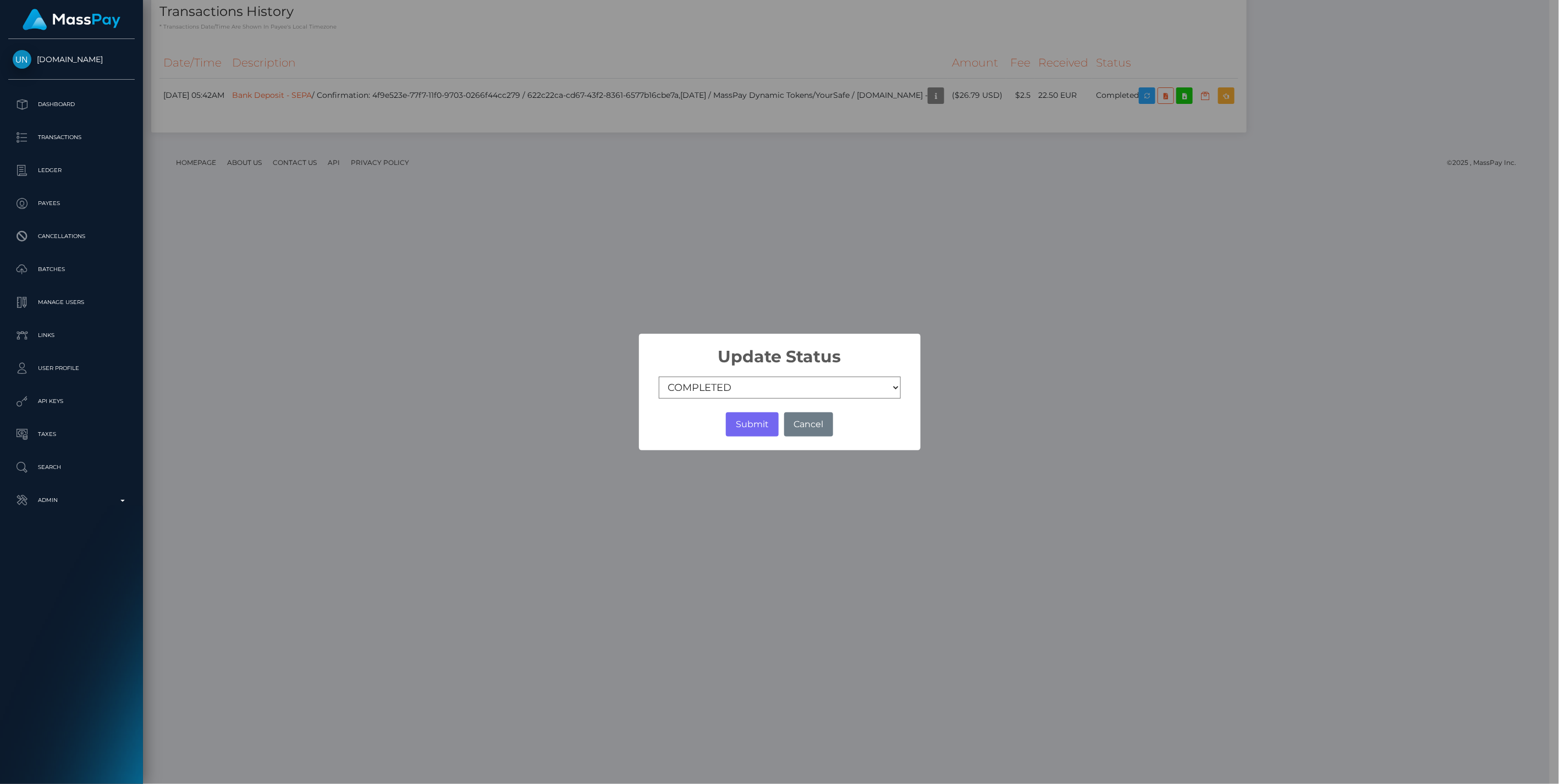
select select "CANCELLED"
click at [659, 377] on select "COMPLETED CANCELLED READY_FOR_PICKUP PROCESSING" at bounding box center [780, 387] width 242 height 22
click at [751, 425] on button "Submit" at bounding box center [752, 424] width 52 height 24
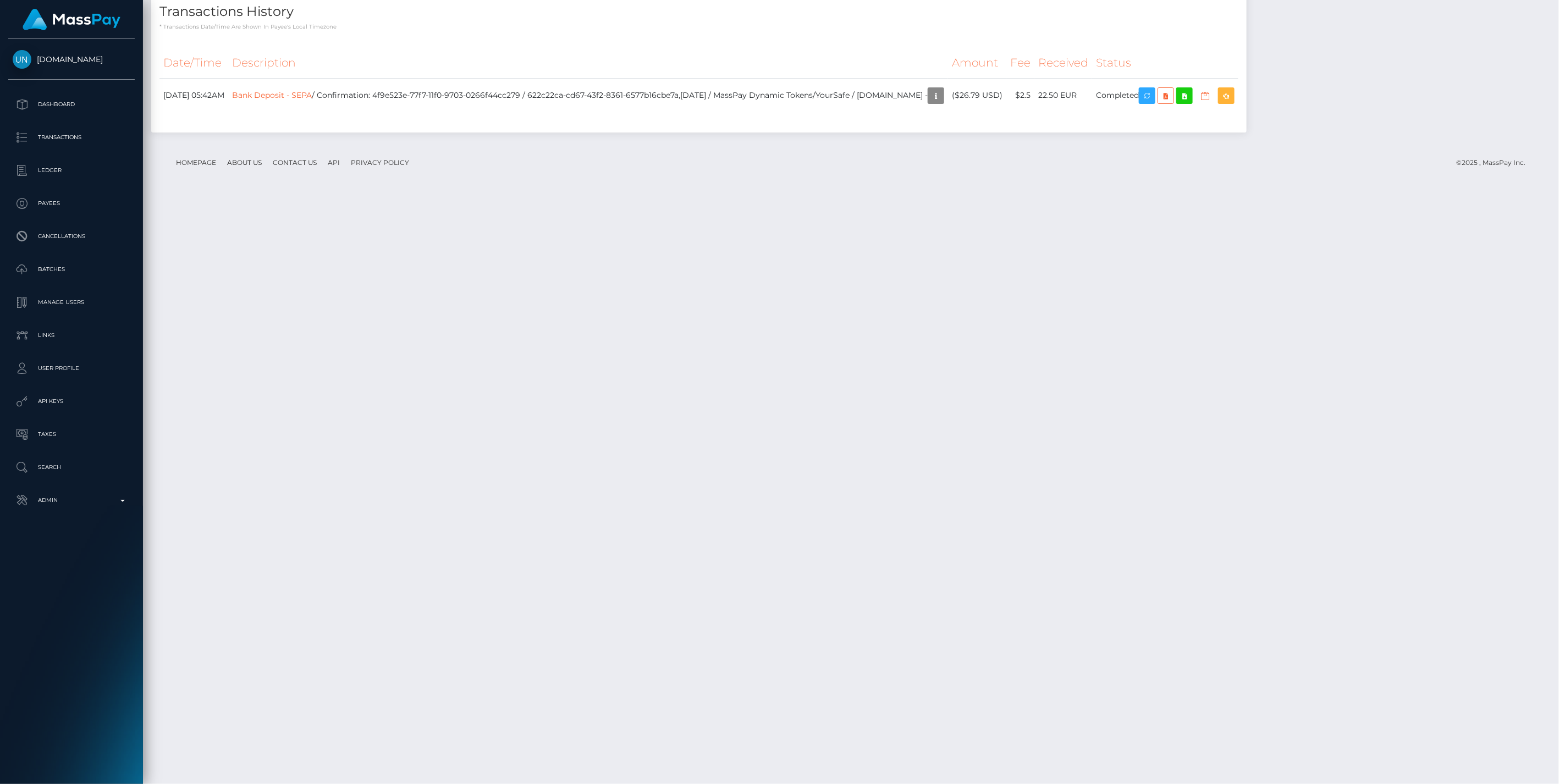
scroll to position [2048, 0]
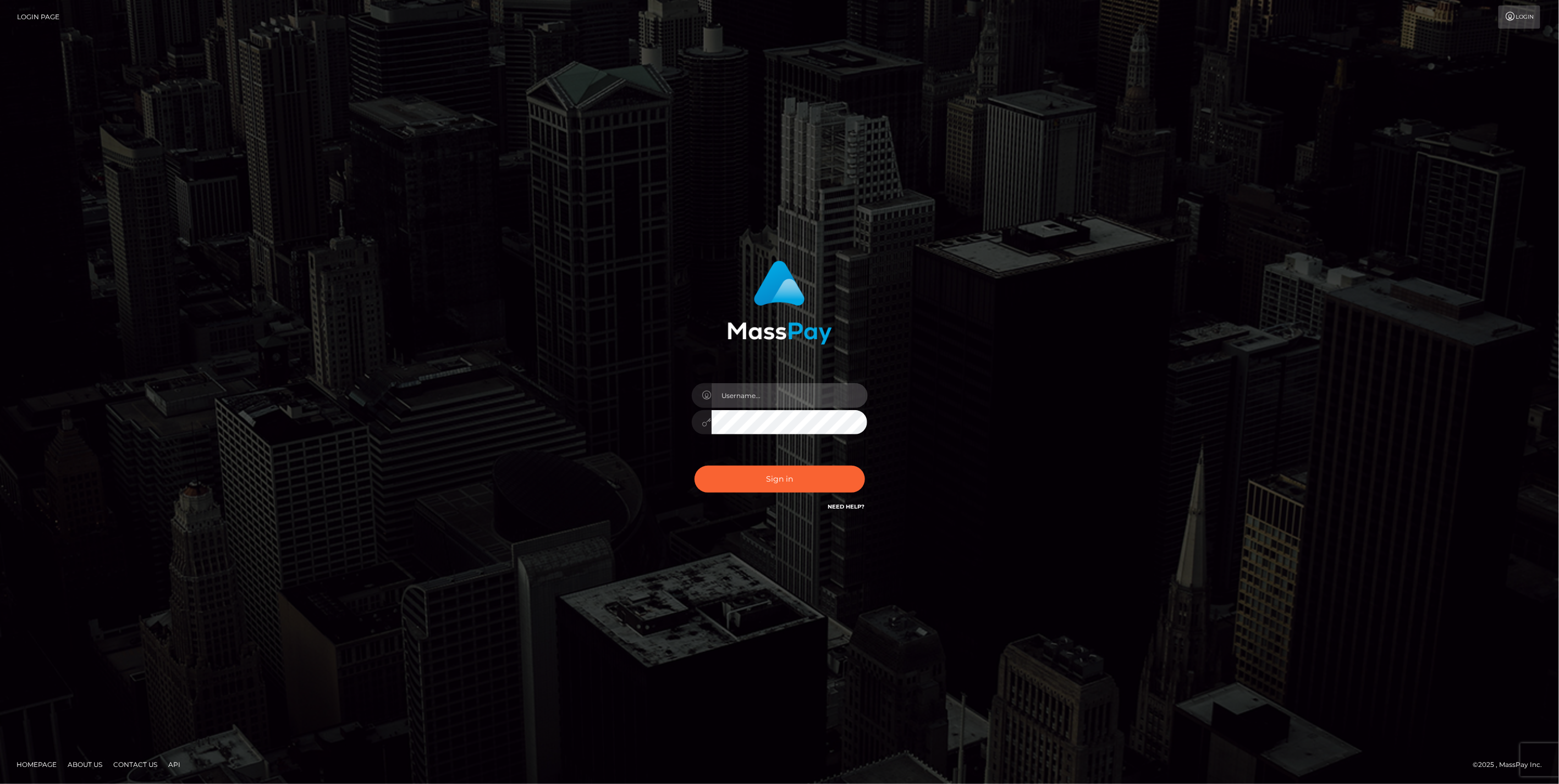
type input "jlo"
click at [783, 484] on button "Sign in" at bounding box center [780, 479] width 171 height 27
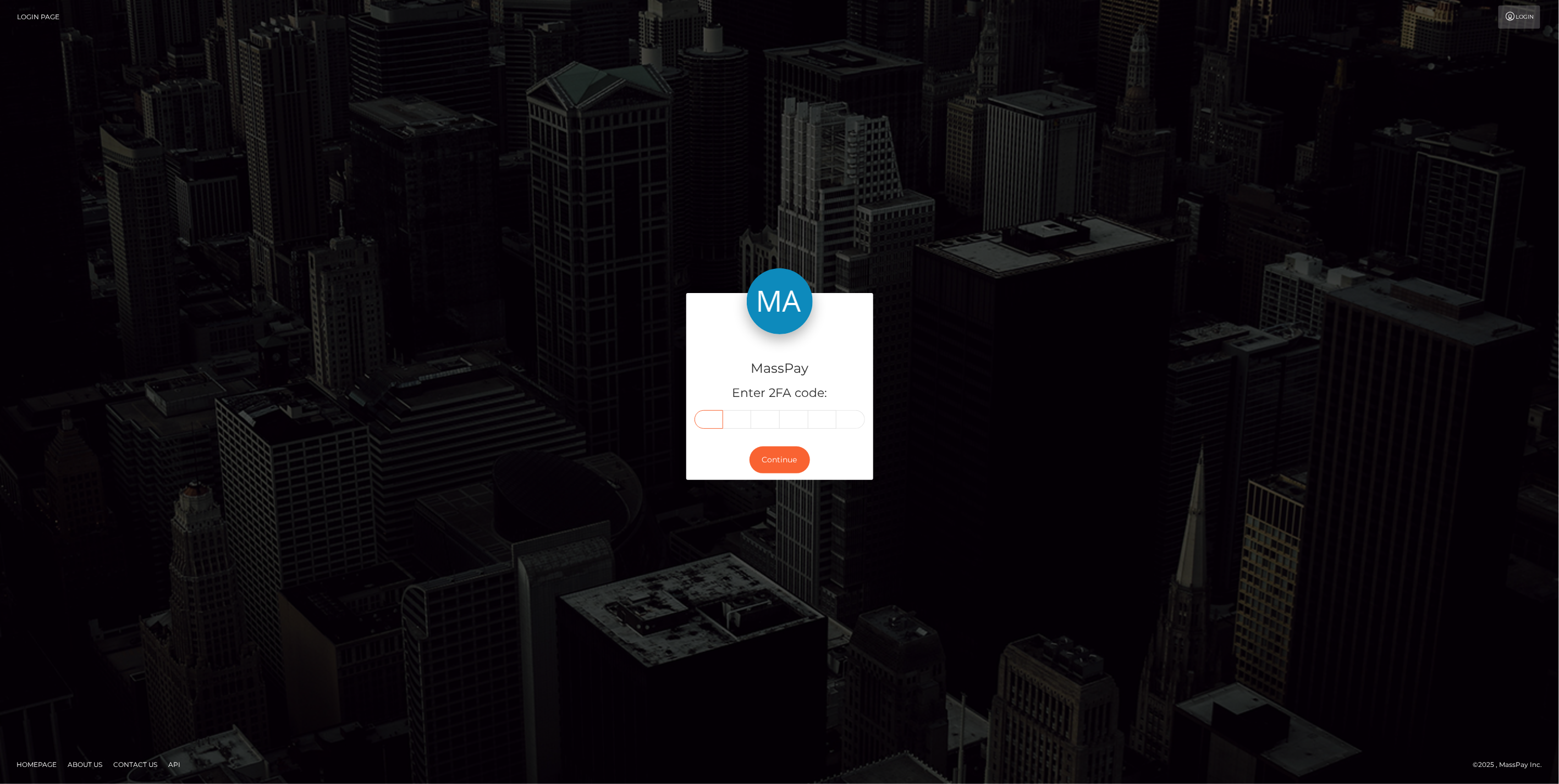
paste input "4"
type input "4"
type input "5"
type input "6"
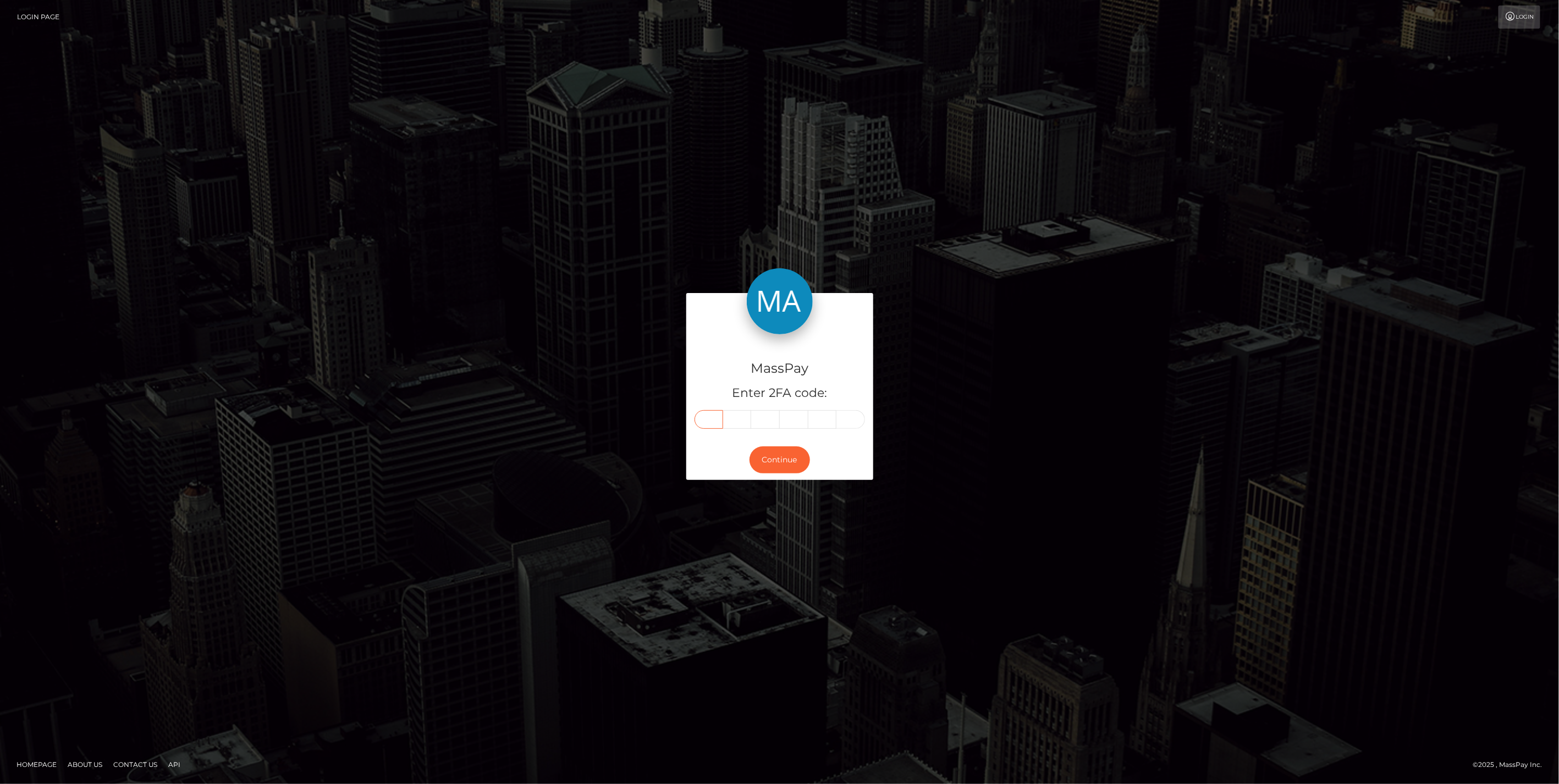
type input "3"
type input "8"
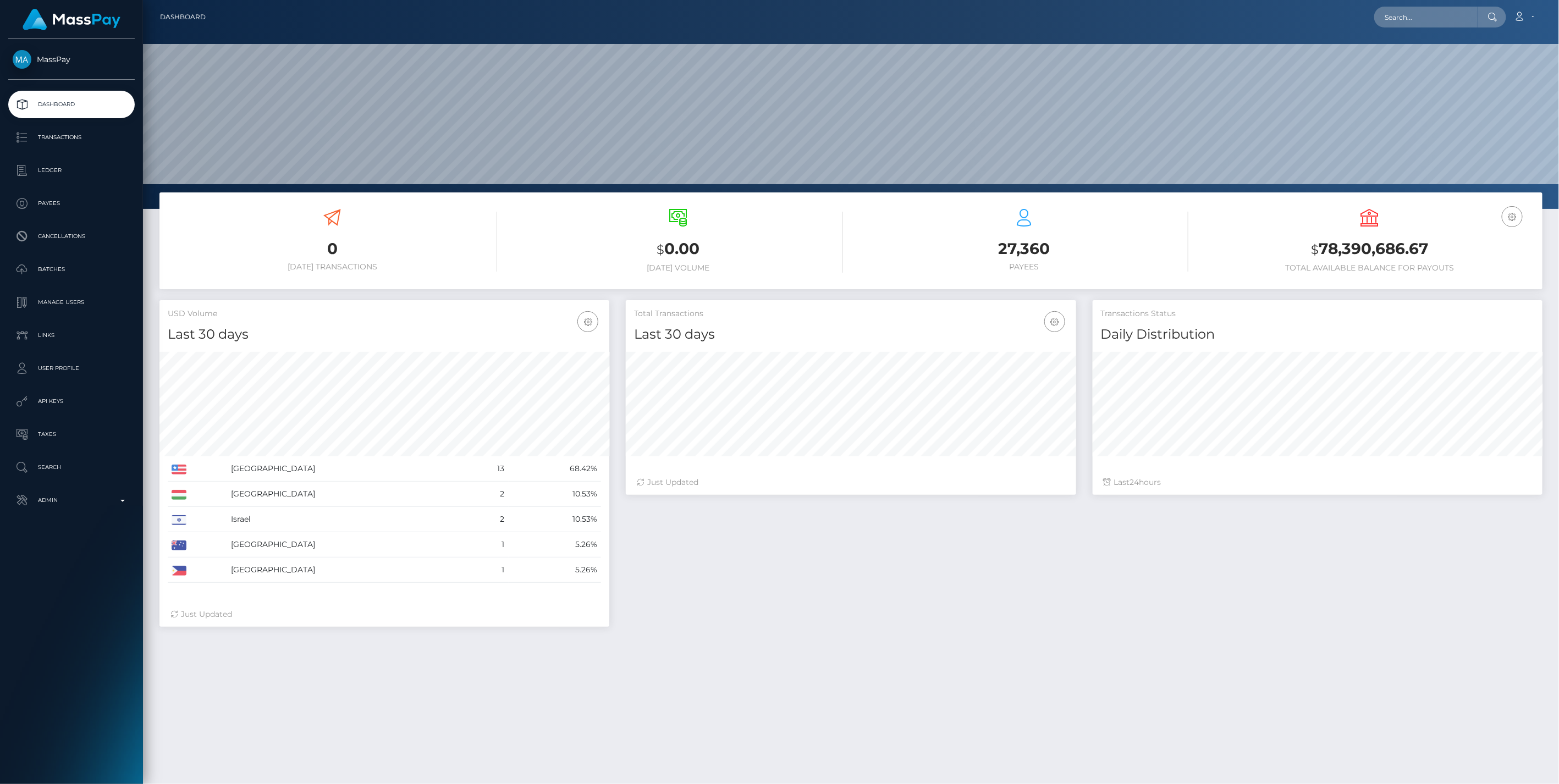
scroll to position [195, 449]
click at [120, 506] on p "Admin" at bounding box center [71, 500] width 117 height 16
click at [70, 561] on span "Balance Adjustments" at bounding box center [71, 564] width 117 height 13
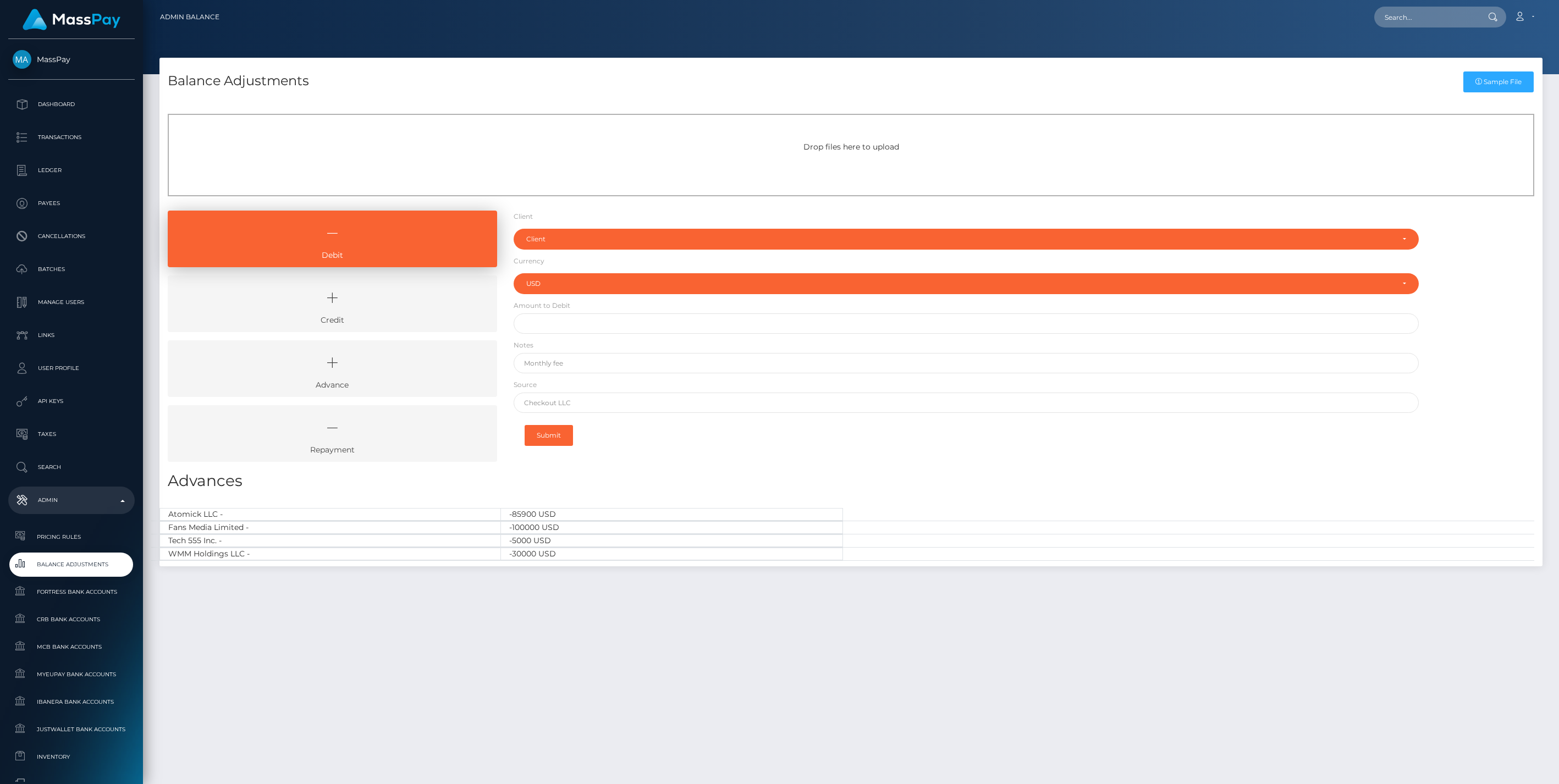
select select "USD"
